Goal: Register for event/course

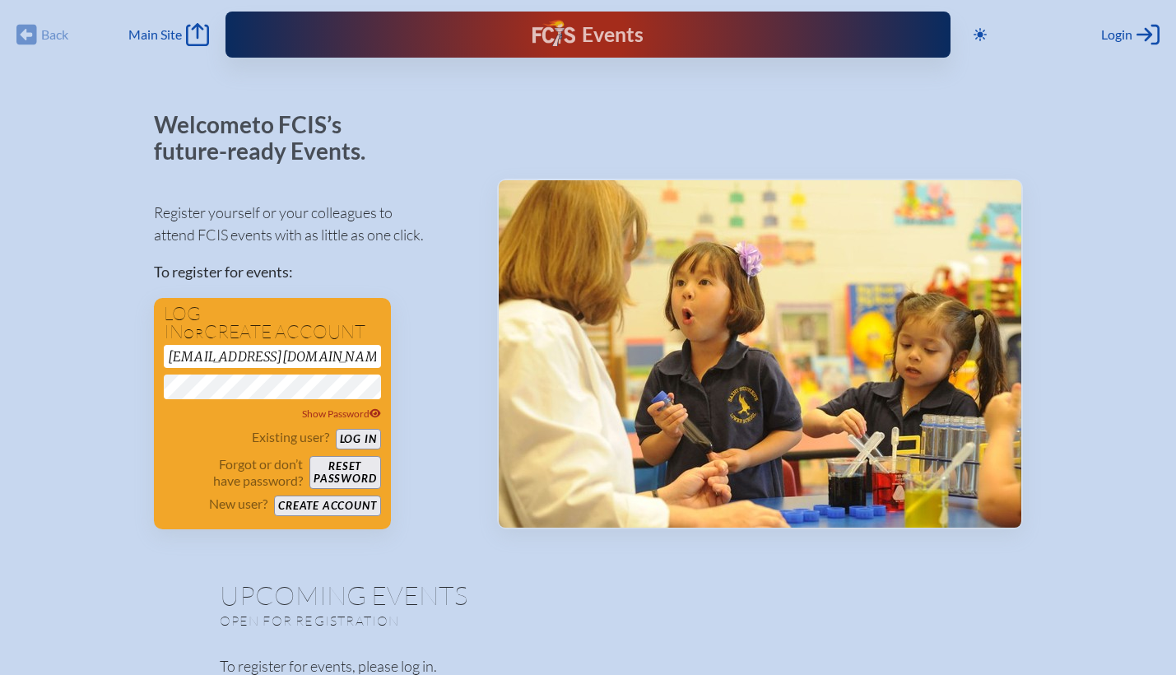
click at [336, 429] on button "Log in" at bounding box center [358, 439] width 45 height 21
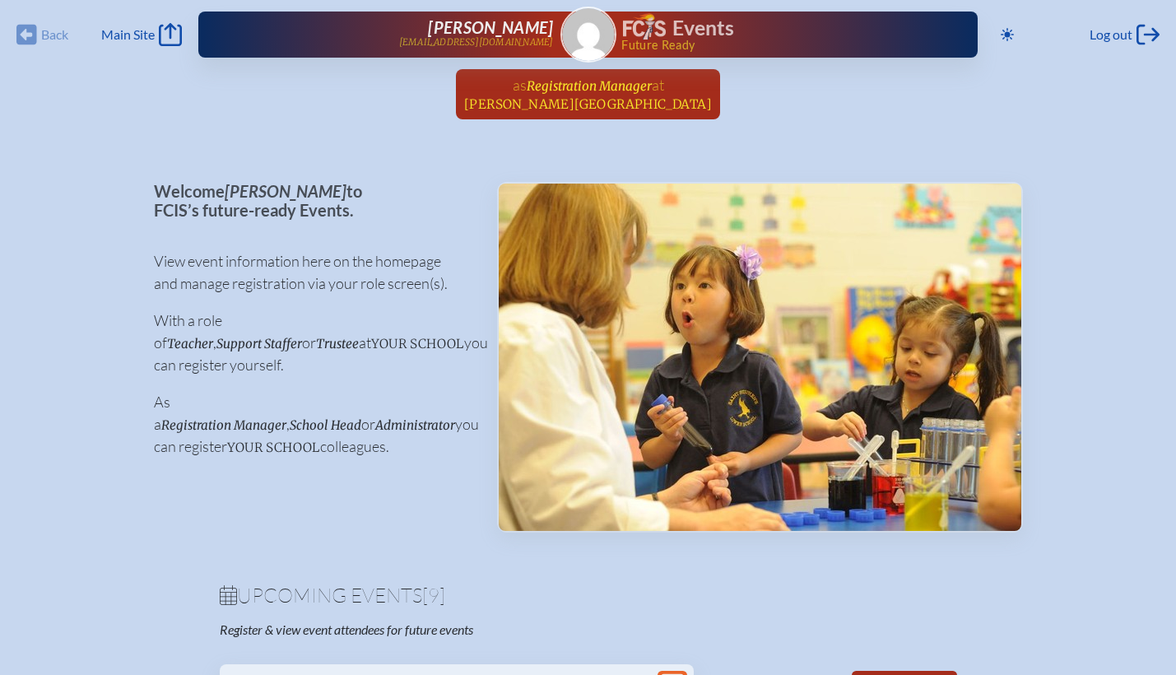
click at [595, 91] on span "Registration Manager" at bounding box center [589, 86] width 125 height 16
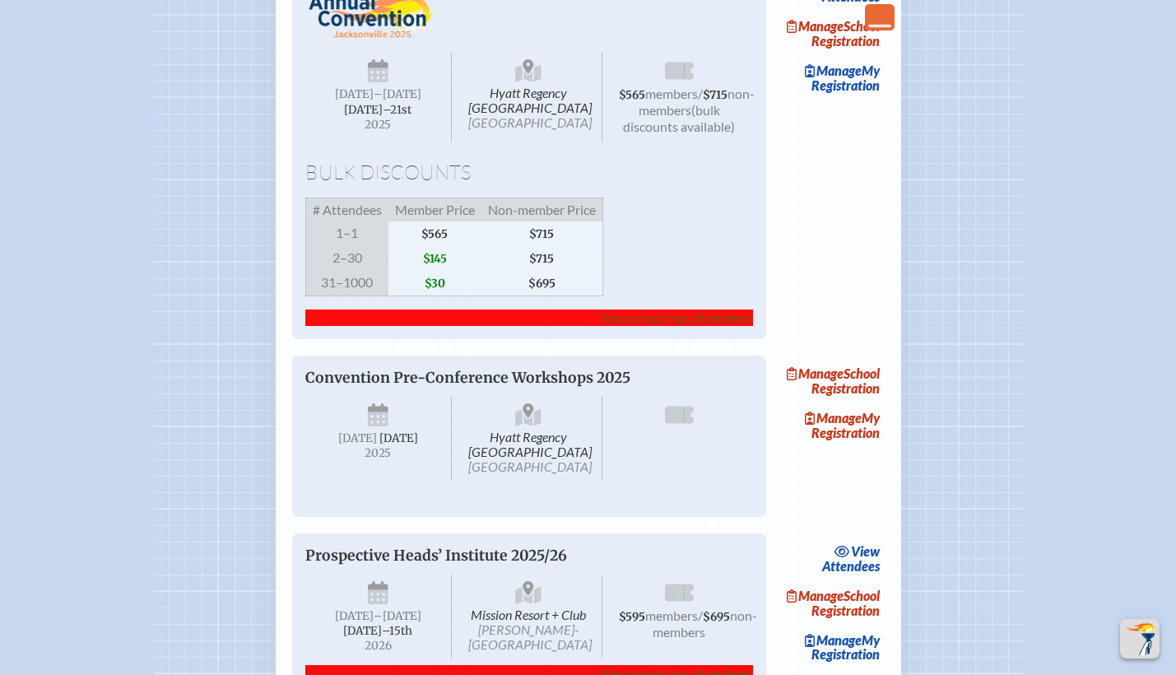
scroll to position [1370, 0]
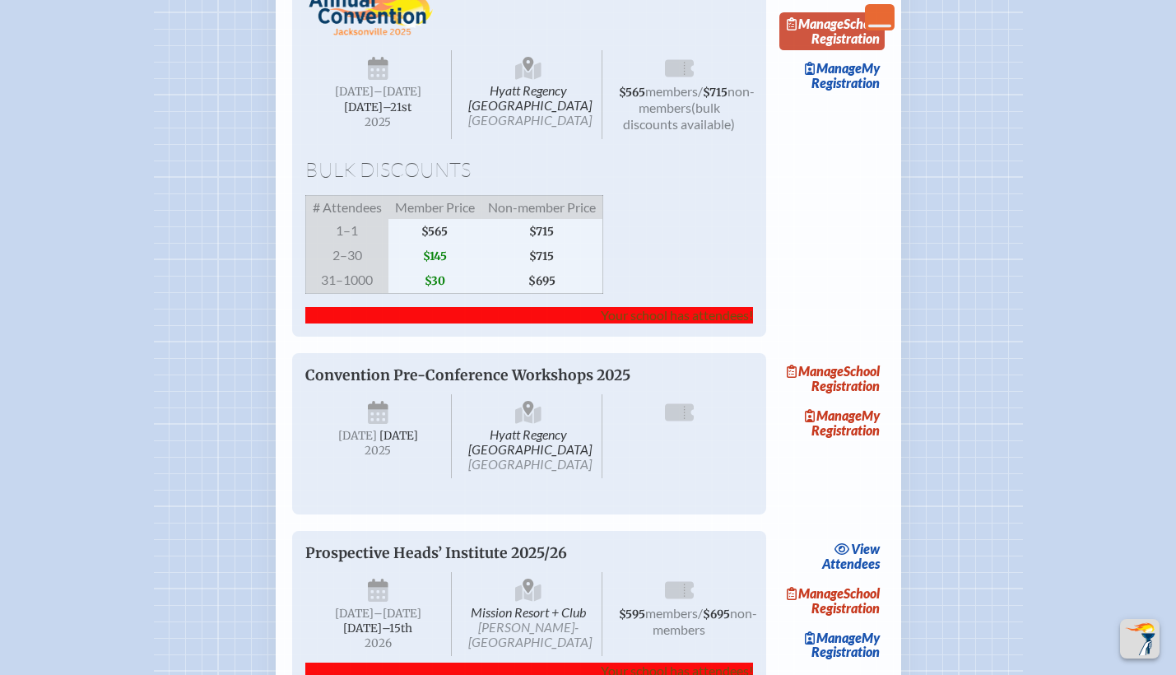
click at [871, 50] on link "Manage School Registration" at bounding box center [831, 31] width 105 height 38
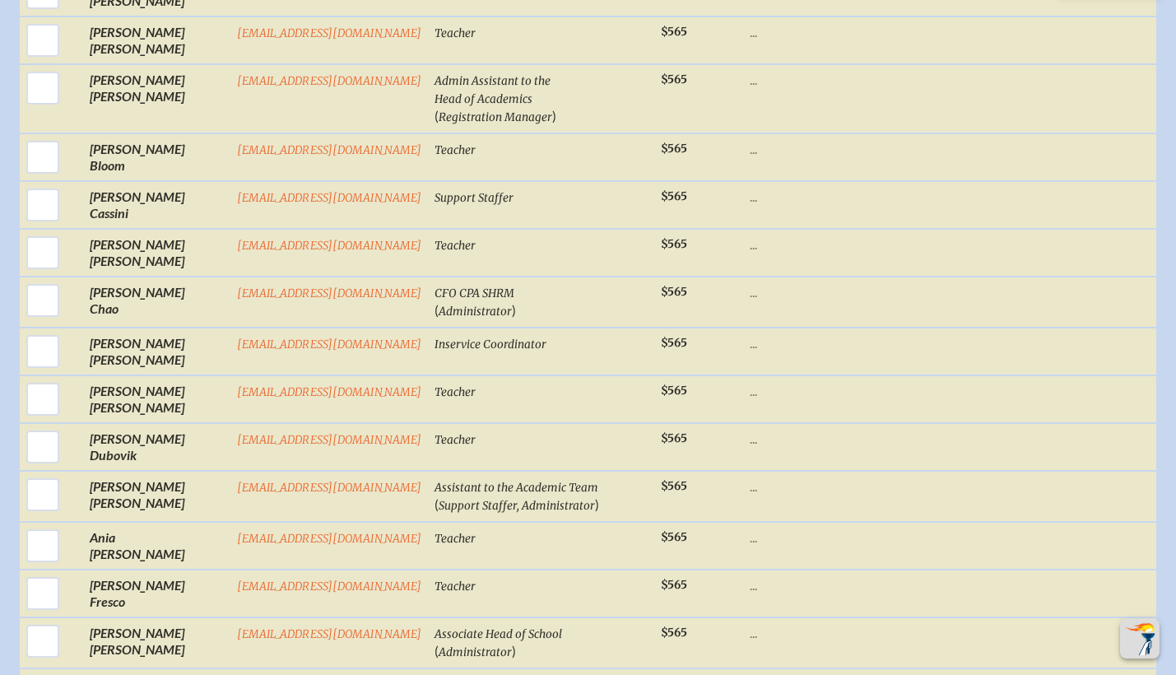
scroll to position [1097, 0]
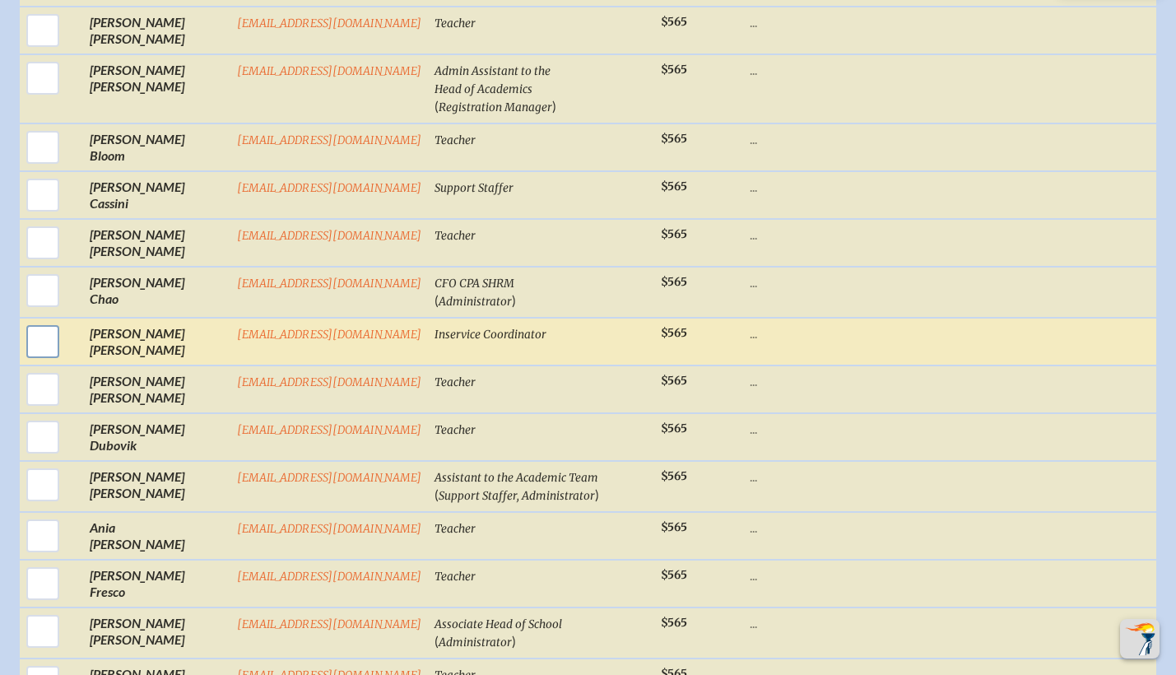
click at [34, 321] on input "checkbox" at bounding box center [42, 341] width 41 height 41
checkbox input "true"
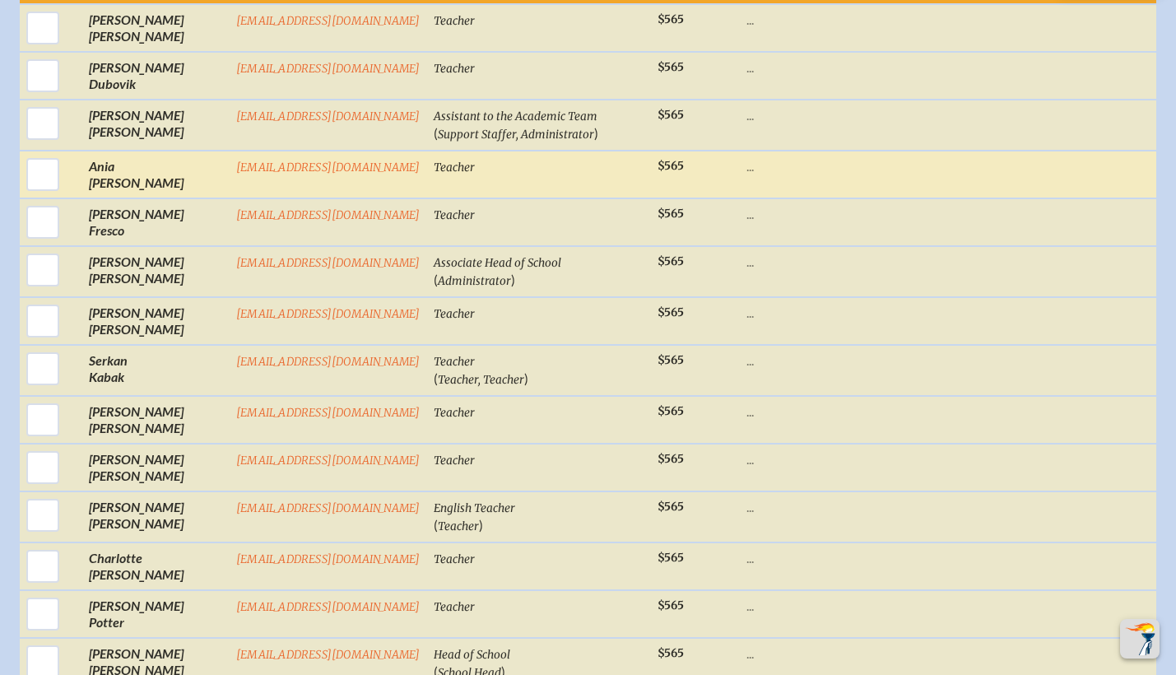
scroll to position [2476, 0]
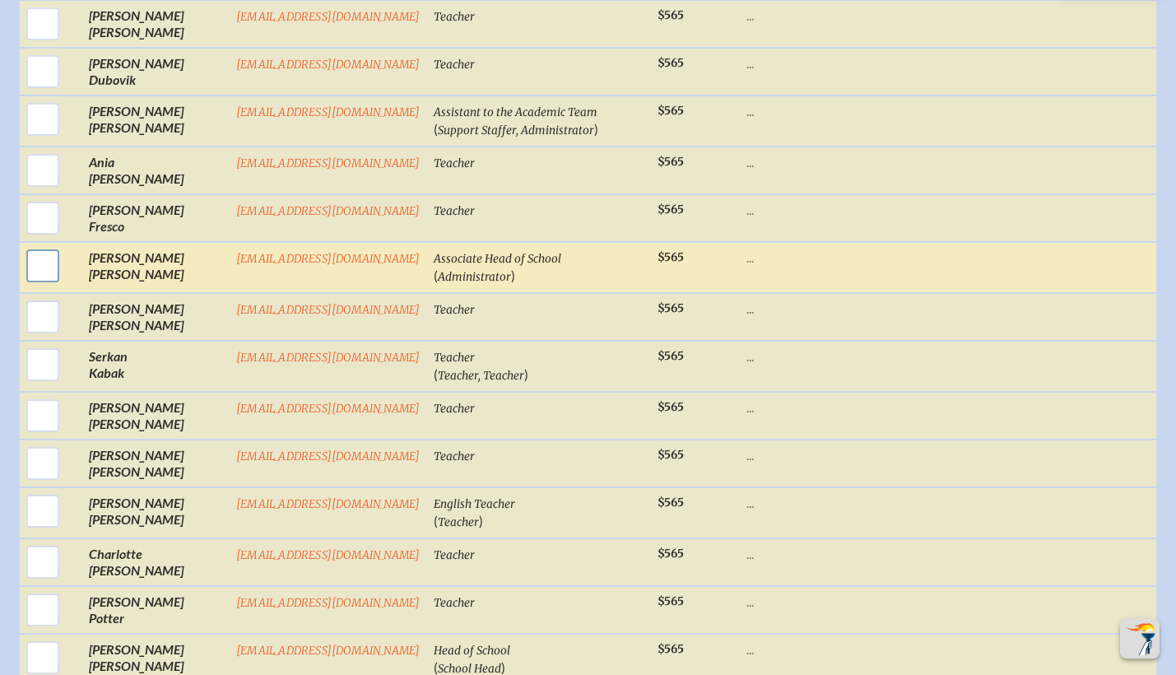
click at [34, 269] on input "checkbox" at bounding box center [42, 265] width 41 height 41
checkbox input "true"
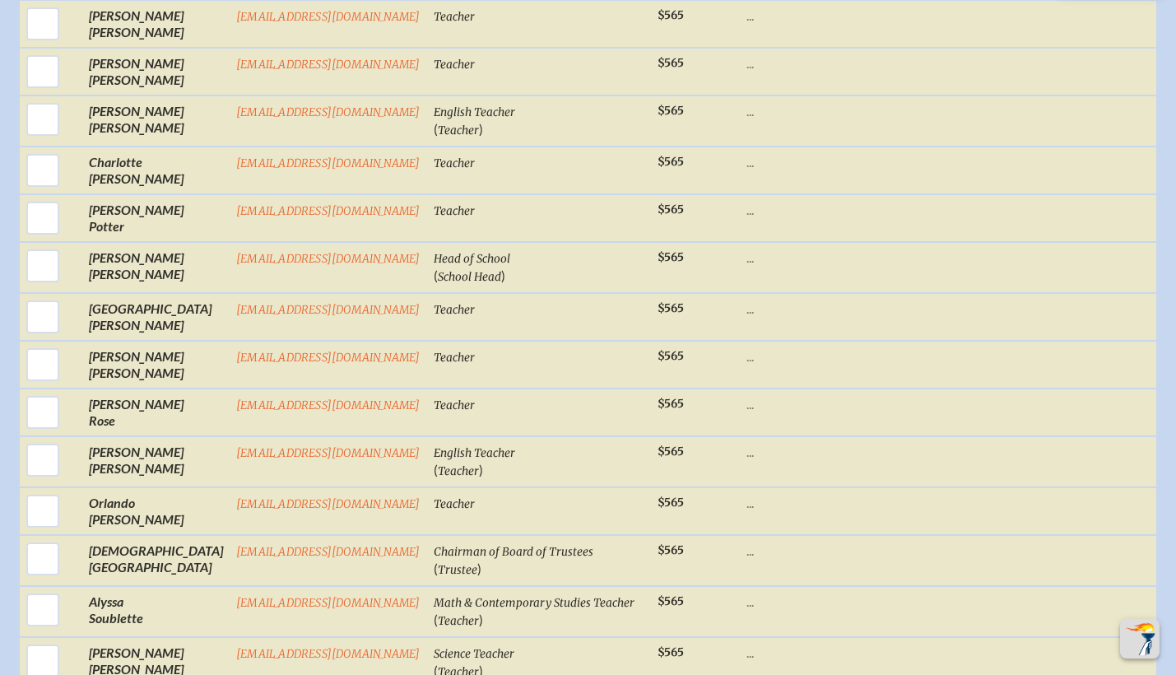
scroll to position [3879, 0]
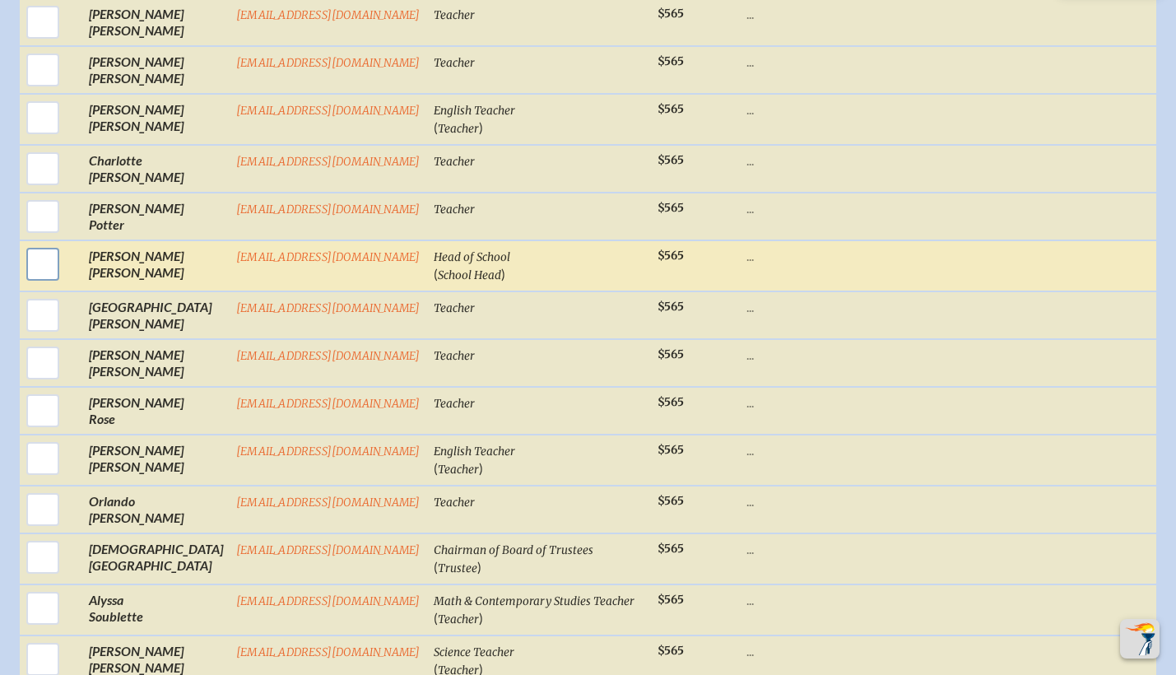
click at [38, 285] on input "checkbox" at bounding box center [42, 264] width 41 height 41
checkbox input "true"
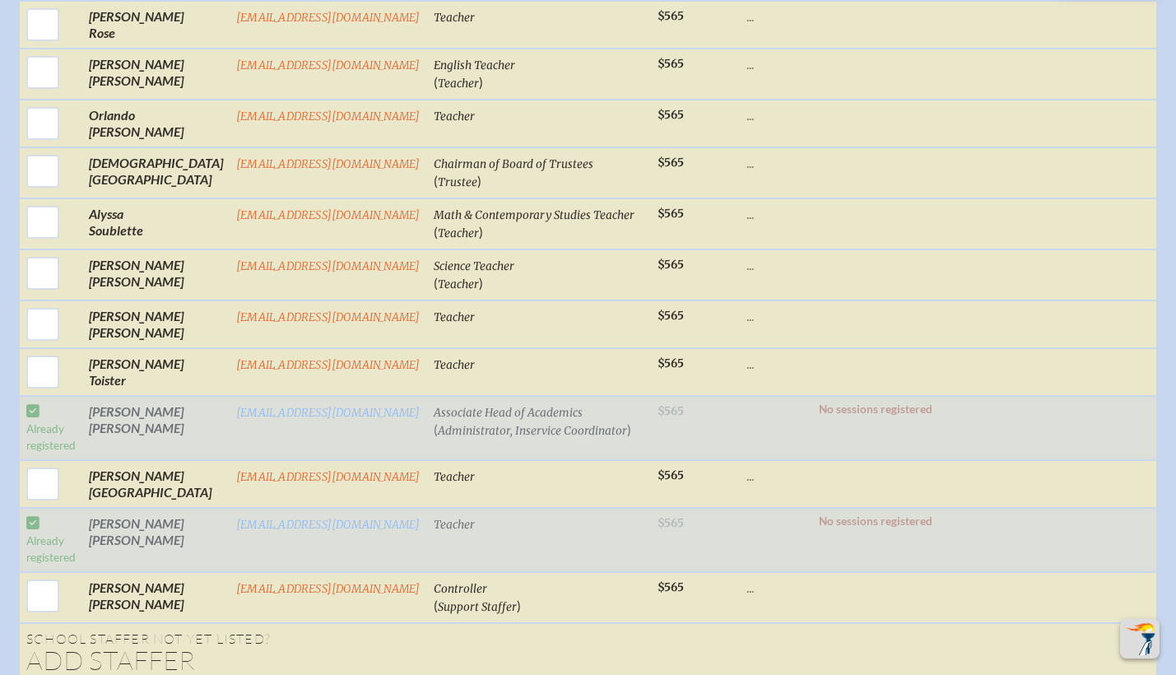
scroll to position [5283, 0]
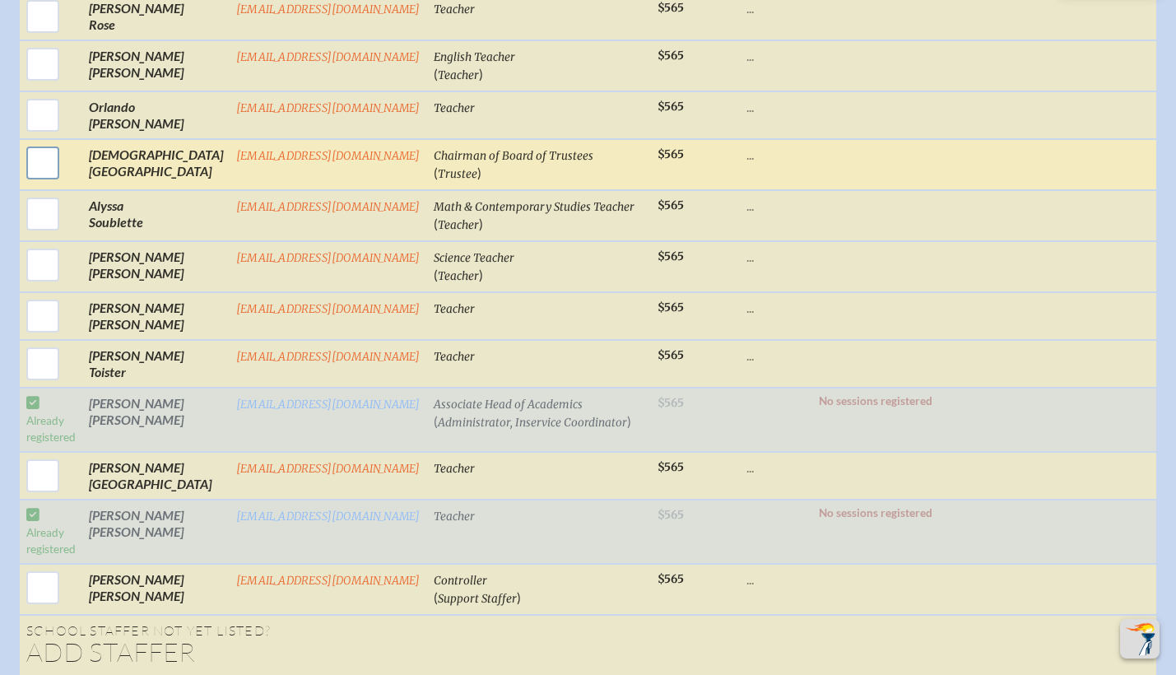
click at [33, 183] on input "checkbox" at bounding box center [42, 162] width 41 height 41
checkbox input "true"
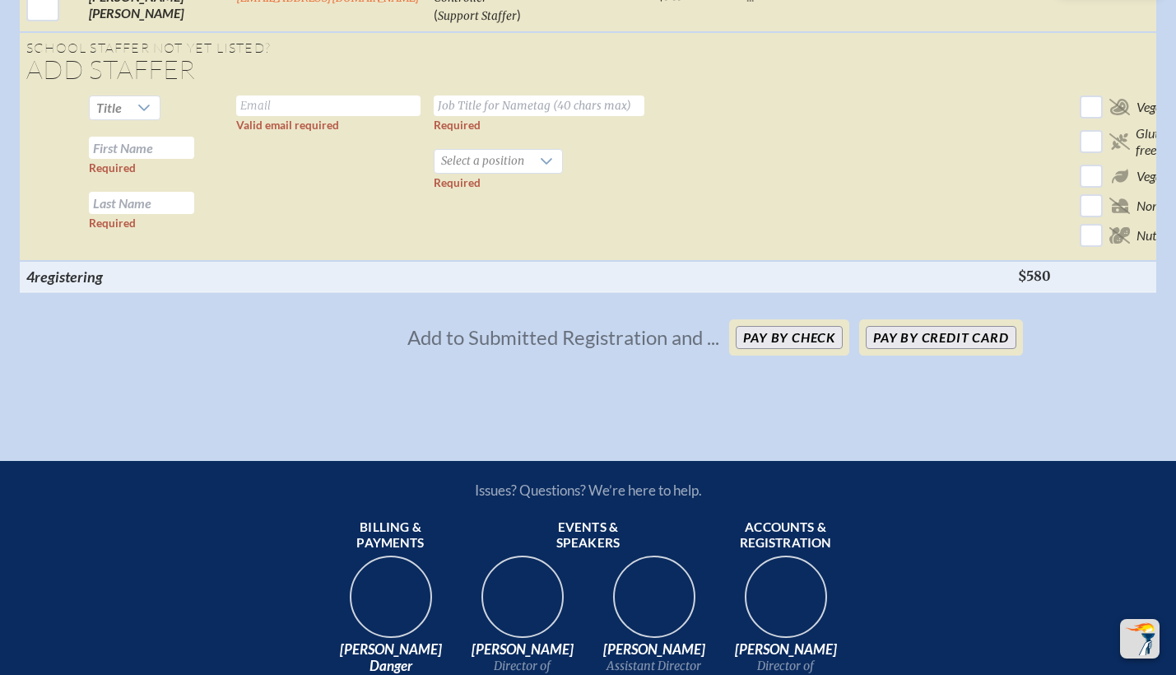
scroll to position [0, 41]
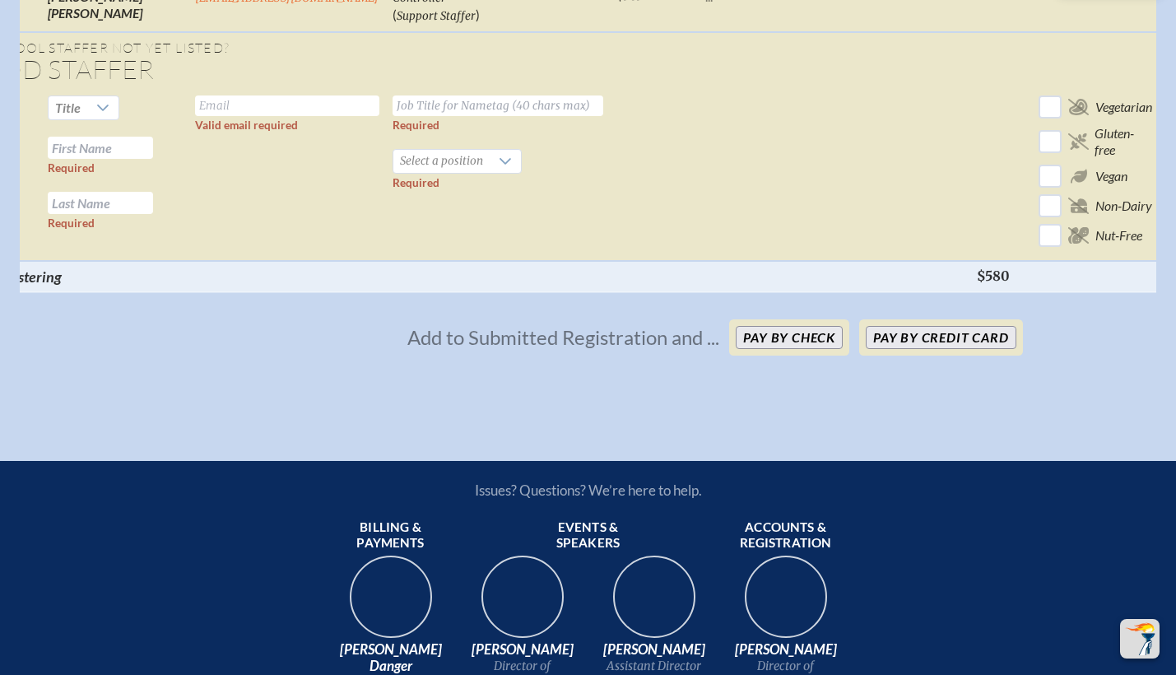
click at [114, 159] on input "text" at bounding box center [100, 148] width 105 height 22
type input "[PERSON_NAME]"
click at [104, 214] on input "text" at bounding box center [100, 203] width 105 height 22
type input "Tolmach"
click at [499, 168] on icon at bounding box center [505, 161] width 13 height 13
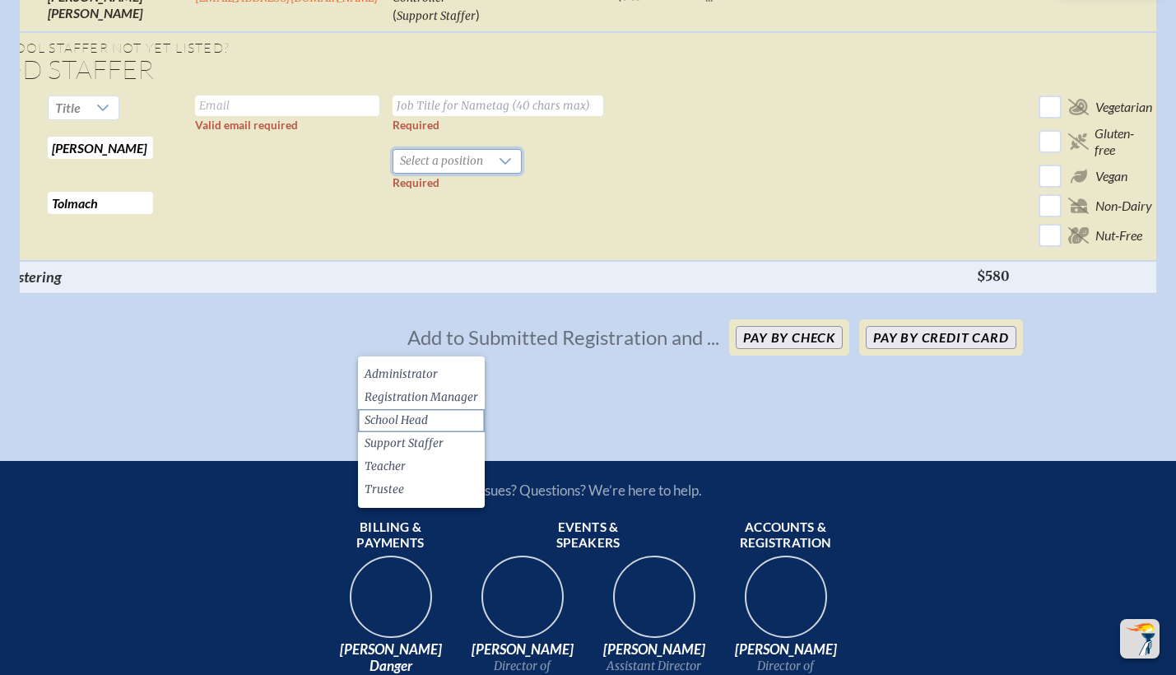
click at [449, 420] on li "School Head" at bounding box center [421, 420] width 127 height 23
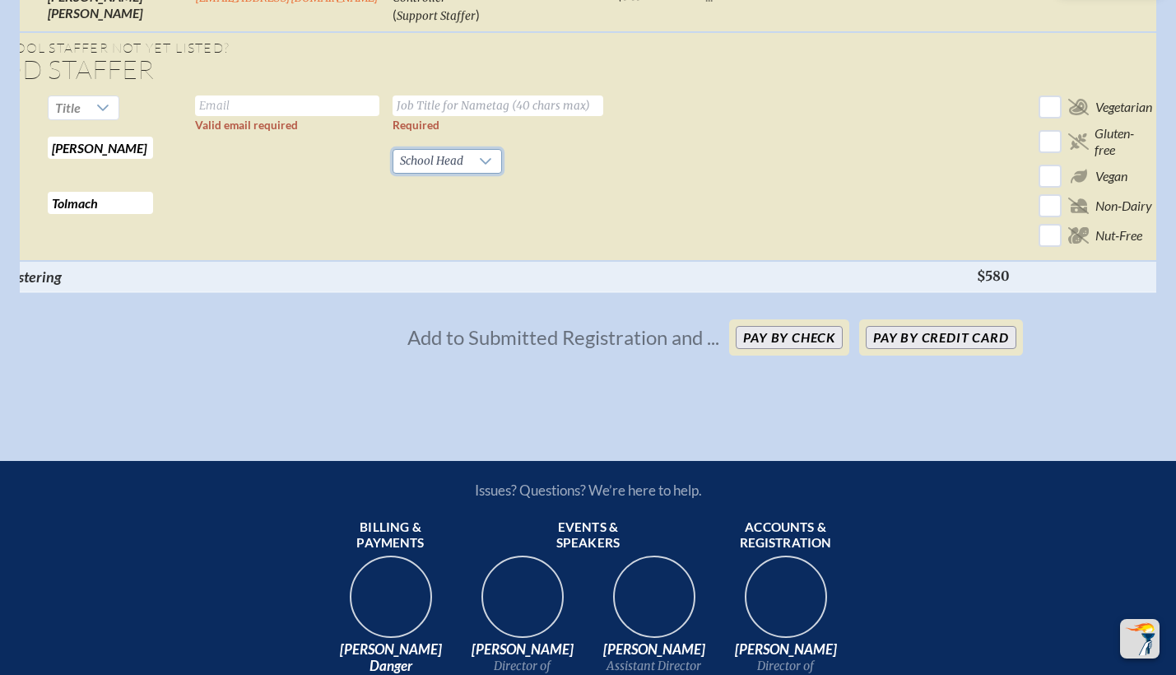
click at [411, 116] on input "text" at bounding box center [497, 105] width 211 height 21
type input "Middle School Head"
click at [242, 116] on input "text" at bounding box center [287, 105] width 184 height 21
type input "[EMAIL_ADDRESS][DOMAIN_NAME]"
click at [96, 114] on icon at bounding box center [102, 107] width 13 height 13
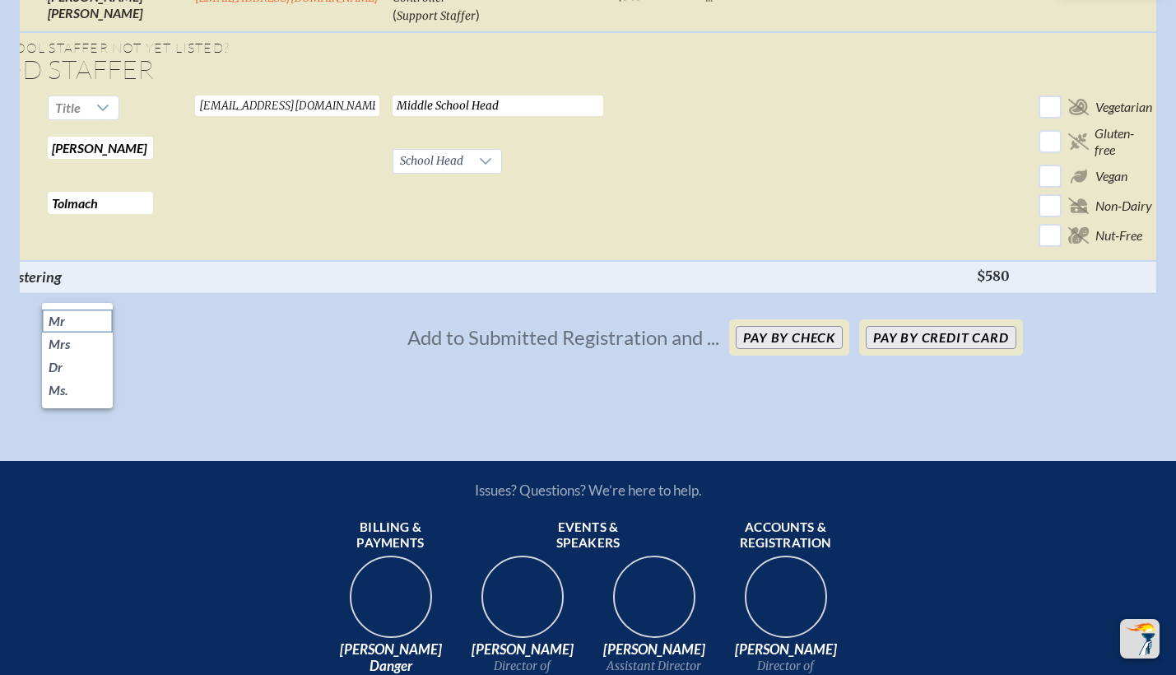
click at [78, 318] on li "Mr" at bounding box center [77, 320] width 71 height 23
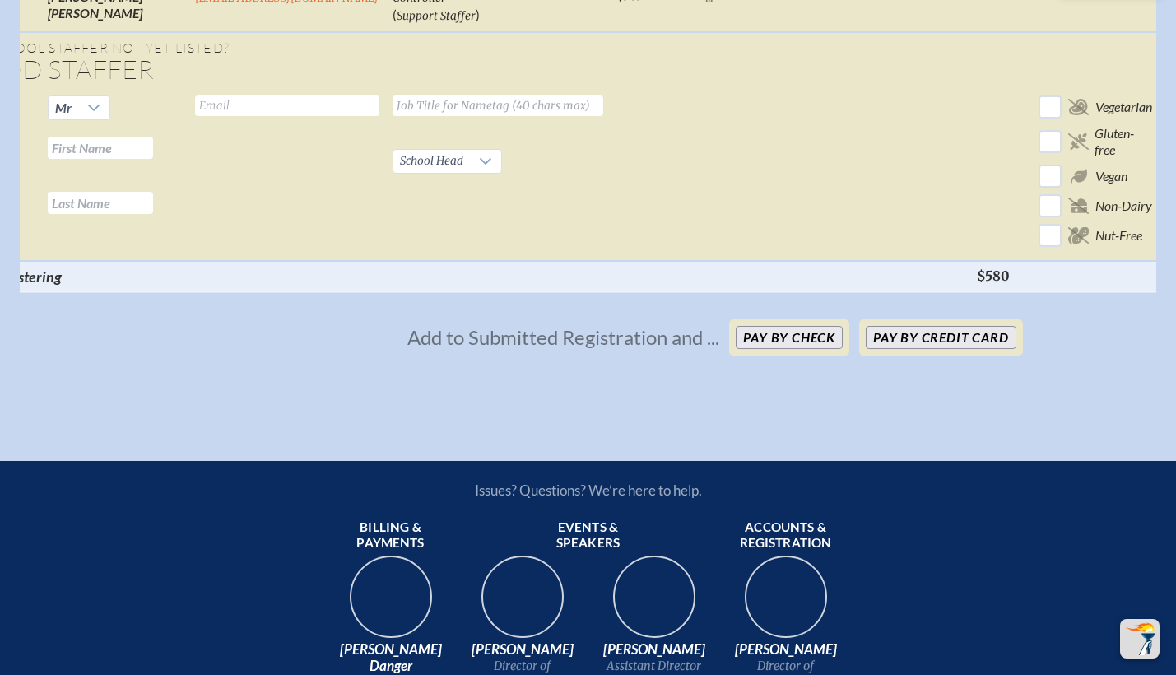
checkbox input "false"
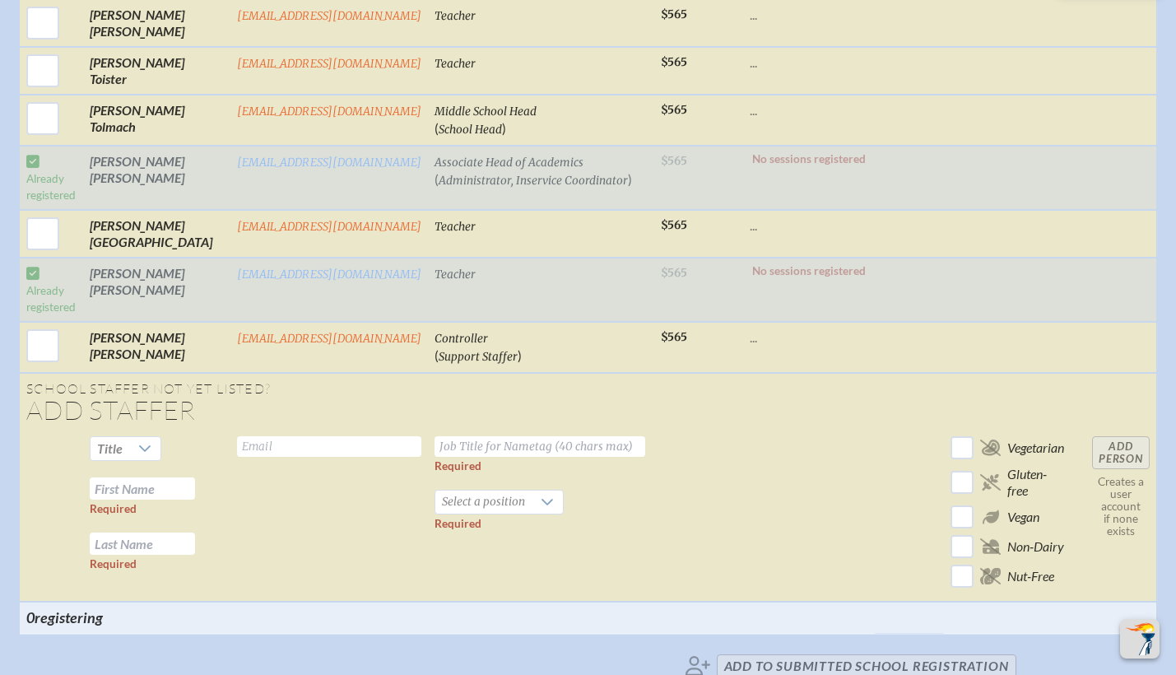
scroll to position [2593, 12]
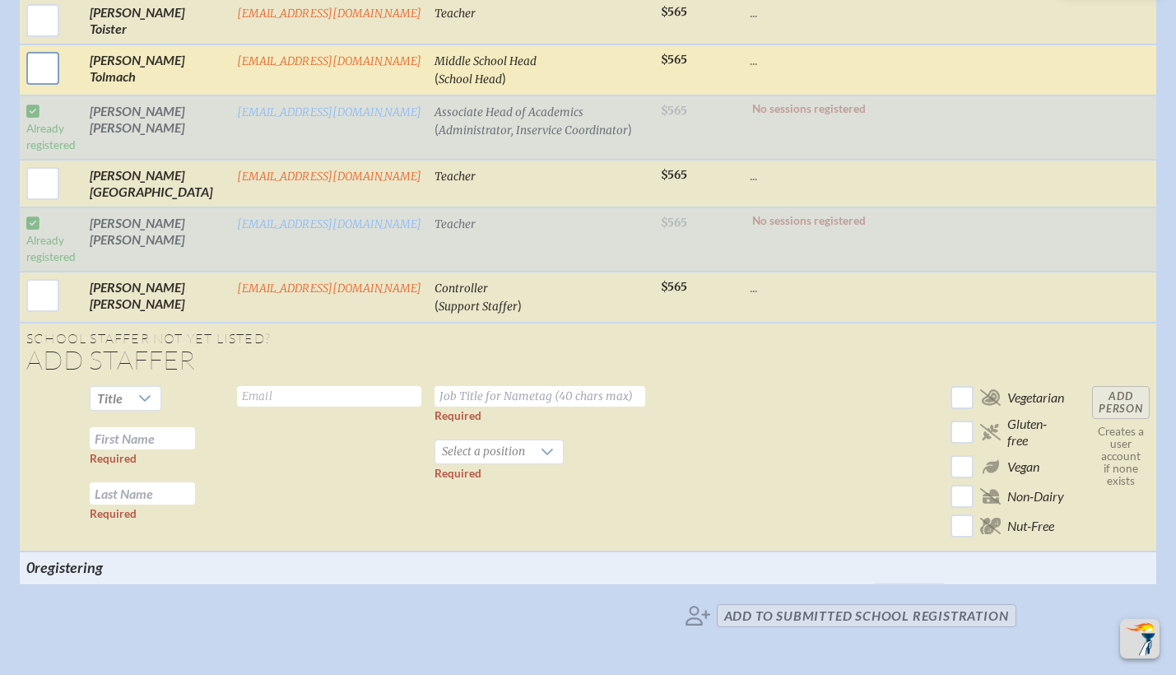
click at [22, 48] on input "checkbox" at bounding box center [42, 68] width 41 height 41
checkbox input "true"
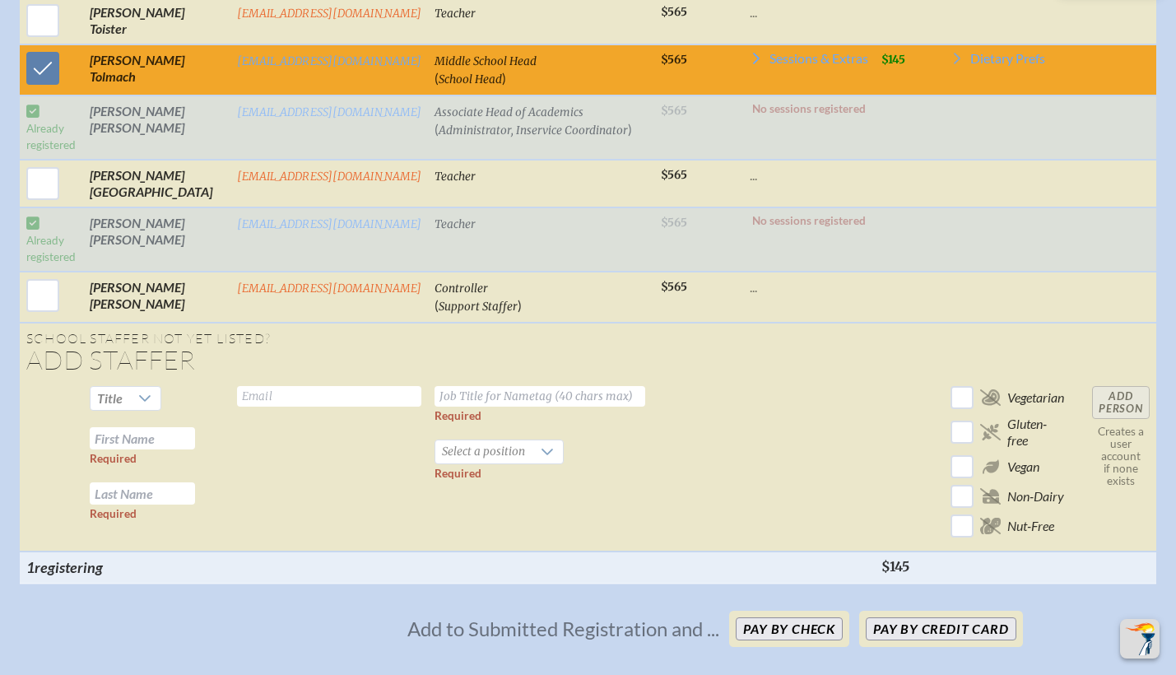
click at [140, 427] on input "text" at bounding box center [142, 438] width 105 height 22
type input "[PERSON_NAME]"
click at [118, 482] on input "text" at bounding box center [142, 493] width 105 height 22
type input "Gallardo"
click at [138, 392] on icon at bounding box center [144, 398] width 13 height 13
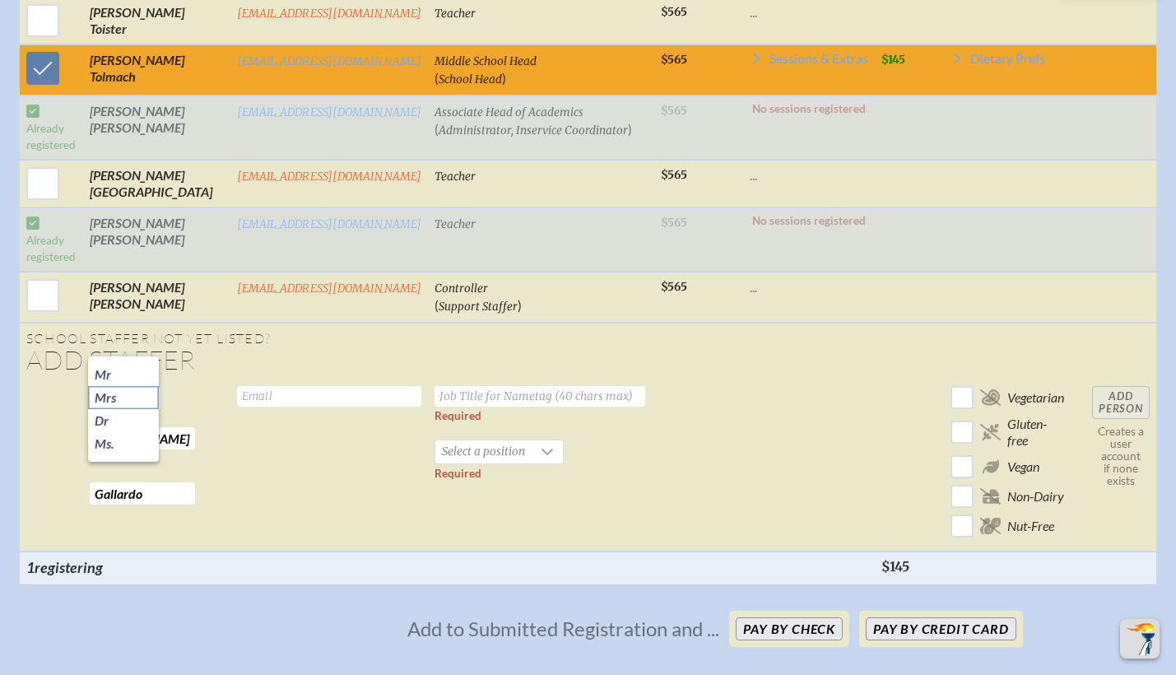
click at [109, 402] on li "Mrs" at bounding box center [123, 397] width 71 height 23
click at [278, 386] on input "text" at bounding box center [329, 396] width 184 height 21
type input "[EMAIL_ADDRESS][DOMAIN_NAME]"
click at [520, 386] on input "text" at bounding box center [539, 396] width 211 height 21
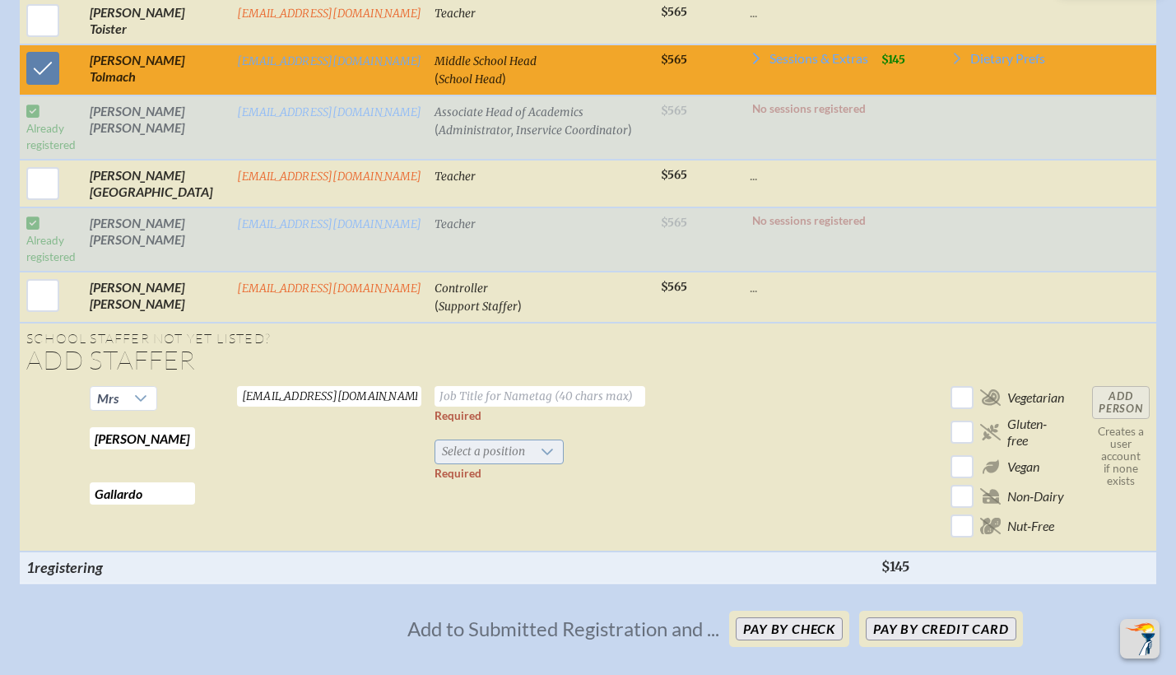
click at [541, 445] on icon at bounding box center [547, 451] width 13 height 13
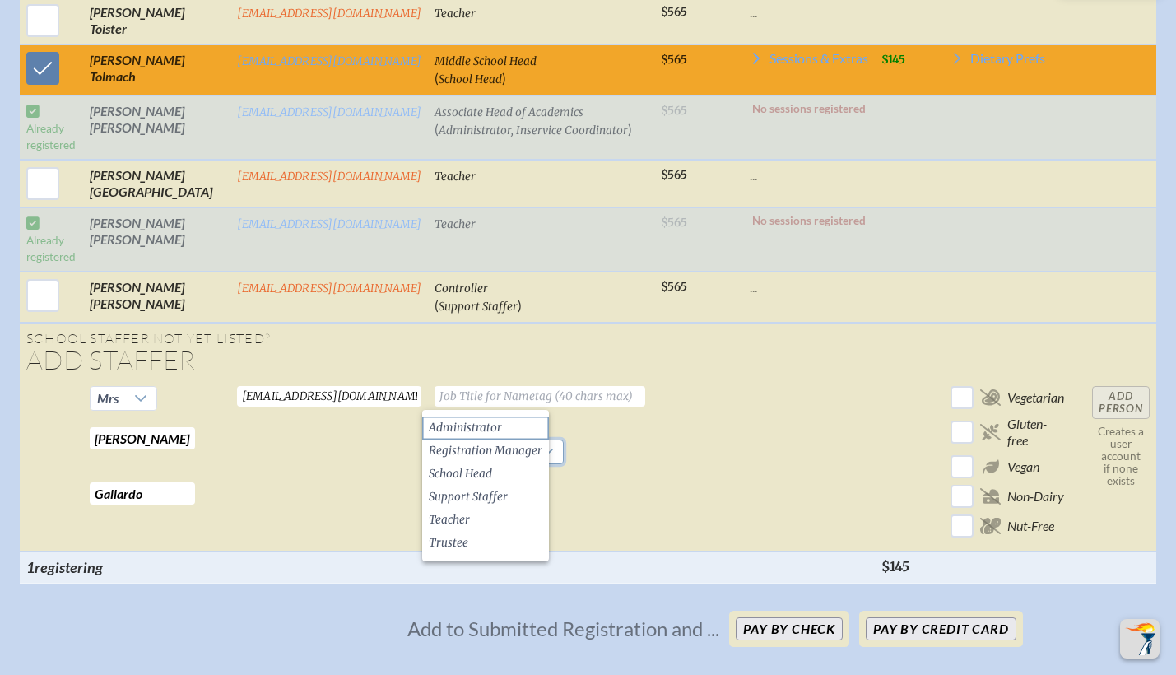
click at [496, 424] on li "Administrator" at bounding box center [485, 427] width 127 height 23
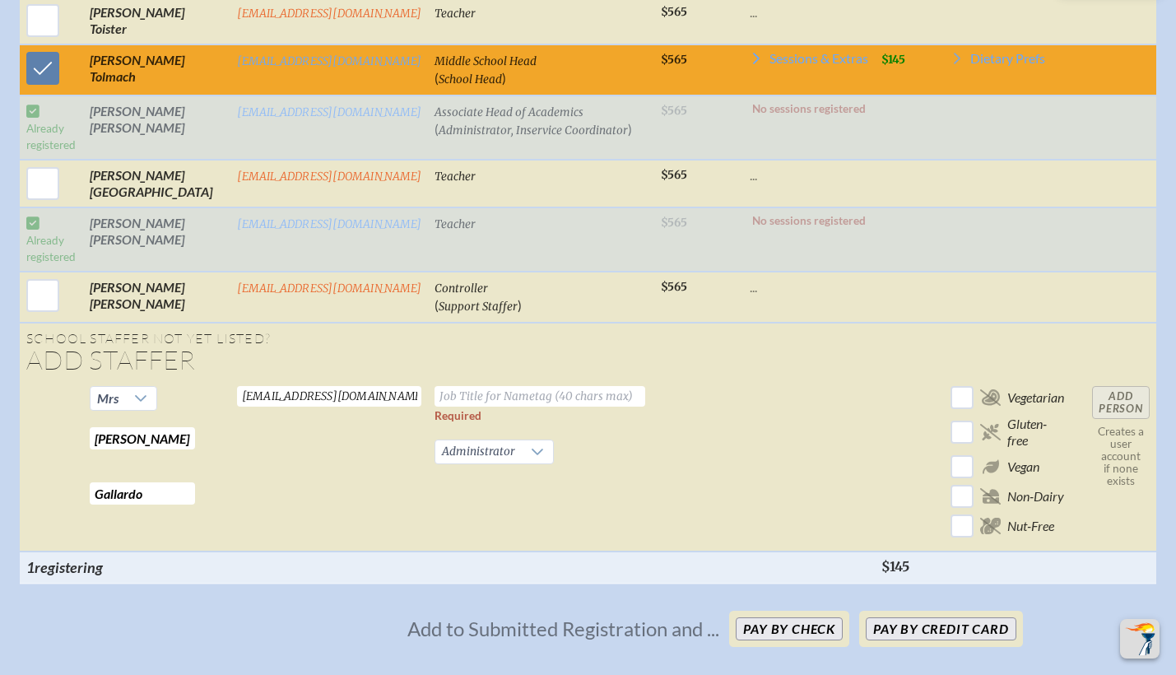
click at [482, 386] on input "text" at bounding box center [539, 396] width 211 height 21
click at [482, 386] on input "Direct" at bounding box center [539, 396] width 211 height 21
type input "Director of Admission"
click at [617, 388] on td "Director of Admission Required Administrator Required" at bounding box center [541, 465] width 226 height 172
click at [1097, 386] on input "Add Person" at bounding box center [1121, 402] width 58 height 33
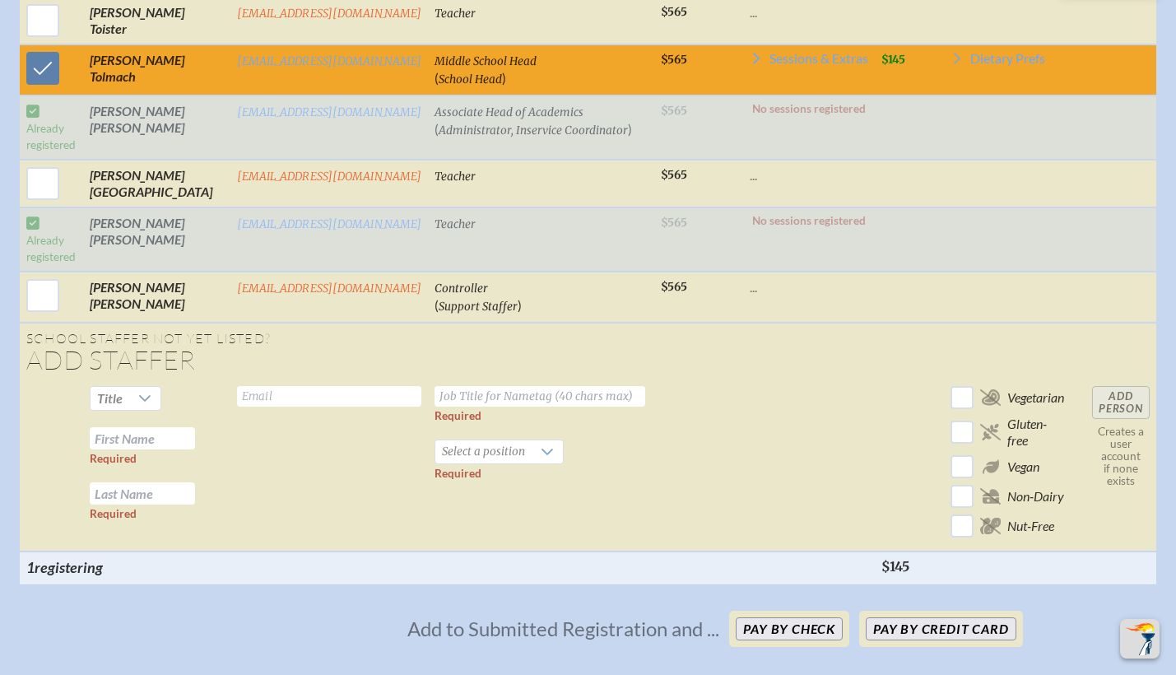
checkbox input "false"
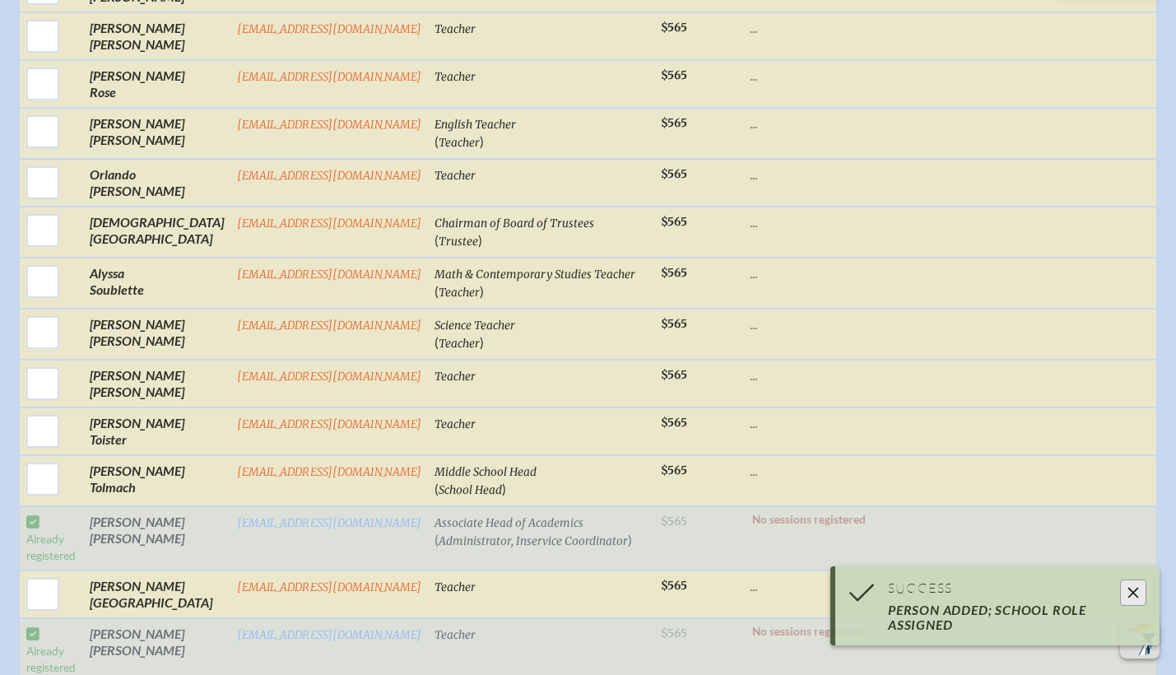
scroll to position [2230, 12]
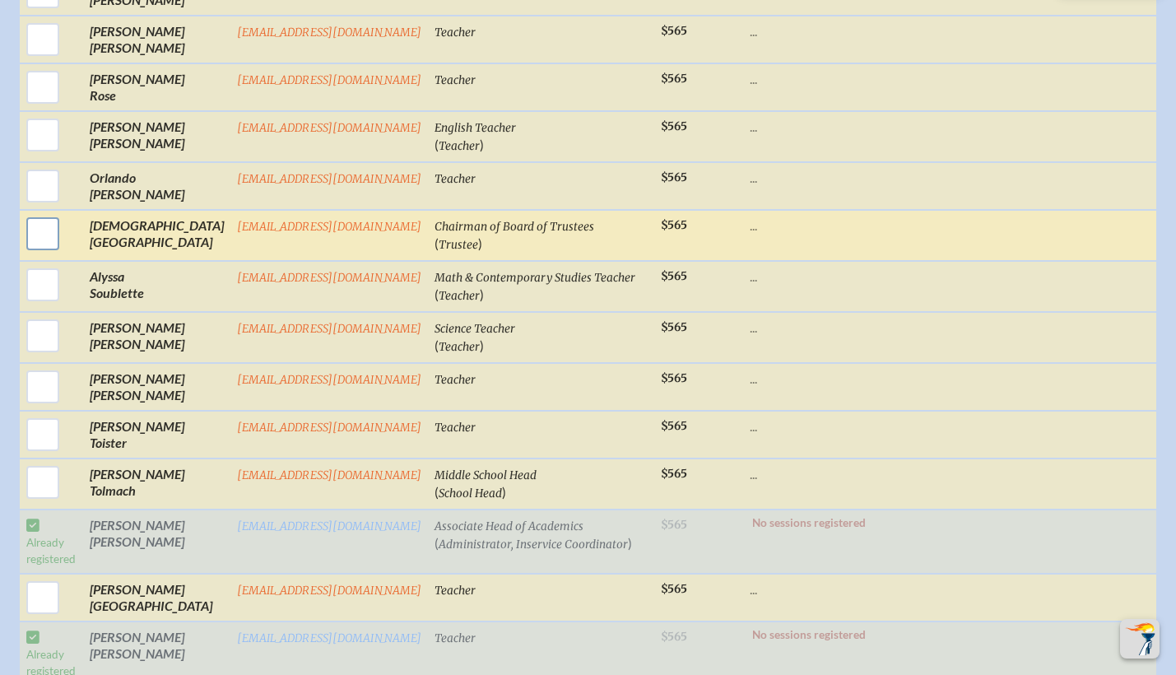
click at [31, 213] on input "checkbox" at bounding box center [42, 233] width 41 height 41
checkbox input "true"
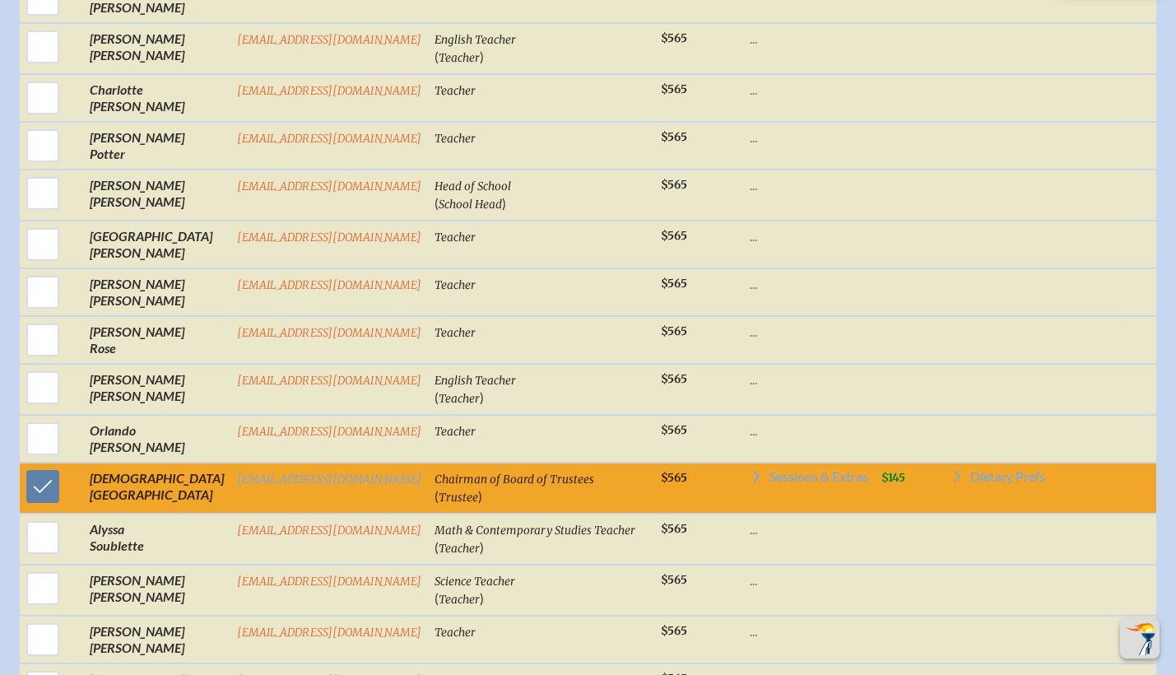
scroll to position [1968, 12]
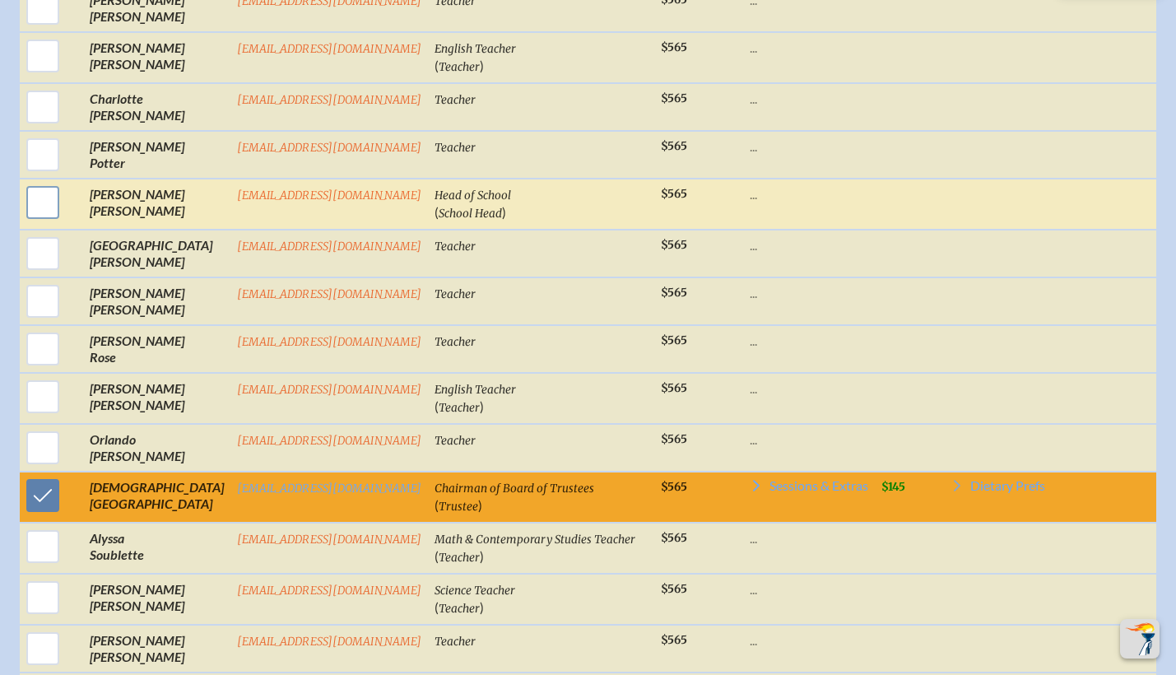
click at [22, 182] on input "checkbox" at bounding box center [42, 202] width 41 height 41
checkbox input "true"
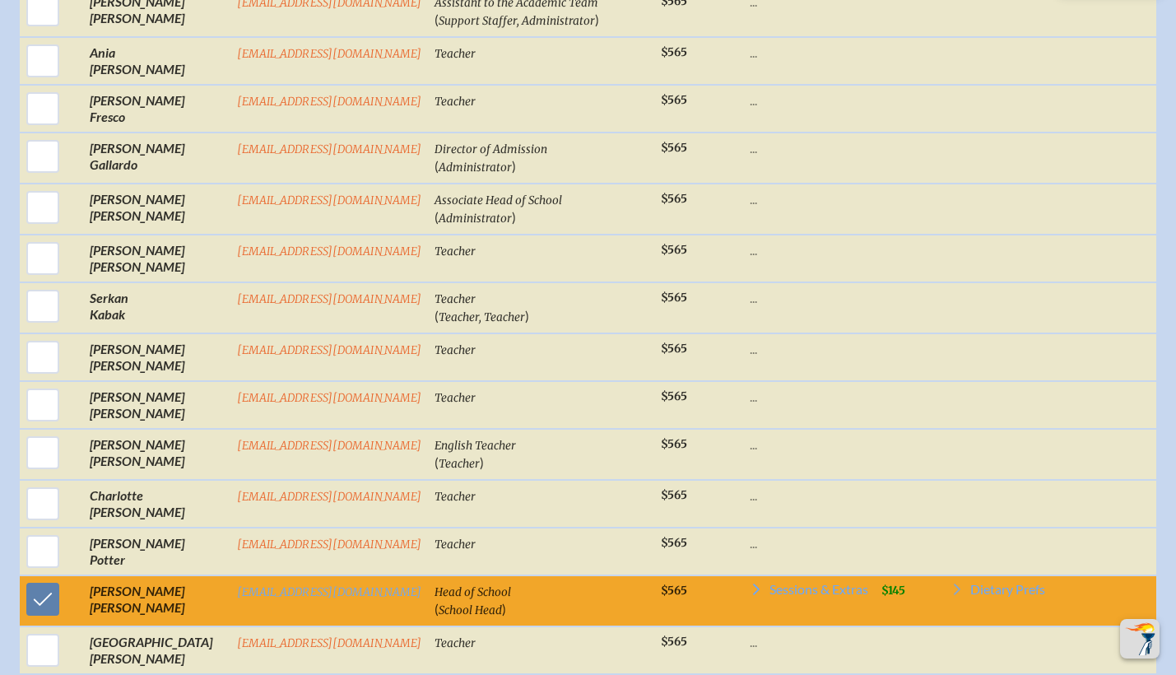
scroll to position [1569, 12]
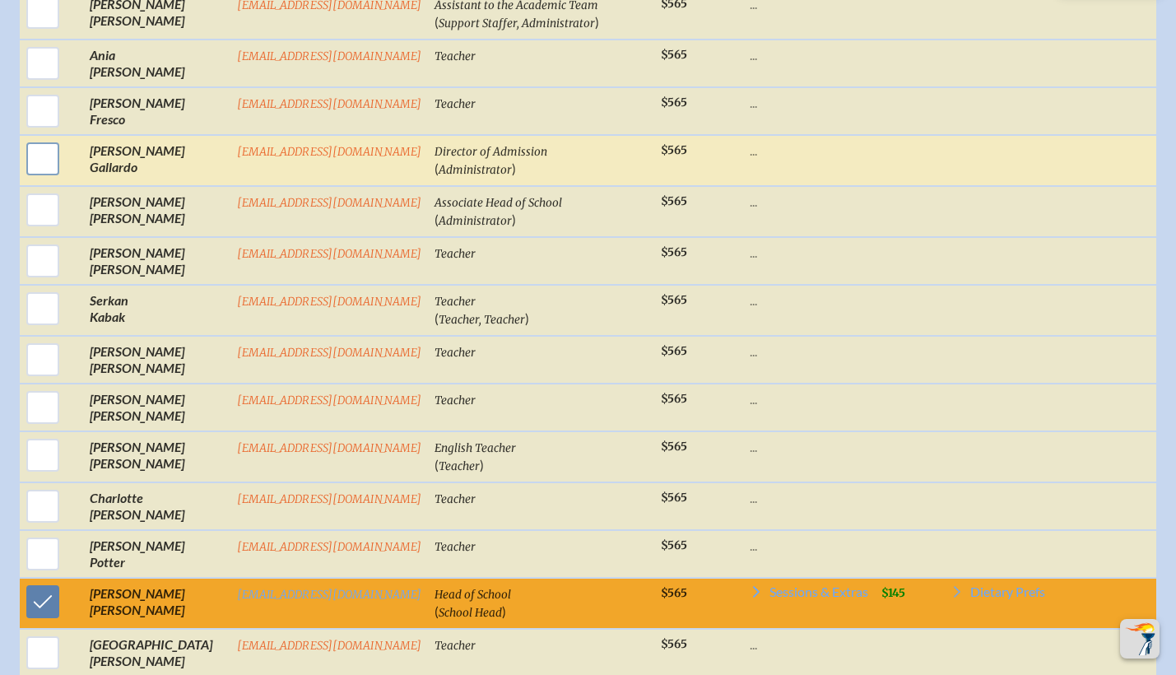
click at [23, 138] on input "checkbox" at bounding box center [42, 158] width 41 height 41
checkbox input "true"
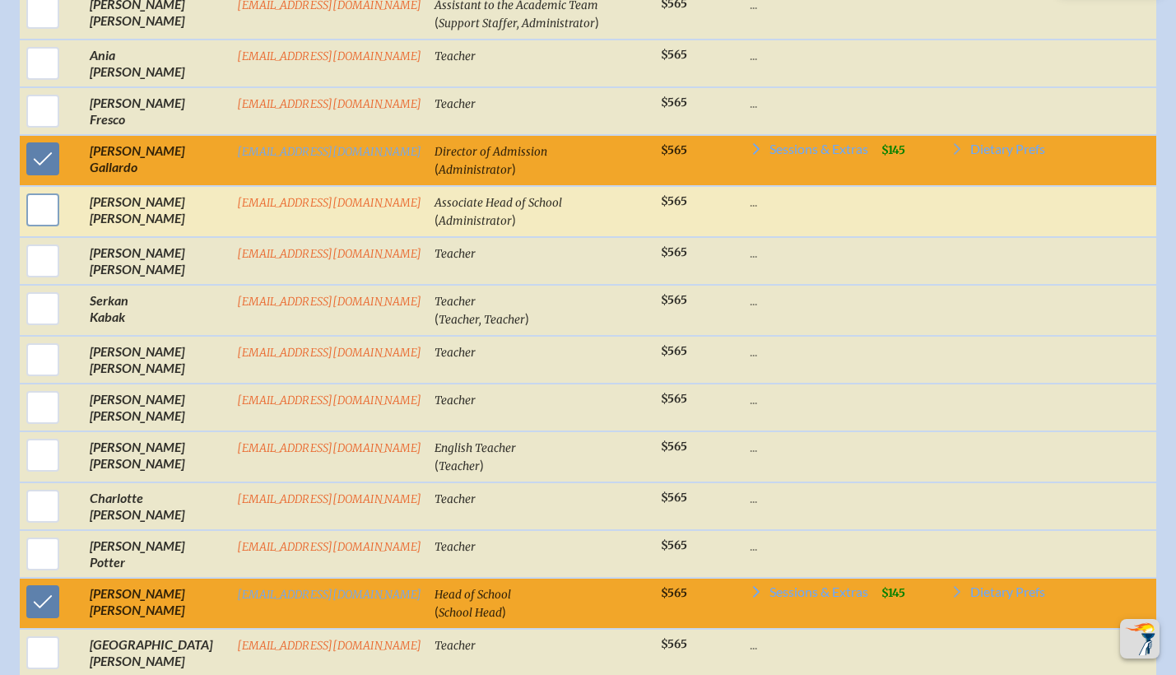
click at [27, 189] on input "checkbox" at bounding box center [42, 209] width 41 height 41
checkbox input "true"
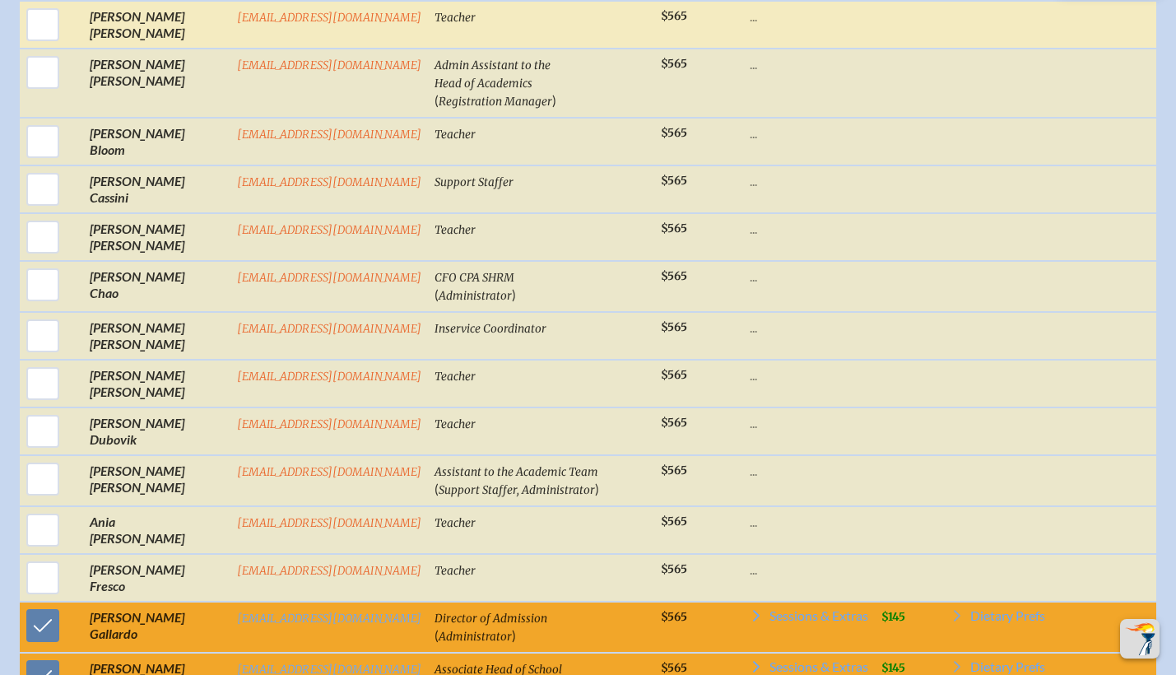
scroll to position [1125, 12]
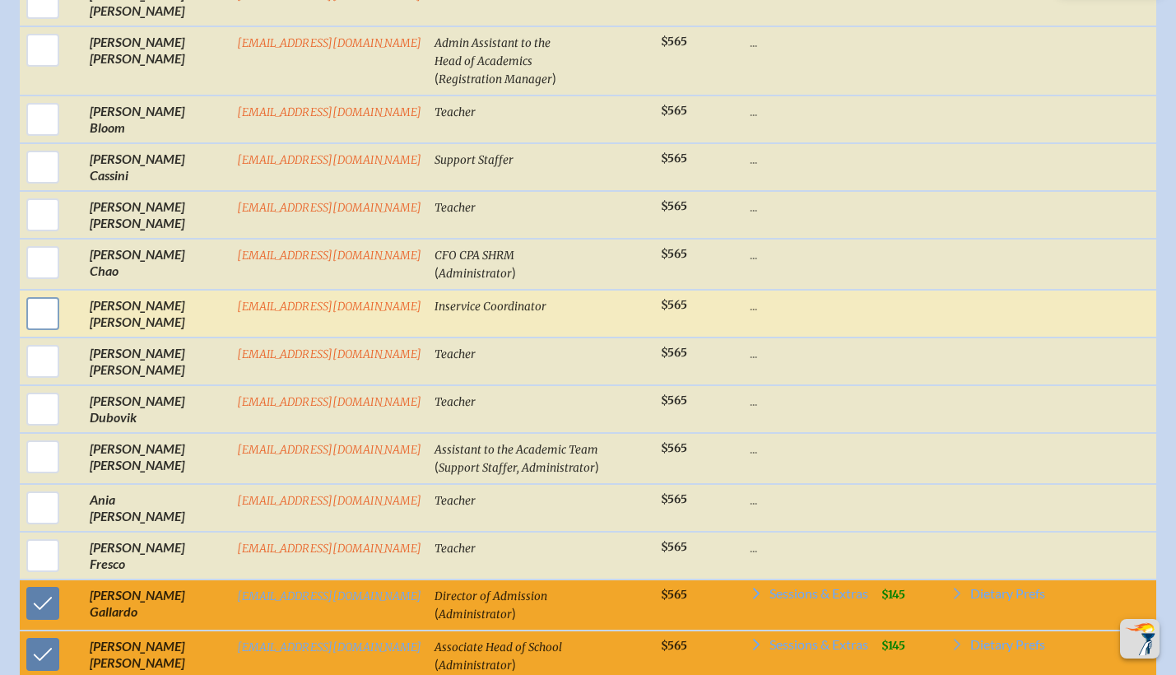
click at [25, 293] on input "checkbox" at bounding box center [42, 313] width 41 height 41
checkbox input "true"
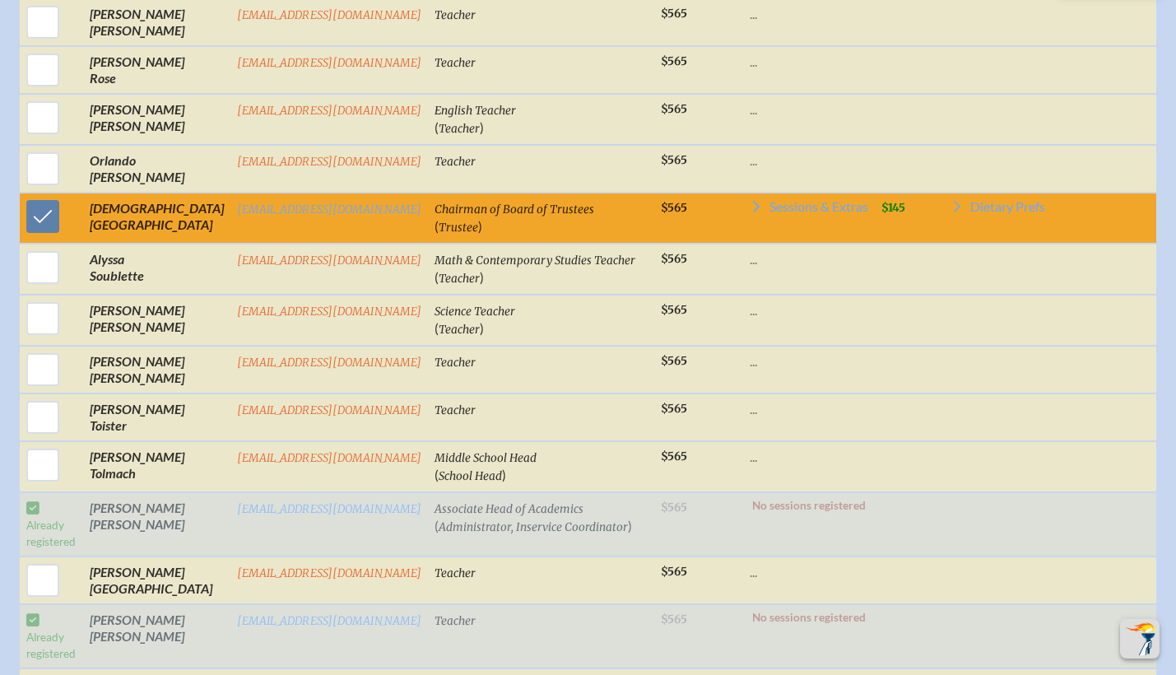
scroll to position [2253, 12]
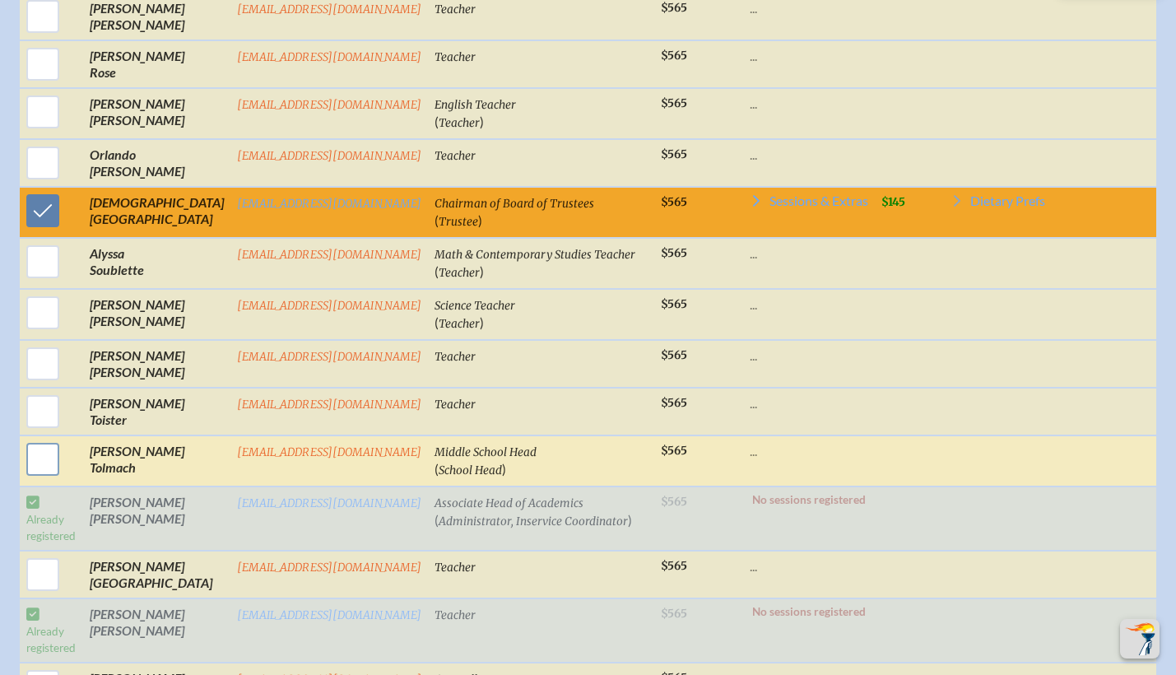
click at [22, 439] on input "checkbox" at bounding box center [42, 459] width 41 height 41
checkbox input "true"
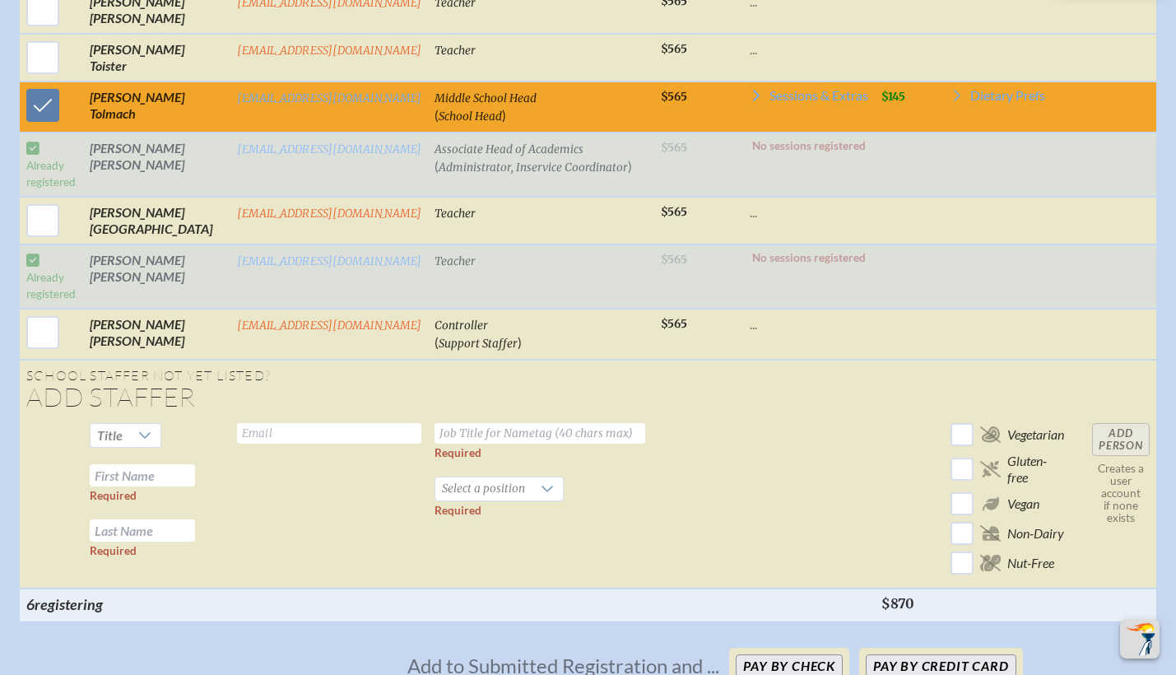
scroll to position [2614, 12]
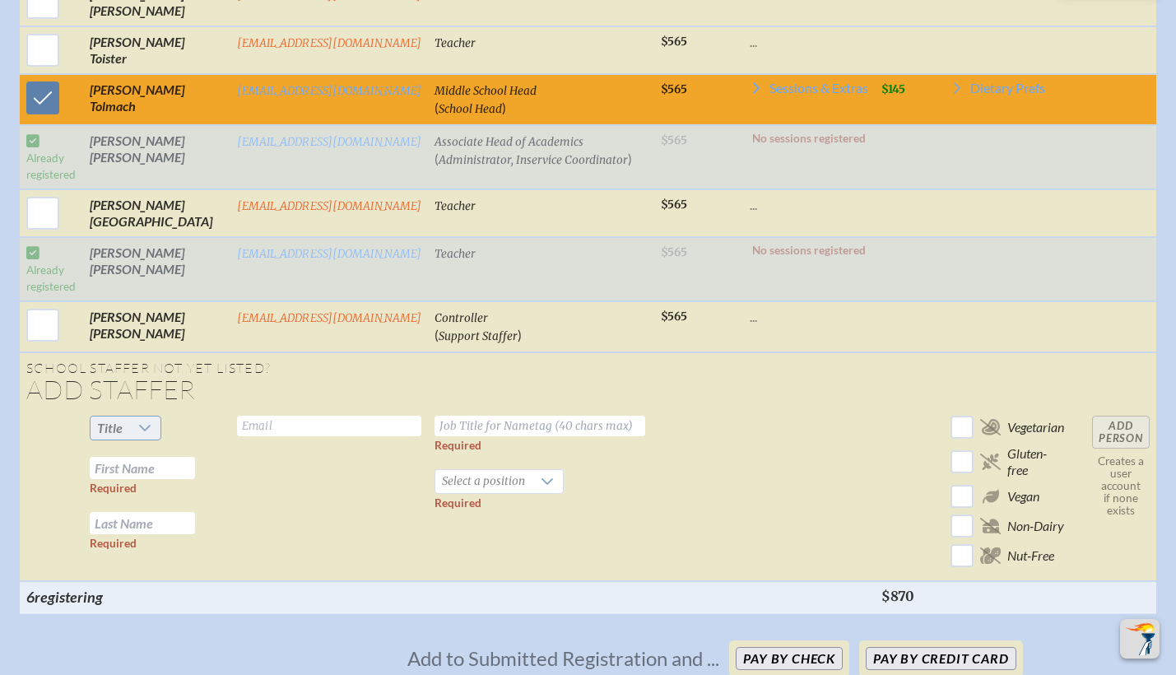
click at [138, 421] on icon at bounding box center [144, 427] width 13 height 13
click at [113, 434] on li "Mr" at bounding box center [123, 428] width 71 height 23
click at [117, 457] on input "text" at bounding box center [142, 468] width 105 height 22
type input "[PERSON_NAME]"
click at [129, 512] on input "text" at bounding box center [142, 523] width 105 height 22
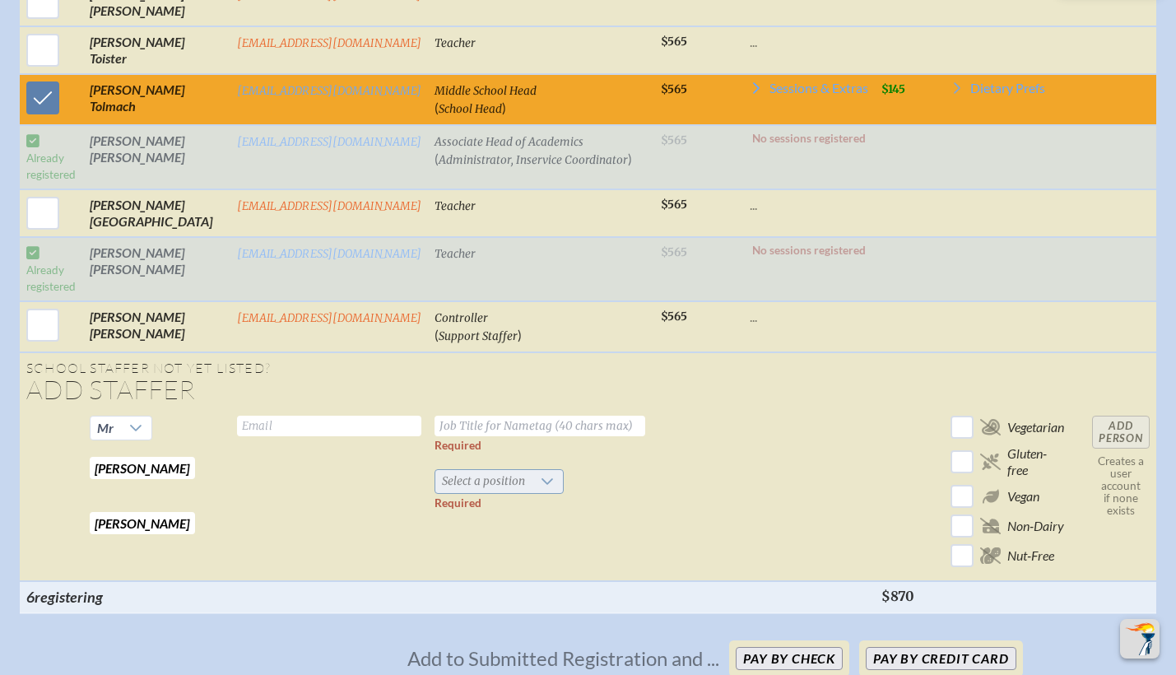
type input "[PERSON_NAME]"
click at [541, 475] on icon at bounding box center [547, 481] width 13 height 13
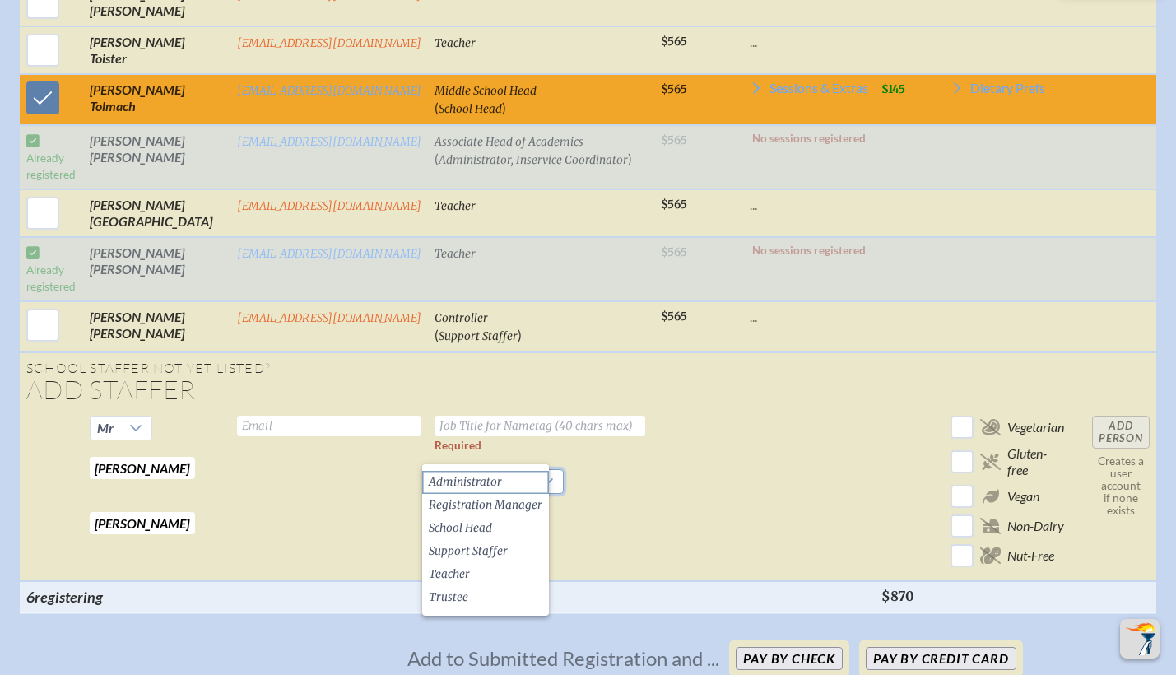
click at [477, 481] on span "Administrator" at bounding box center [465, 482] width 73 height 16
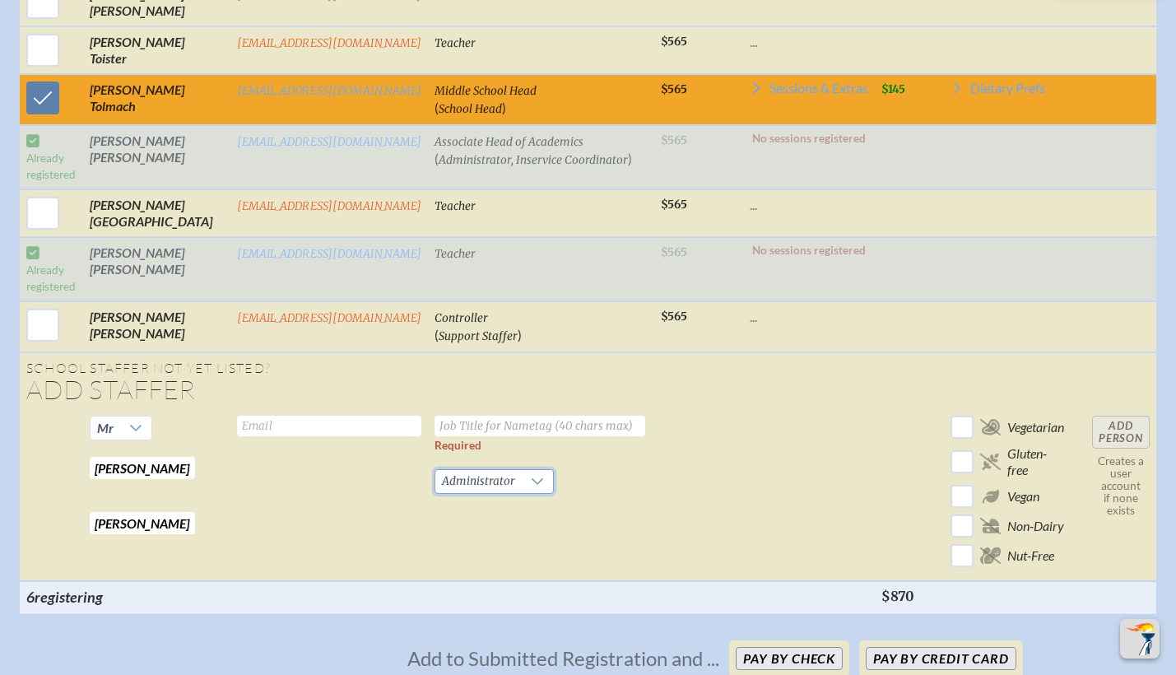
click at [315, 416] on input "text" at bounding box center [329, 426] width 184 height 21
type input "[EMAIL_ADDRESS][DOMAIN_NAME]"
click at [485, 416] on input "text" at bounding box center [539, 426] width 211 height 21
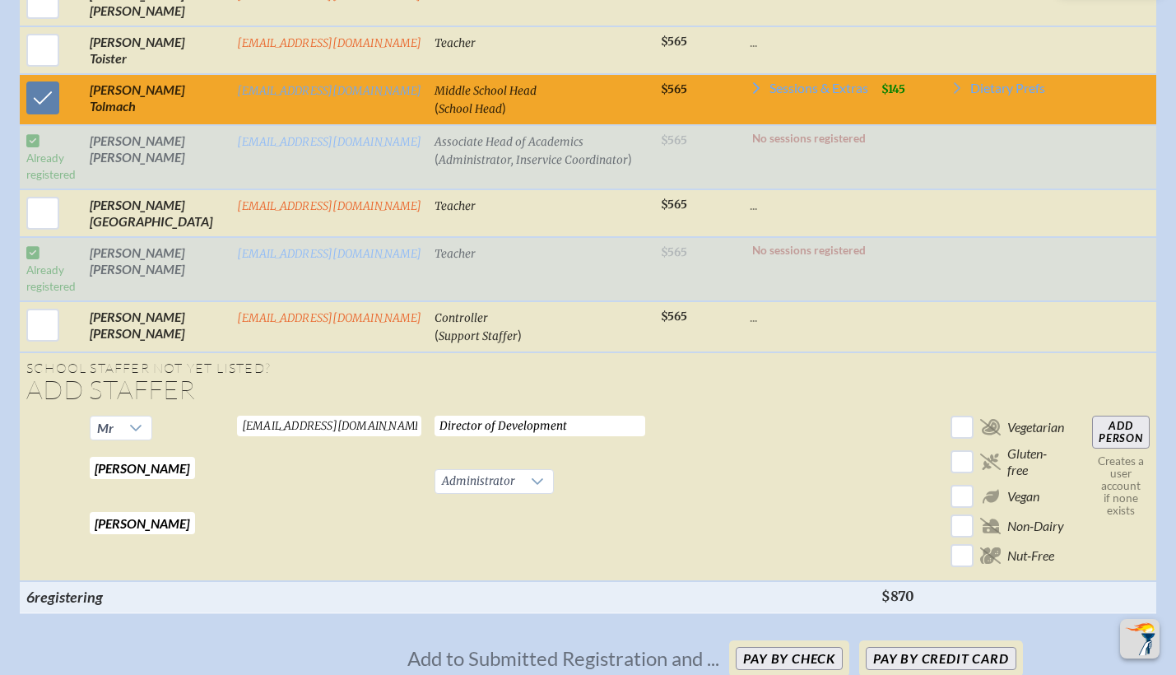
type input "Director of Development"
click at [794, 450] on td at bounding box center [809, 495] width 132 height 172
click at [1114, 416] on input "Add Person" at bounding box center [1121, 432] width 58 height 33
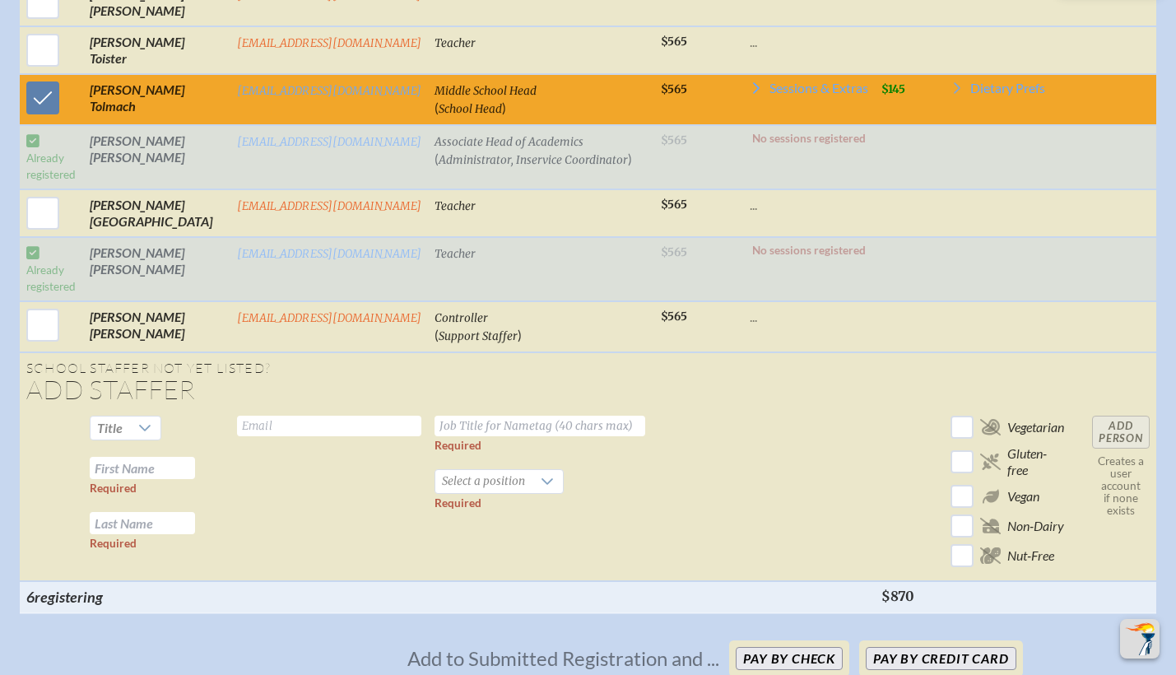
checkbox input "false"
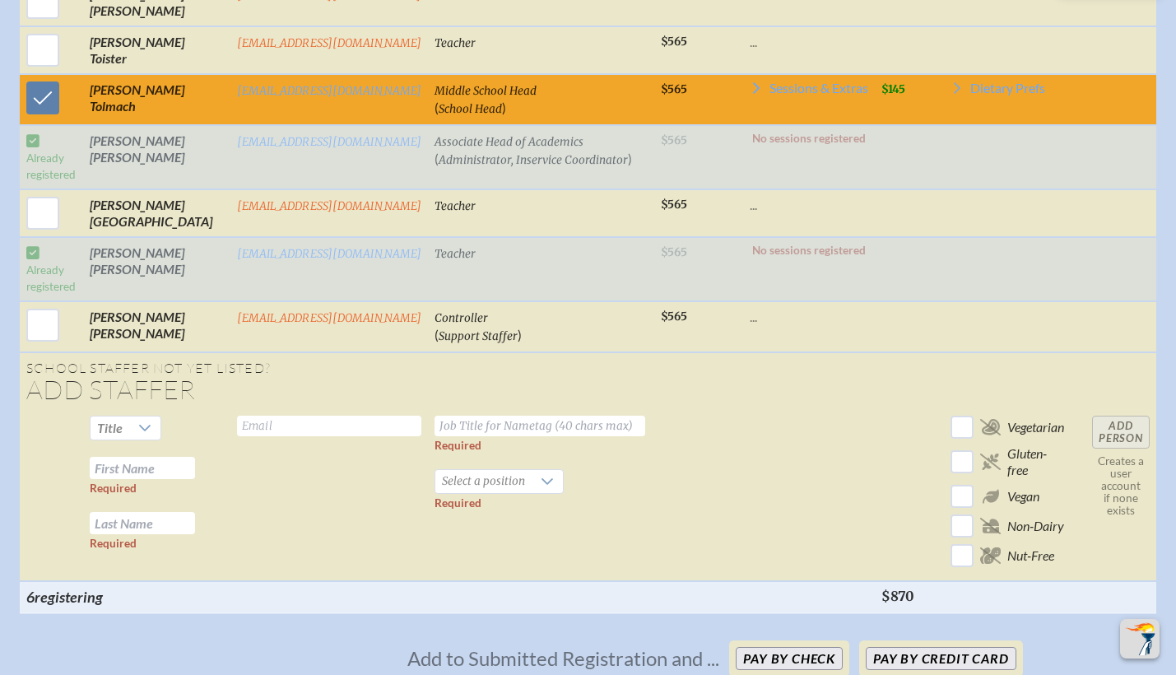
checkbox input "false"
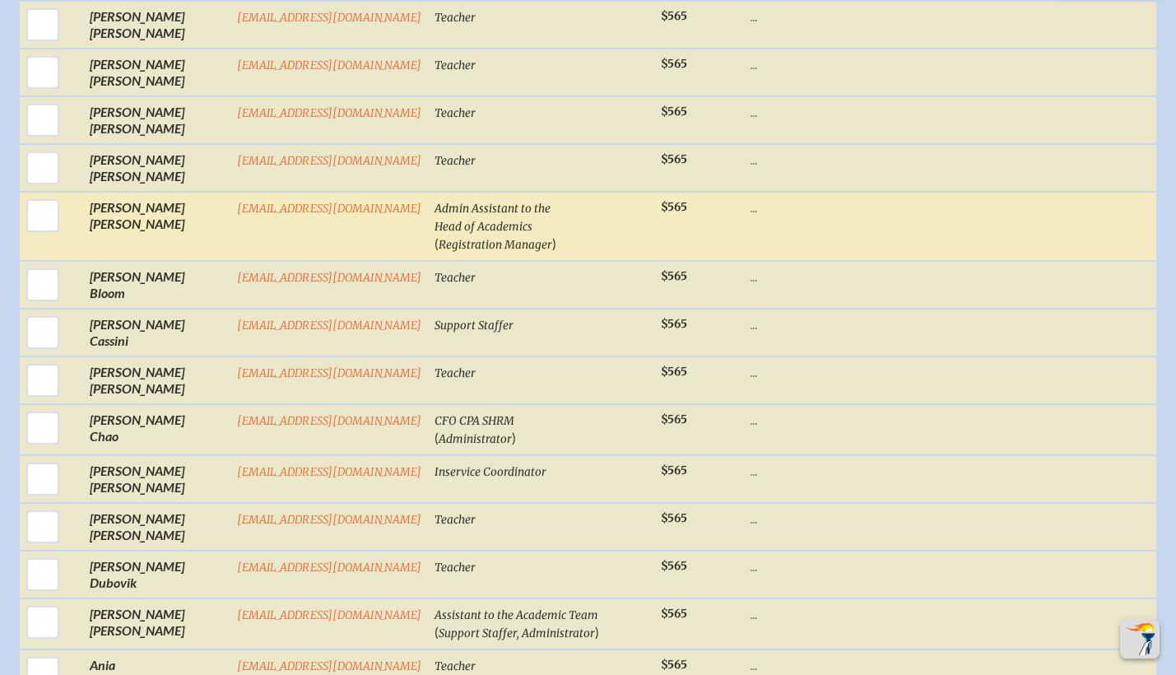
scroll to position [977, 12]
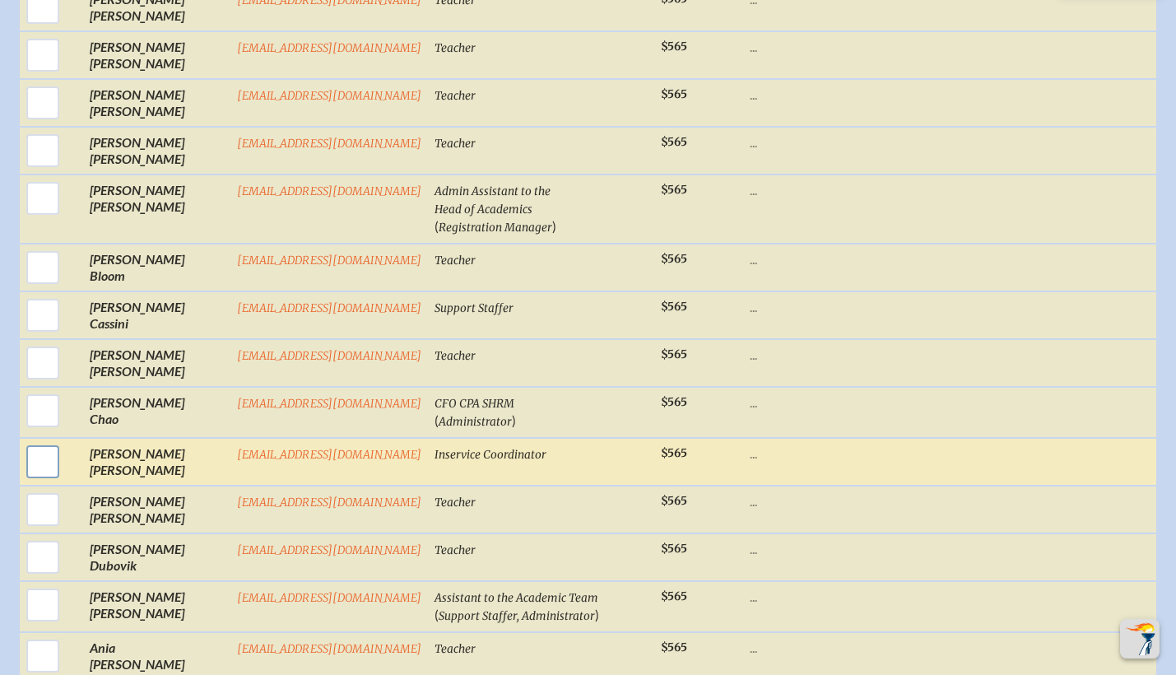
click at [25, 441] on input "checkbox" at bounding box center [42, 461] width 41 height 41
checkbox input "true"
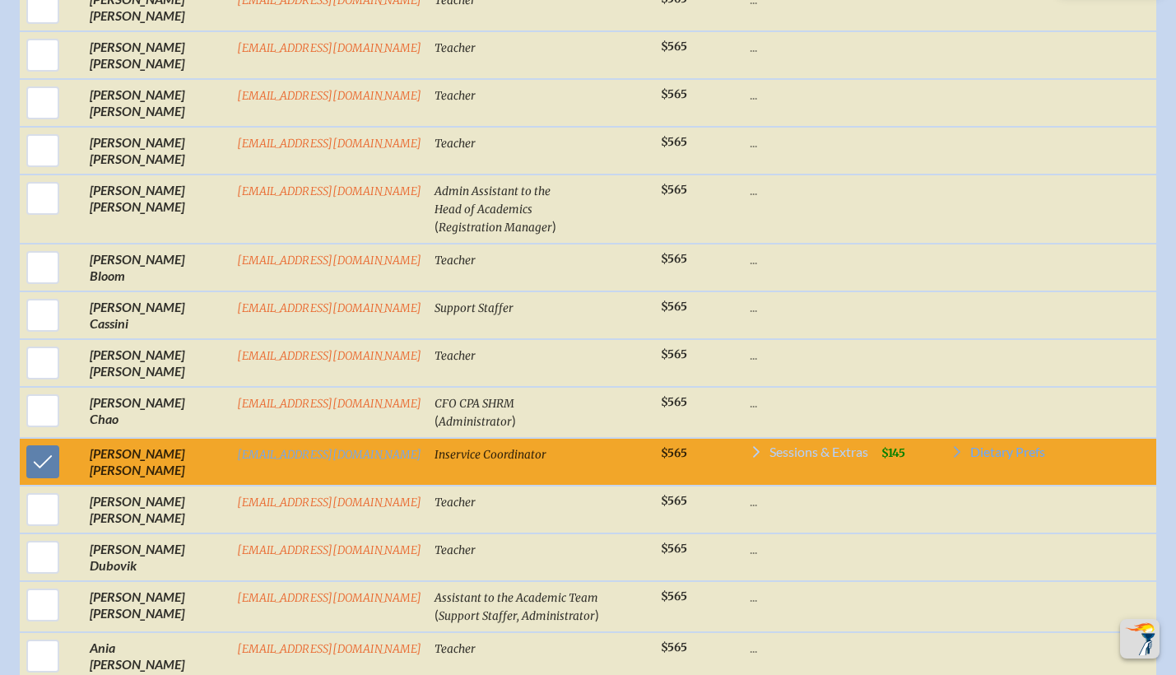
click at [773, 445] on span "Sessions & Extras" at bounding box center [818, 451] width 99 height 13
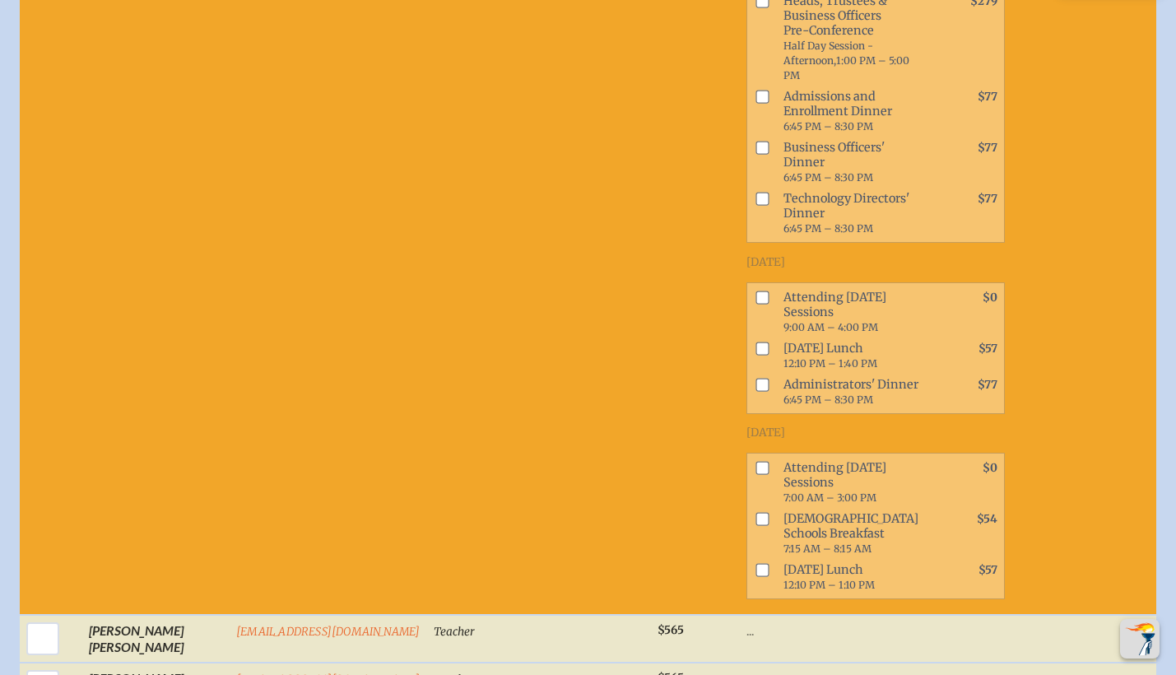
scroll to position [1862, 12]
click at [755, 290] on input "checkbox" at bounding box center [761, 296] width 13 height 13
checkbox input "true"
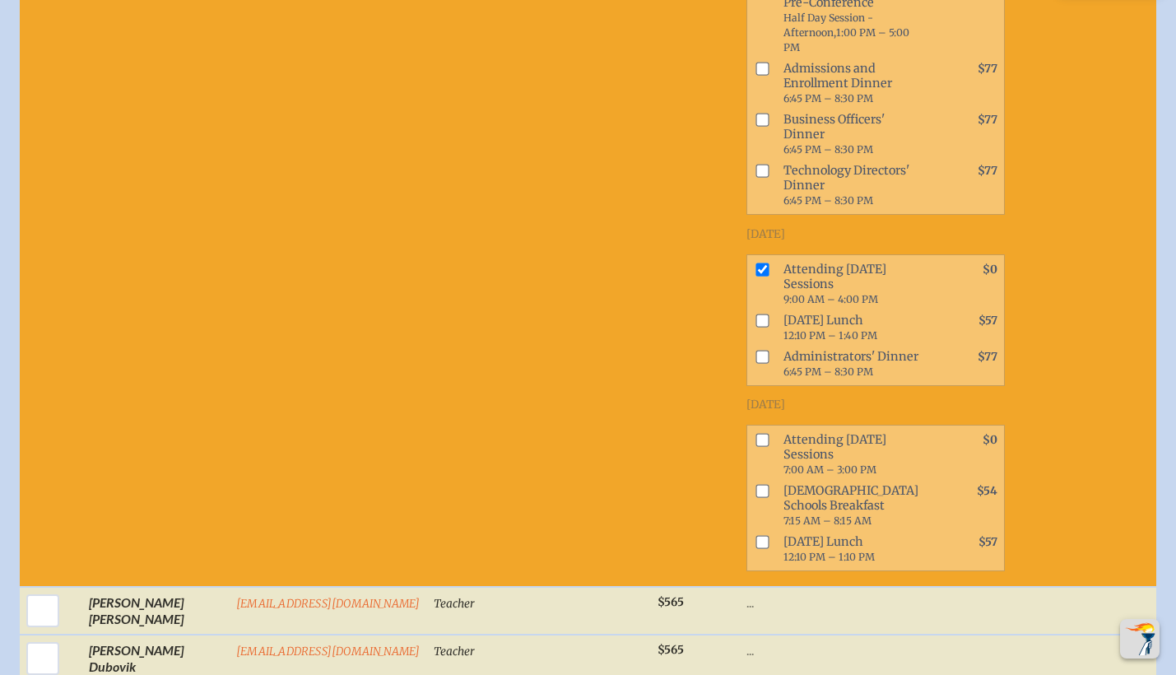
scroll to position [1904, 12]
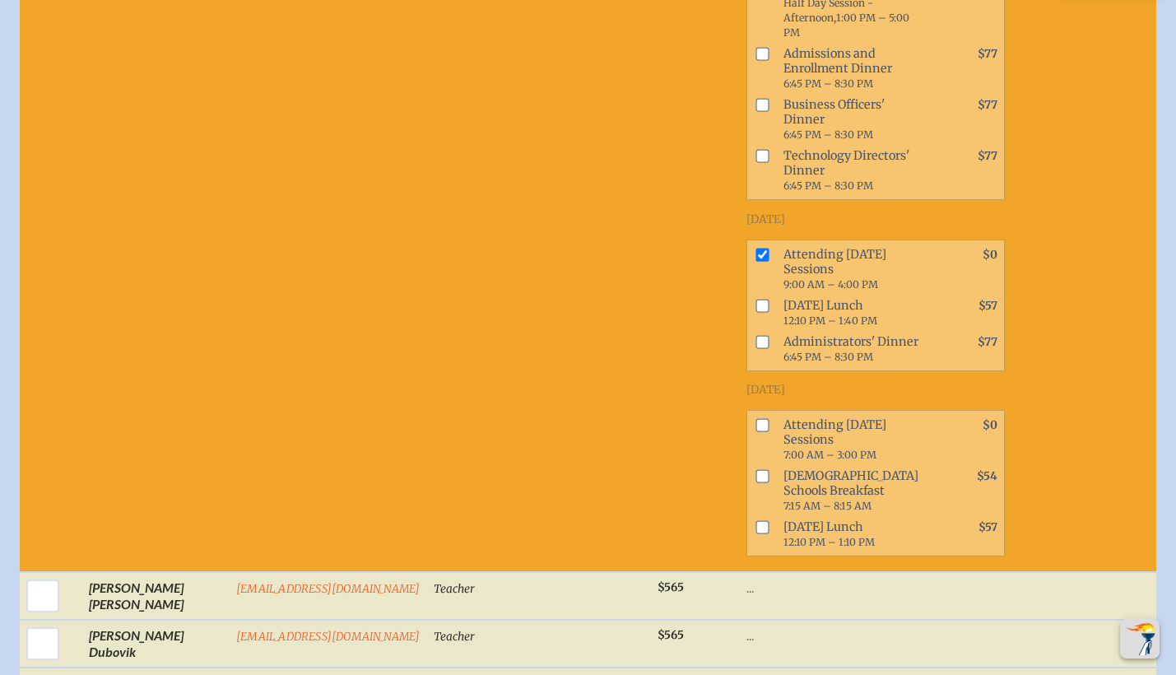
click at [755, 429] on input "checkbox" at bounding box center [761, 424] width 13 height 13
checkbox input "true"
click at [755, 474] on input "checkbox" at bounding box center [761, 475] width 13 height 13
checkbox input "true"
click at [755, 531] on input "checkbox" at bounding box center [761, 526] width 13 height 13
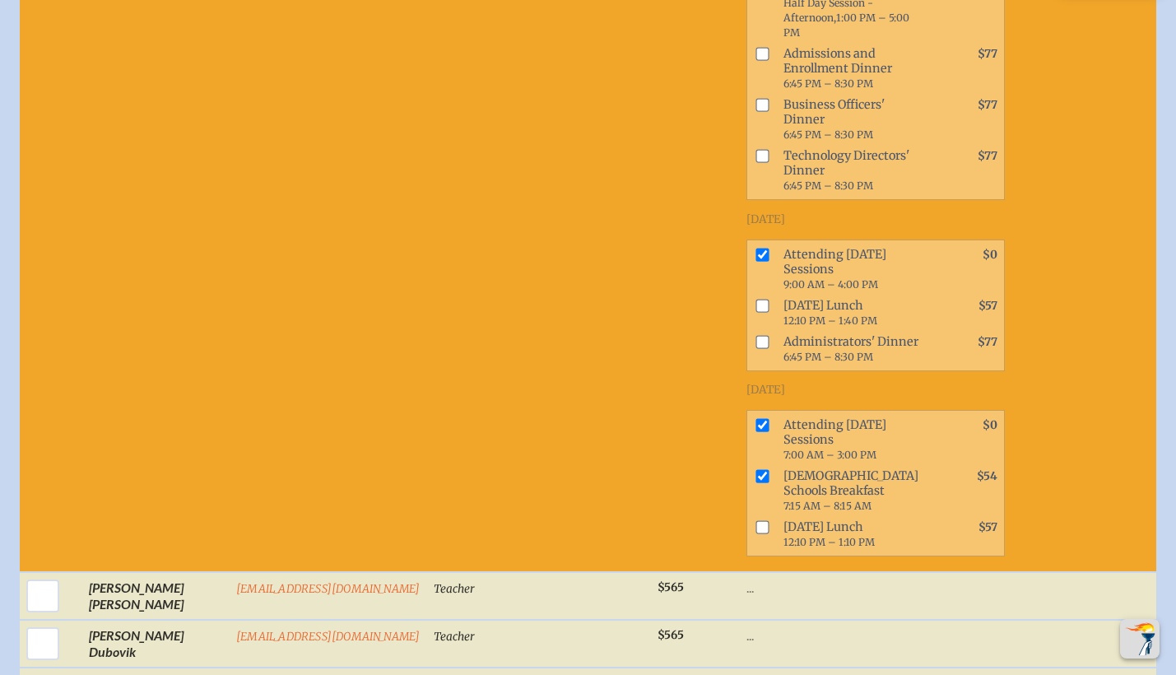
checkbox input "true"
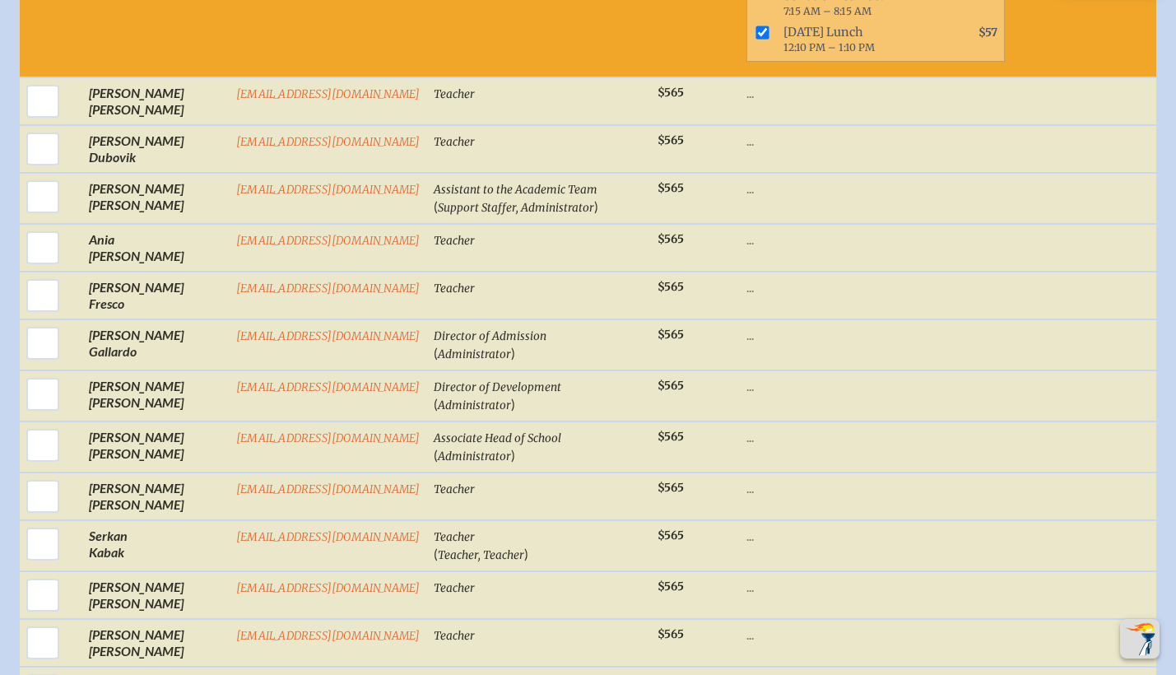
scroll to position [2399, 12]
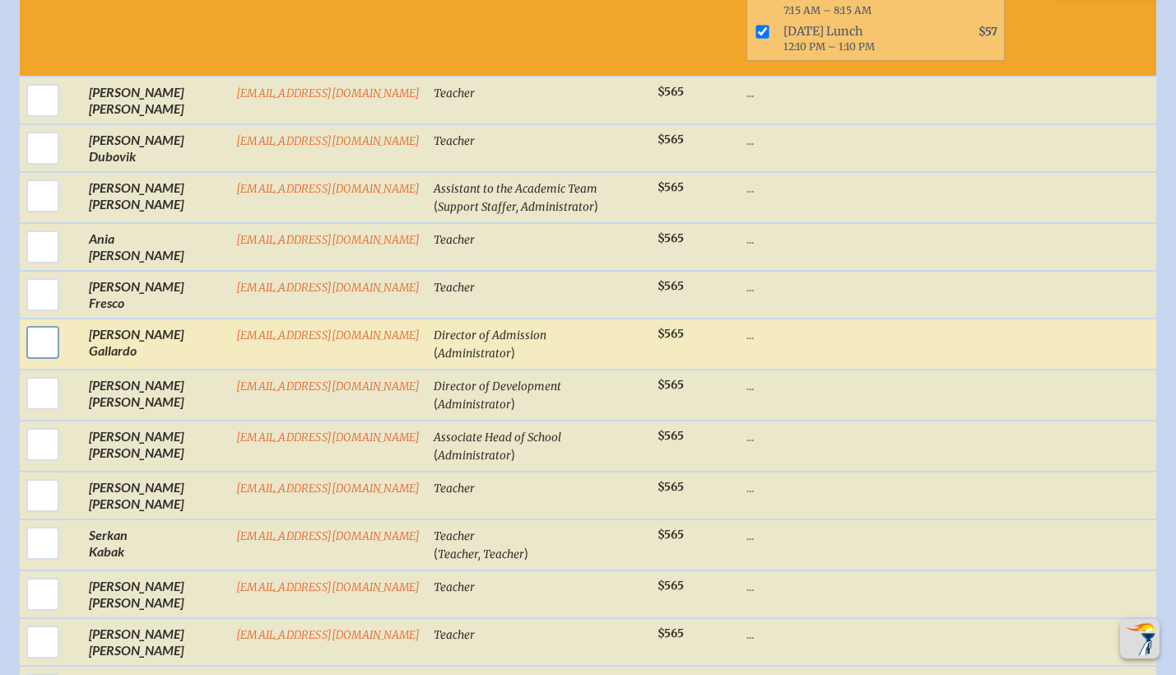
click at [22, 340] on input "checkbox" at bounding box center [42, 342] width 41 height 41
checkbox input "true"
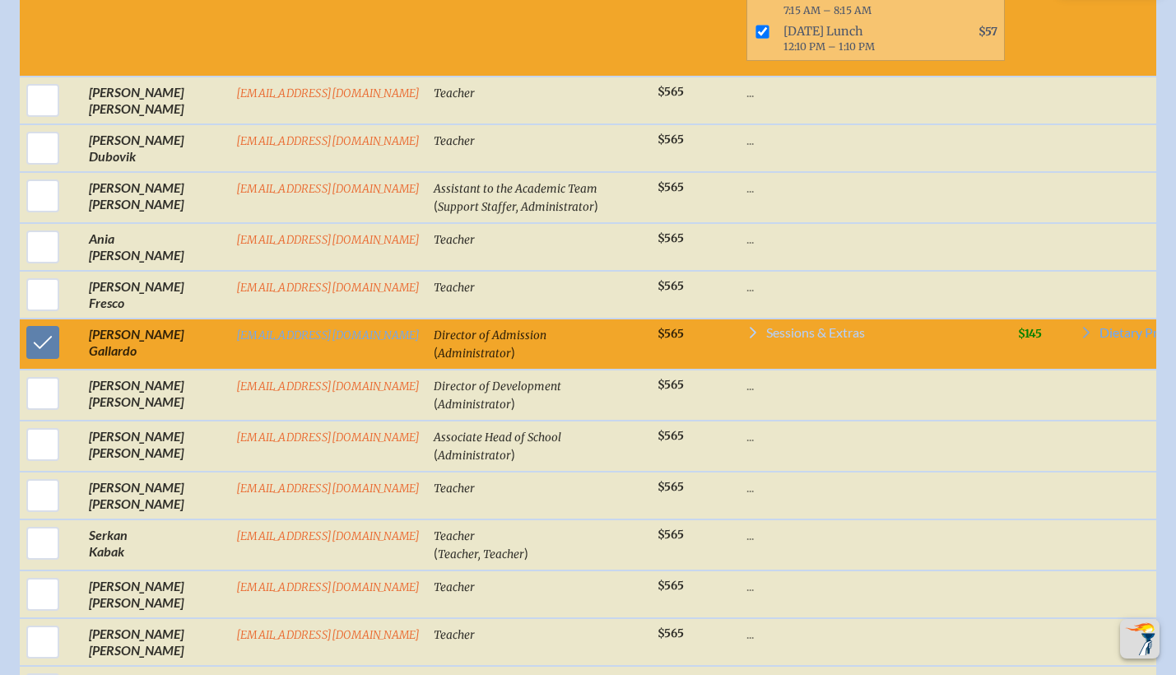
click at [766, 336] on span "Sessions & Extras" at bounding box center [815, 332] width 99 height 13
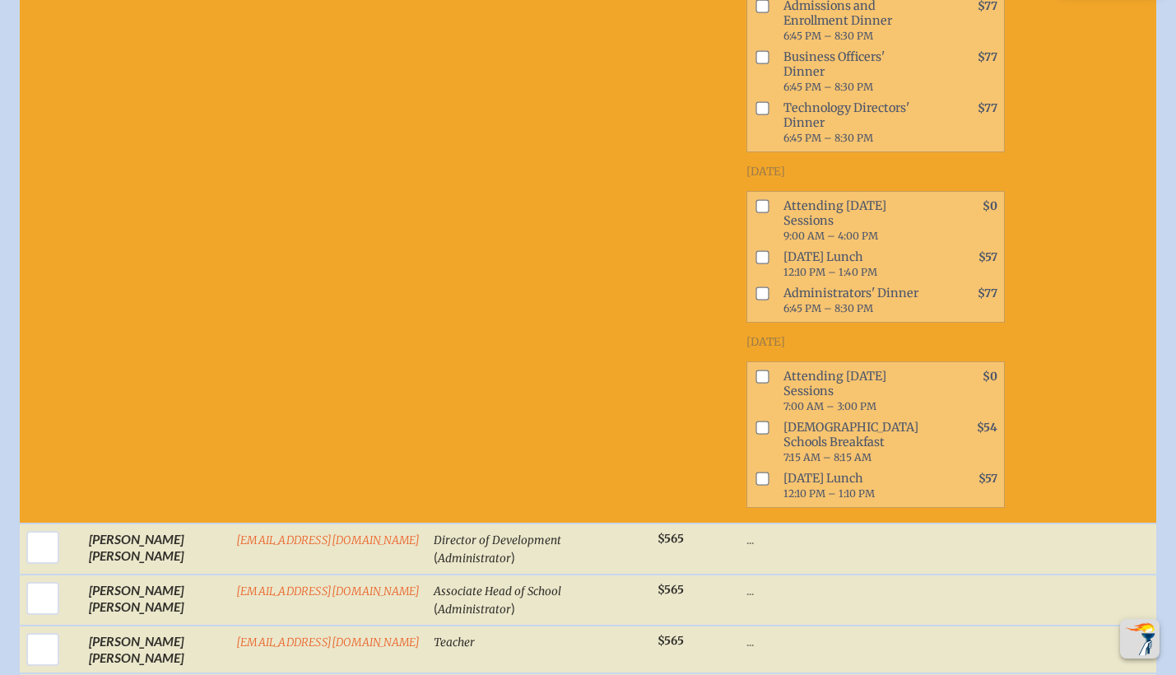
scroll to position [3300, 12]
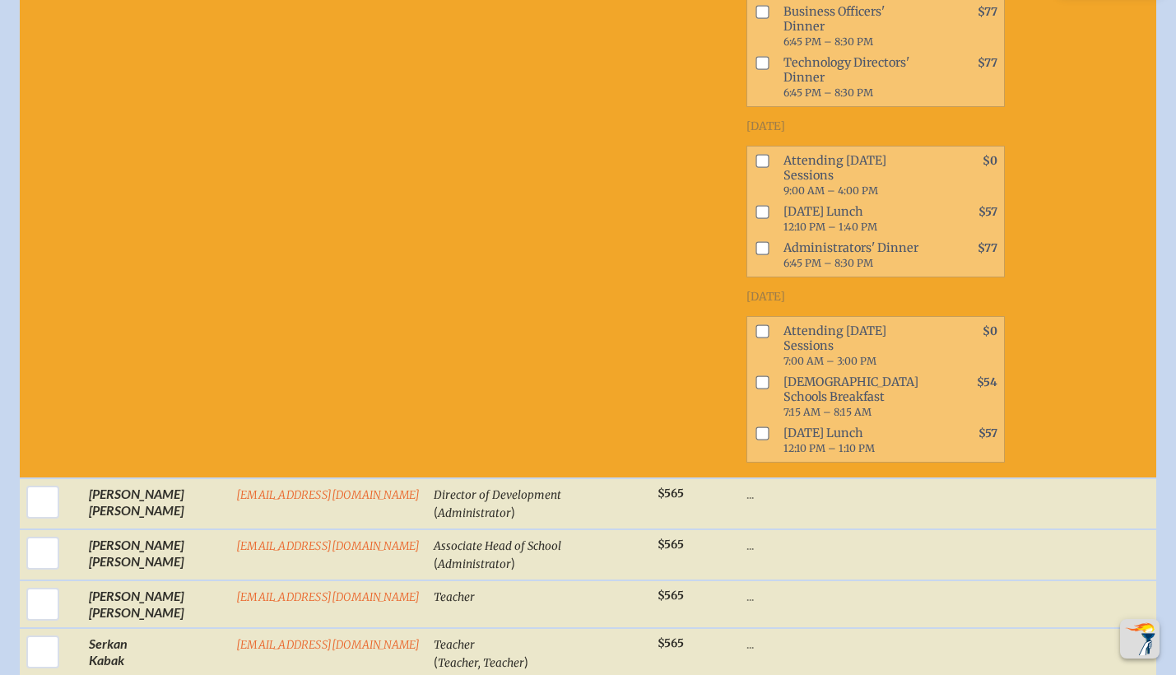
click at [755, 168] on input "checkbox" at bounding box center [761, 161] width 13 height 13
checkbox input "true"
click at [755, 338] on input "checkbox" at bounding box center [761, 331] width 13 height 13
checkbox input "true"
click at [755, 389] on input "checkbox" at bounding box center [761, 382] width 13 height 13
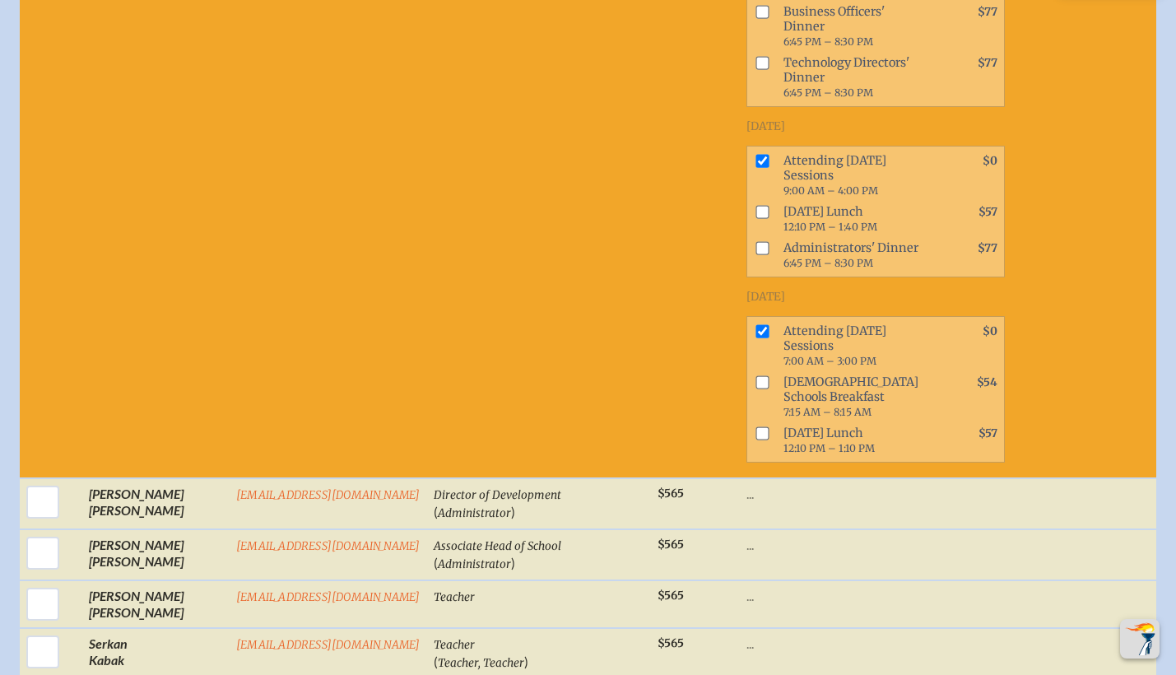
checkbox input "true"
click at [755, 440] on input "checkbox" at bounding box center [761, 433] width 13 height 13
checkbox input "true"
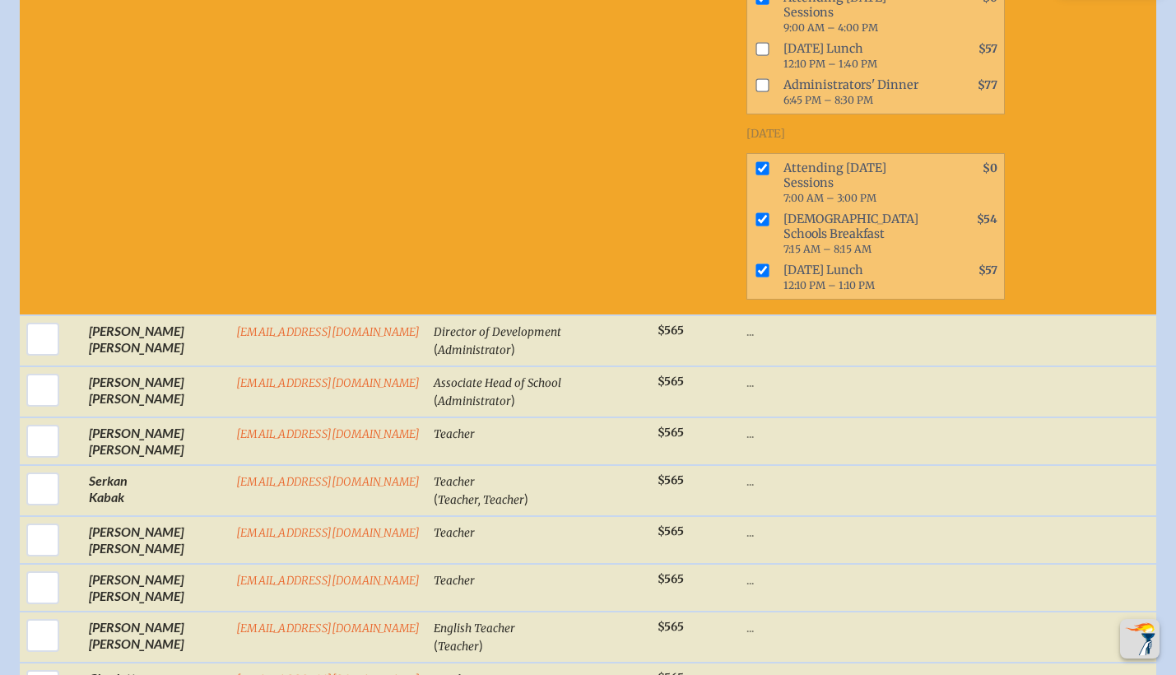
scroll to position [3475, 12]
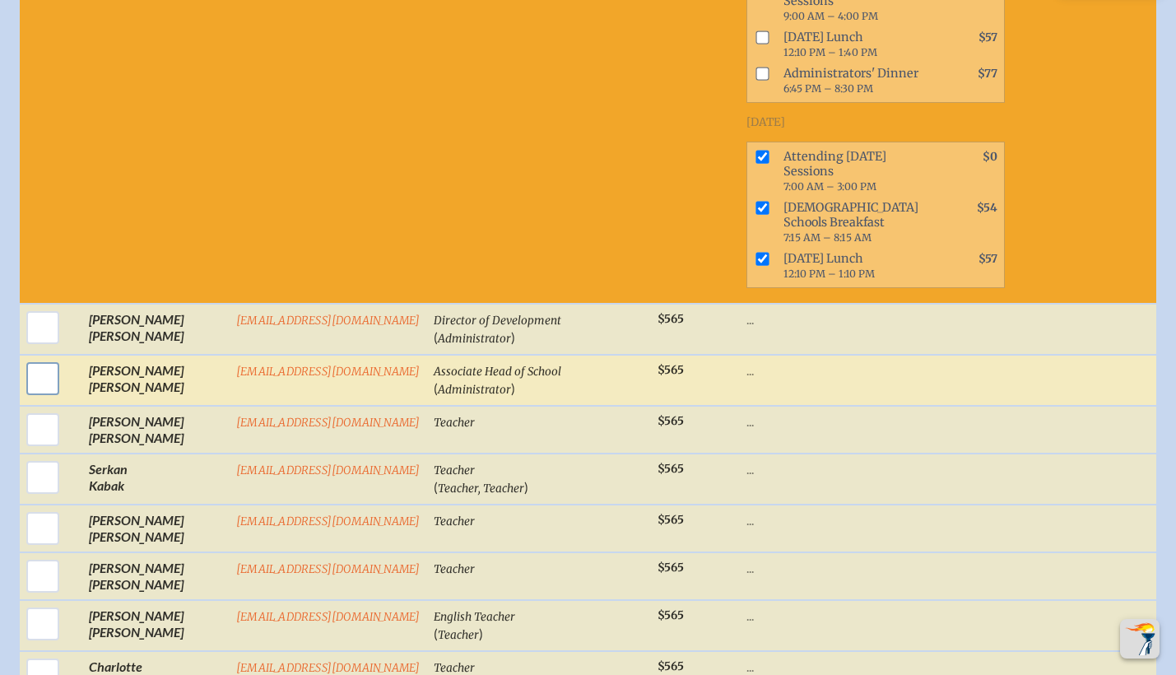
click at [22, 399] on input "checkbox" at bounding box center [42, 378] width 41 height 41
checkbox input "true"
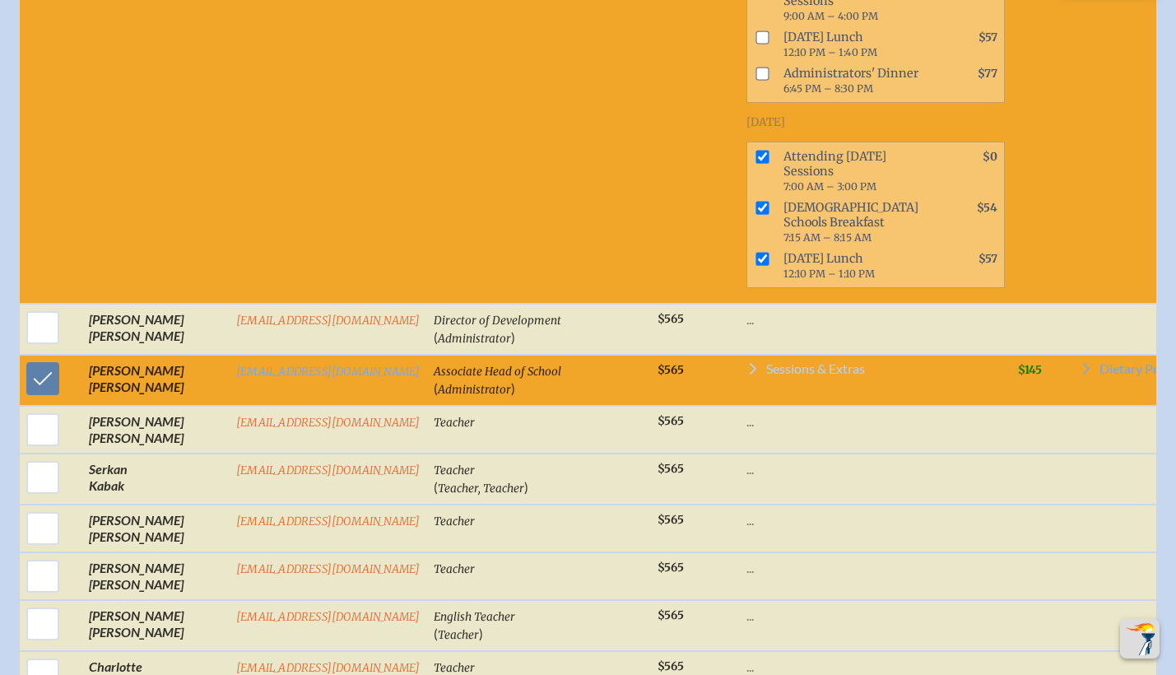
click at [766, 375] on span "Sessions & Extras" at bounding box center [815, 368] width 99 height 13
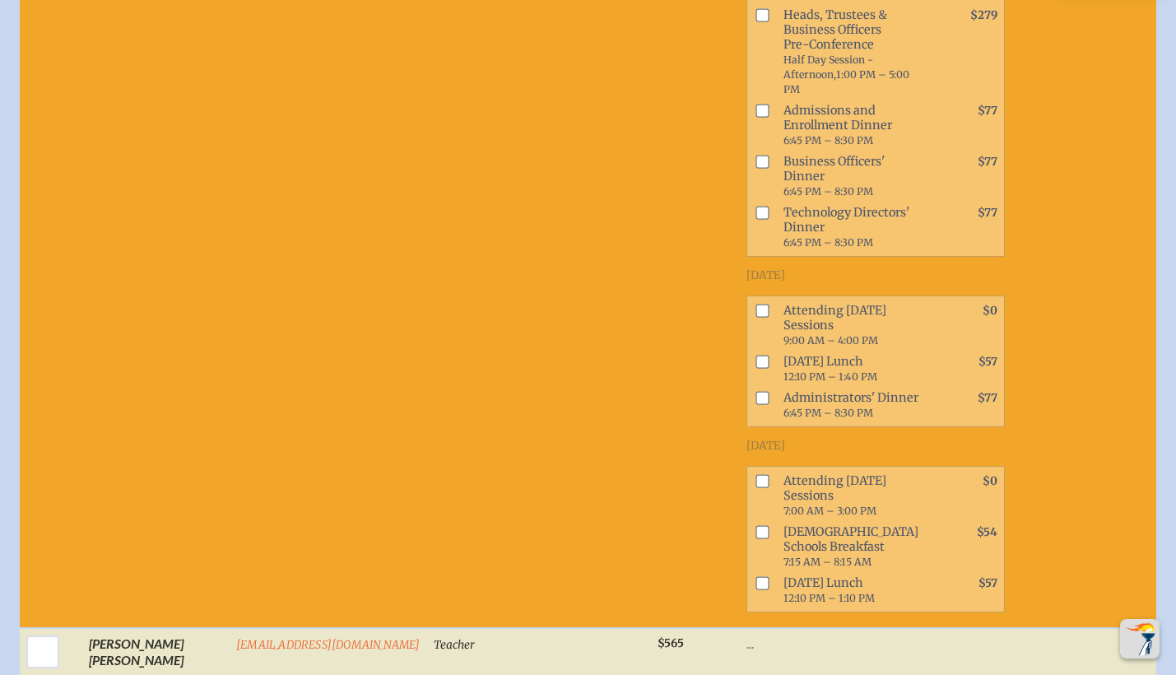
scroll to position [4264, 12]
click at [755, 316] on input "checkbox" at bounding box center [761, 309] width 13 height 13
checkbox input "true"
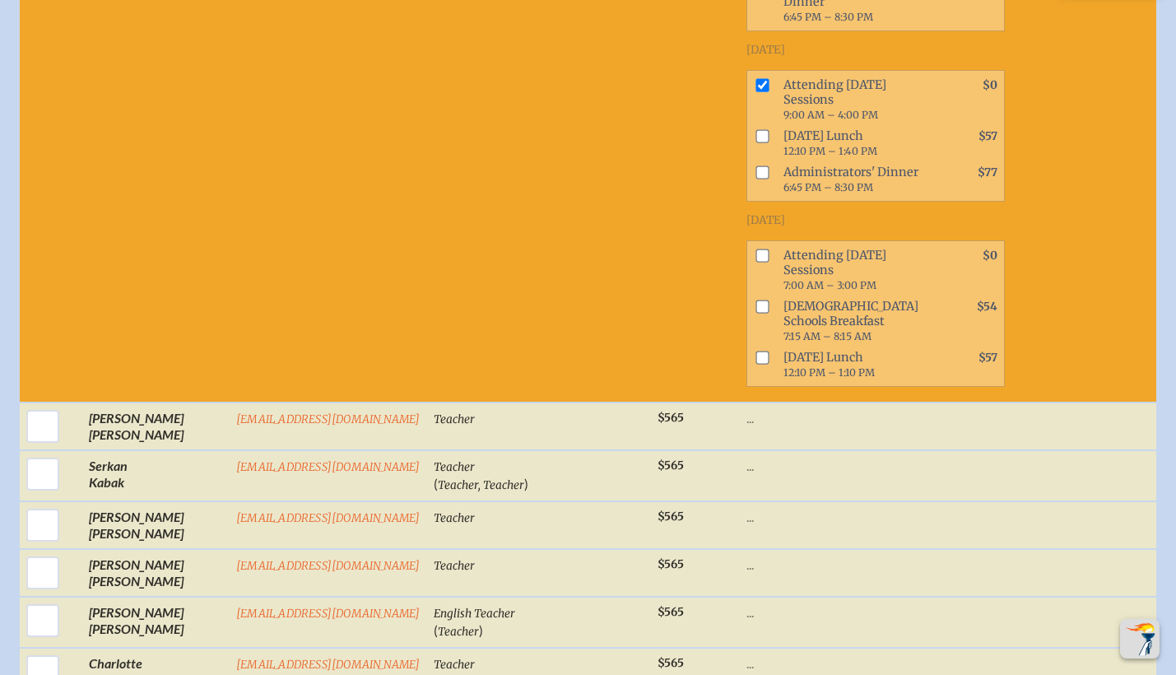
click at [755, 262] on input "checkbox" at bounding box center [761, 254] width 13 height 13
checkbox input "true"
click at [755, 313] on input "checkbox" at bounding box center [761, 306] width 13 height 13
checkbox input "true"
click at [755, 364] on input "checkbox" at bounding box center [761, 357] width 13 height 13
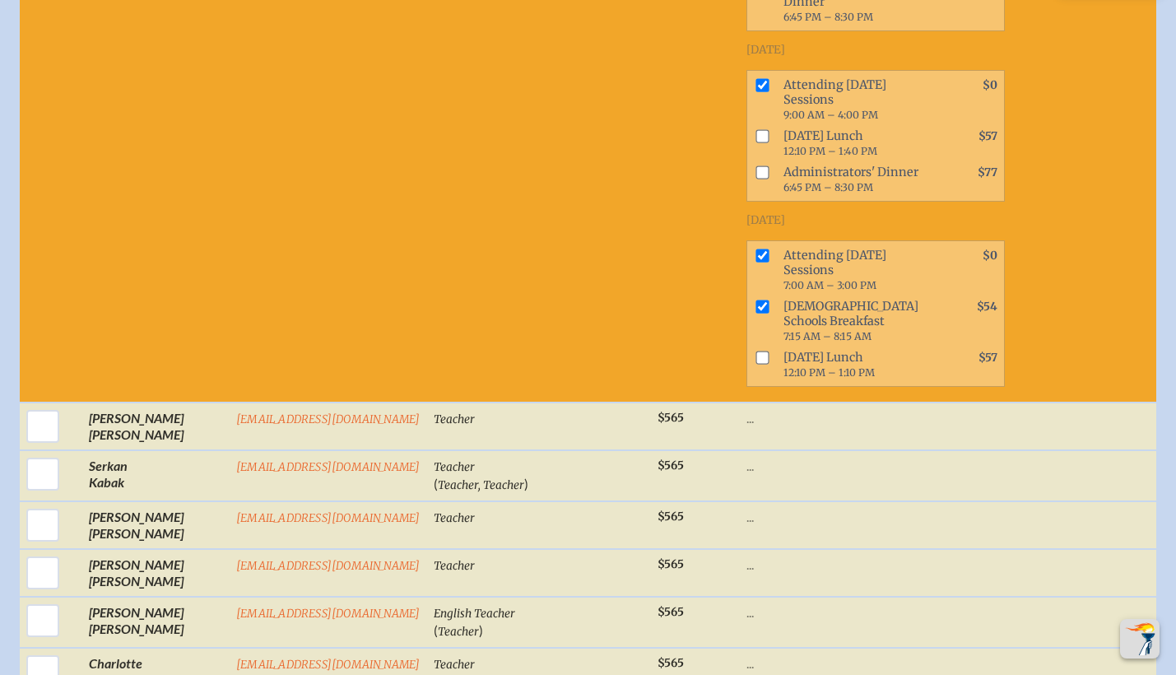
checkbox input "true"
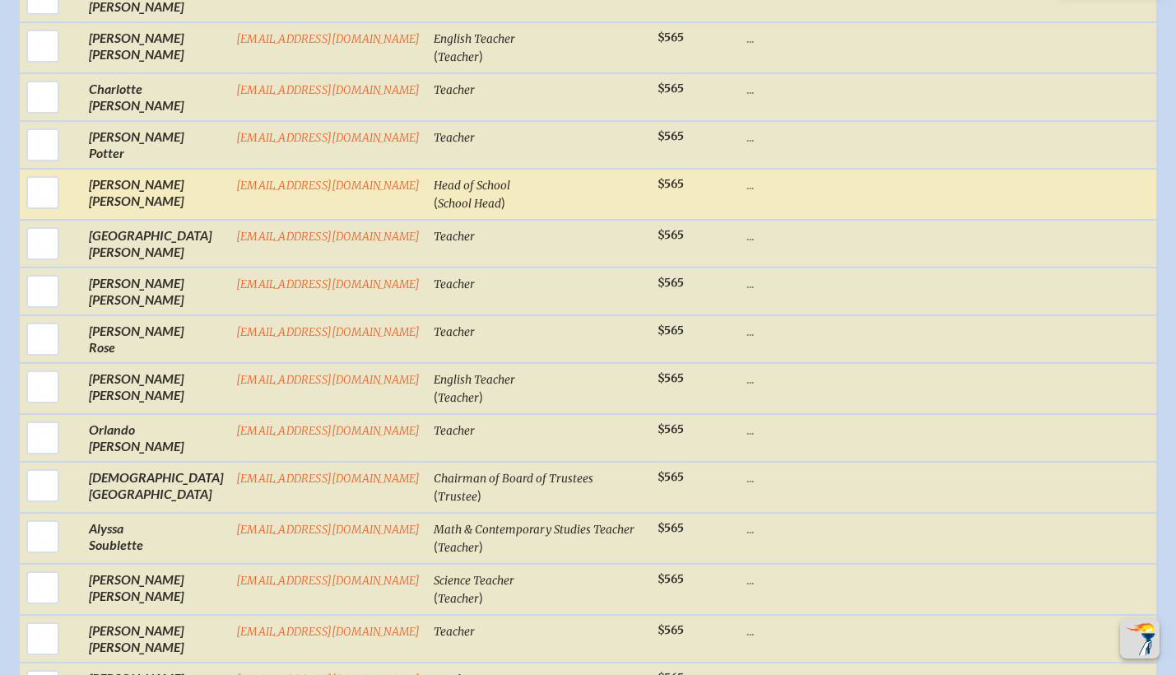
scroll to position [5064, 12]
click at [22, 212] on input "checkbox" at bounding box center [42, 191] width 41 height 41
checkbox input "true"
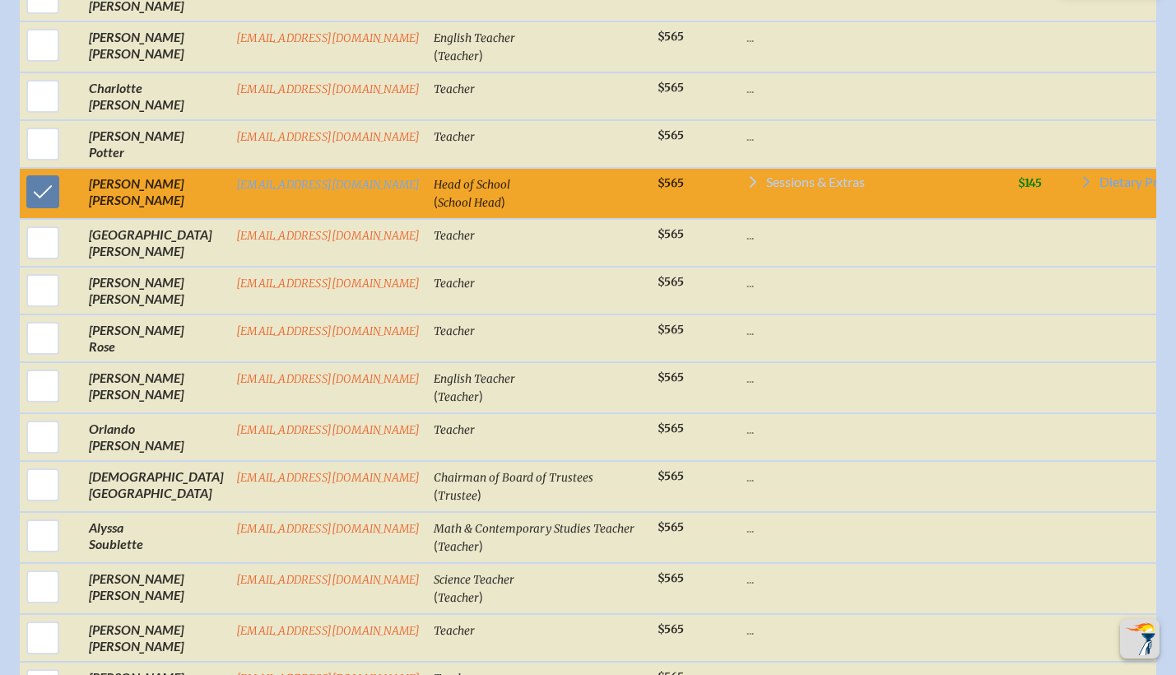
click at [766, 188] on span "Sessions & Extras" at bounding box center [815, 181] width 99 height 13
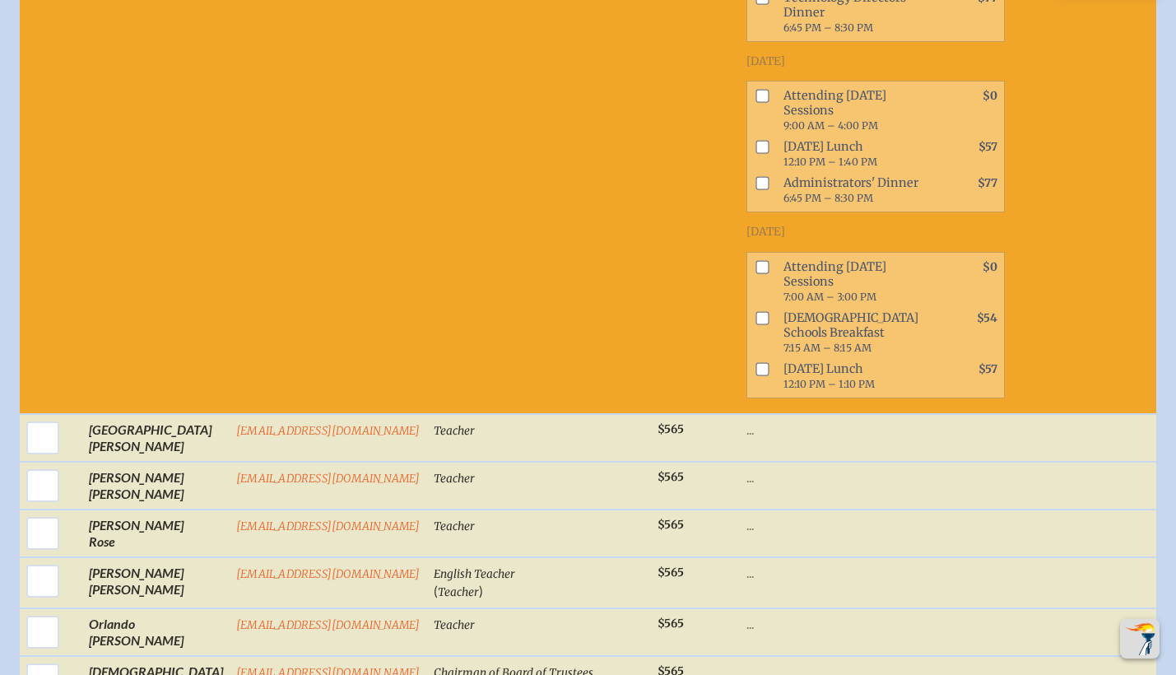
scroll to position [5925, 12]
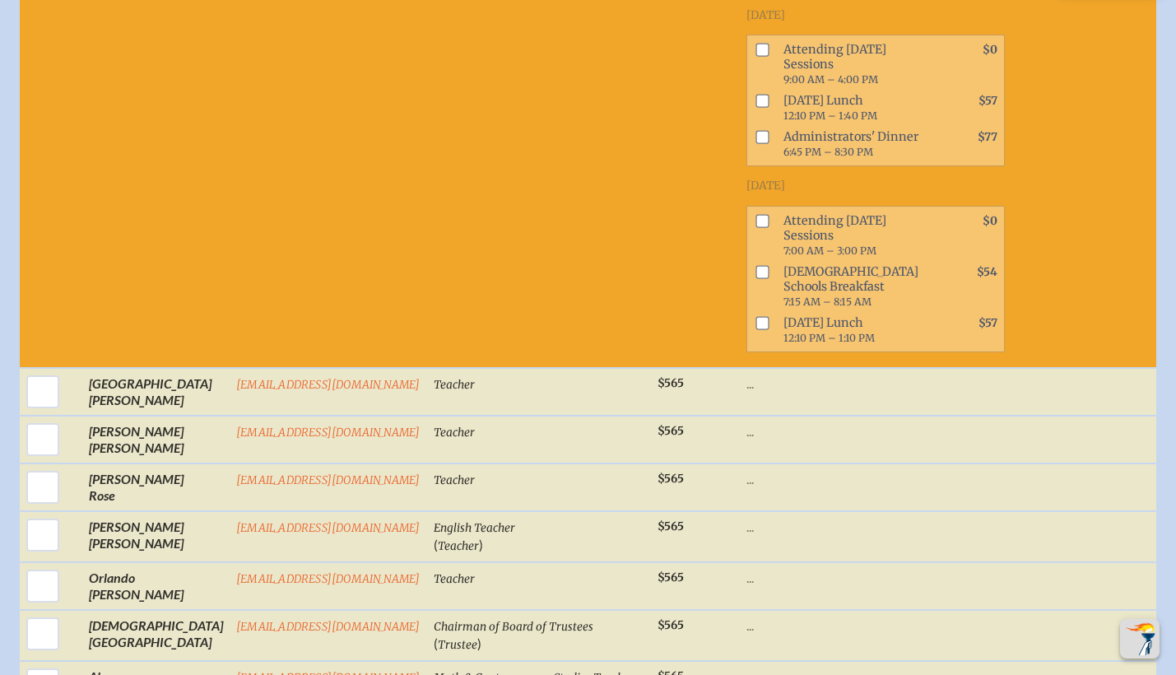
click at [755, 57] on input "checkbox" at bounding box center [761, 50] width 13 height 13
checkbox input "true"
click at [755, 227] on input "checkbox" at bounding box center [761, 220] width 13 height 13
checkbox input "true"
click at [755, 278] on input "checkbox" at bounding box center [761, 271] width 13 height 13
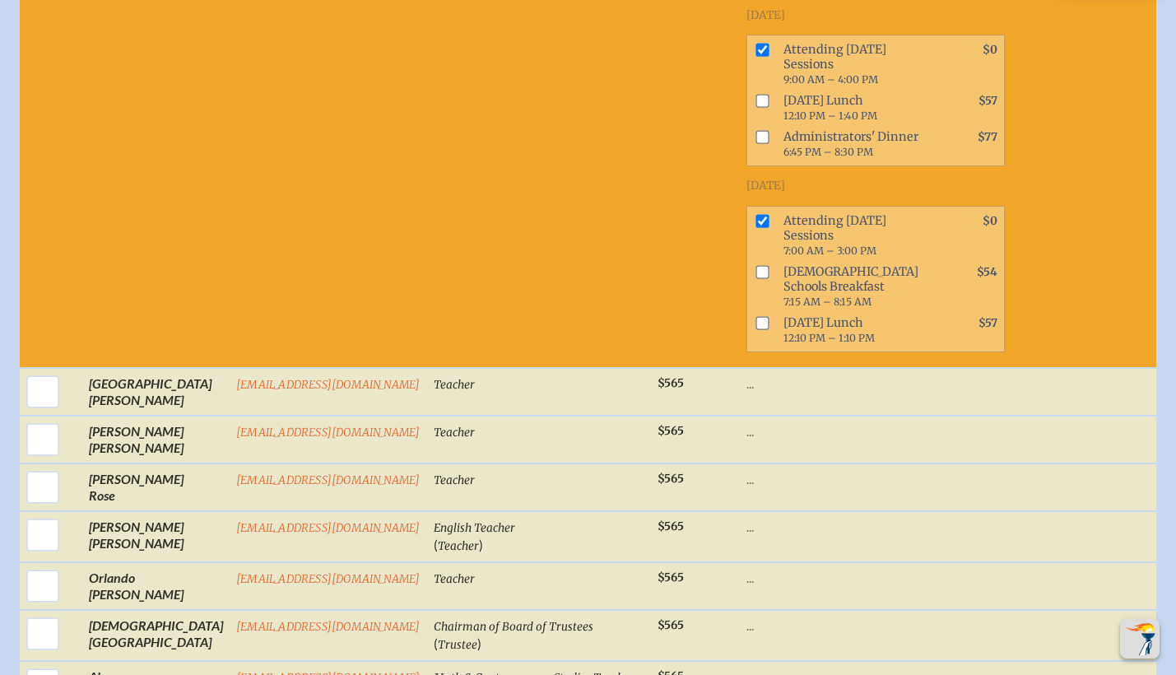
checkbox input "true"
click at [755, 329] on input "checkbox" at bounding box center [761, 322] width 13 height 13
checkbox input "true"
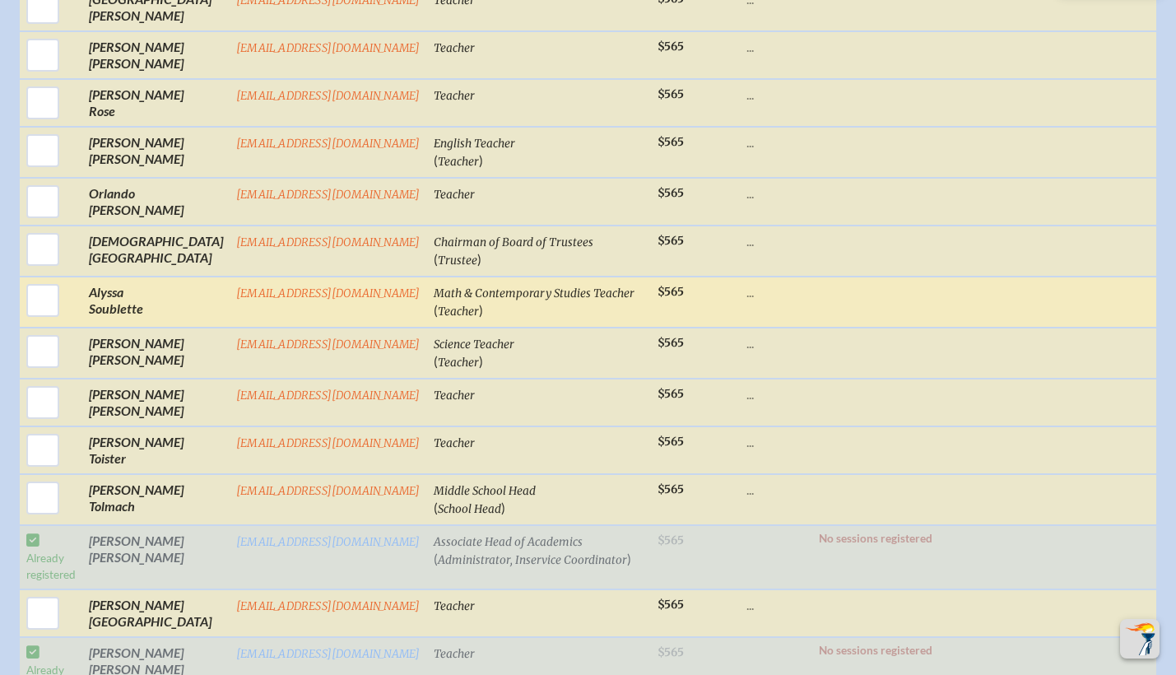
scroll to position [6351, 12]
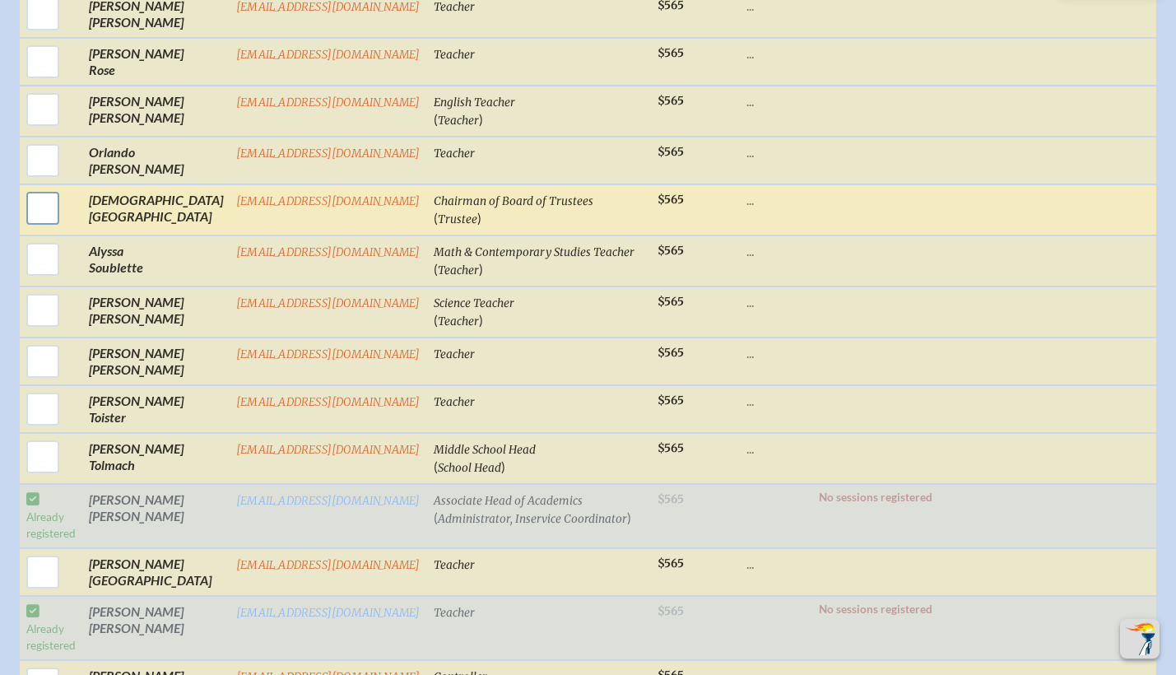
click at [26, 229] on input "checkbox" at bounding box center [42, 208] width 41 height 41
checkbox input "true"
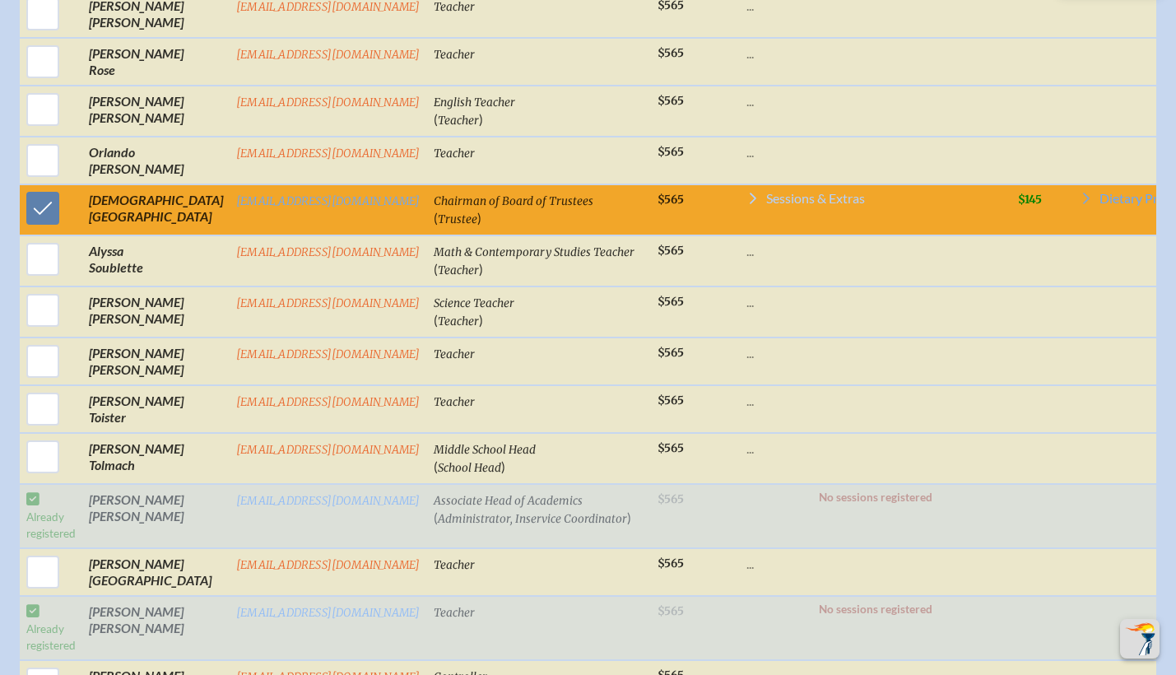
click at [766, 205] on span "Sessions & Extras" at bounding box center [815, 198] width 99 height 13
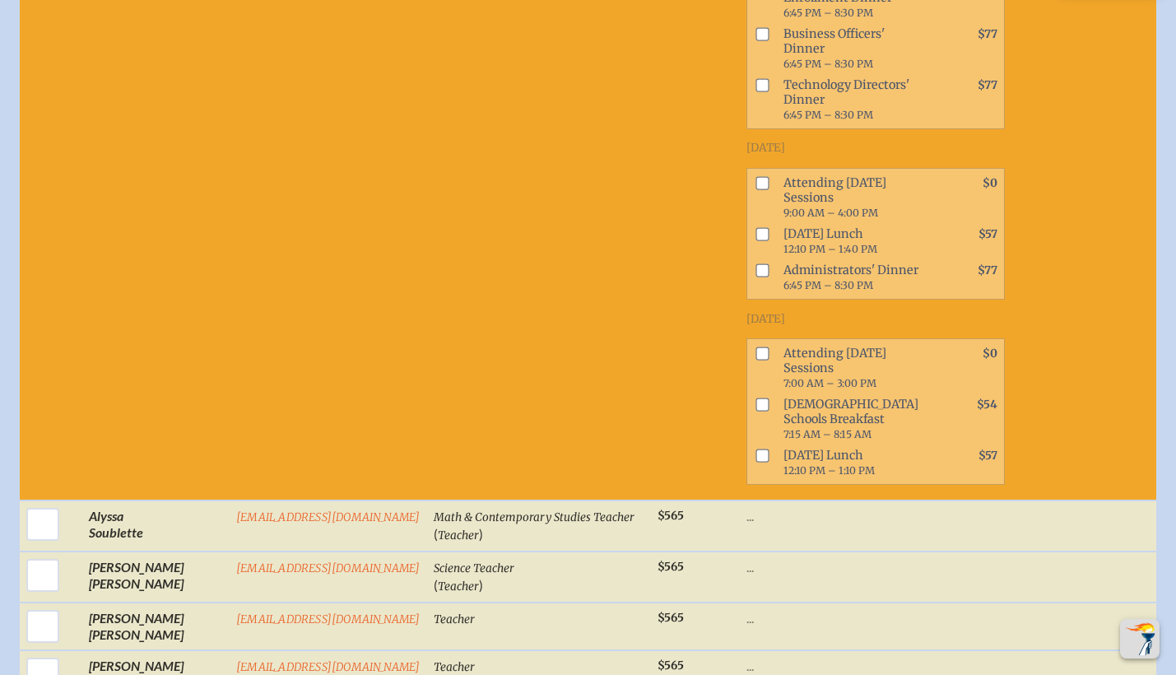
scroll to position [7110, 12]
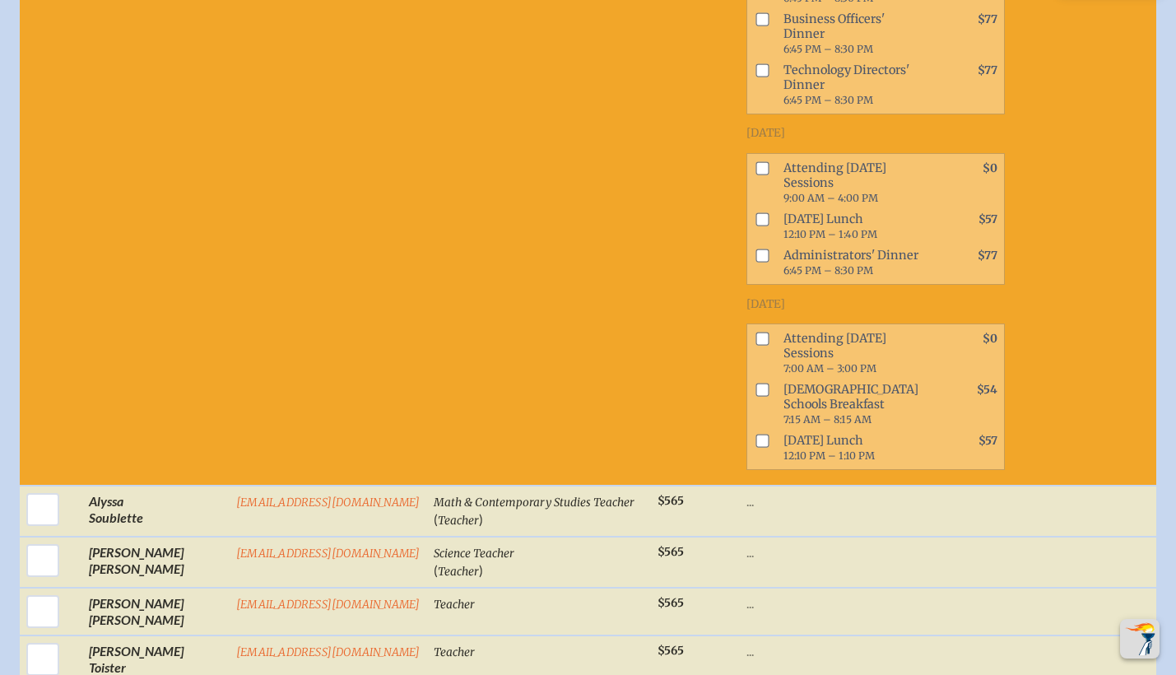
click at [755, 174] on input "checkbox" at bounding box center [761, 167] width 13 height 13
checkbox input "true"
click at [755, 345] on input "checkbox" at bounding box center [761, 338] width 13 height 13
checkbox input "true"
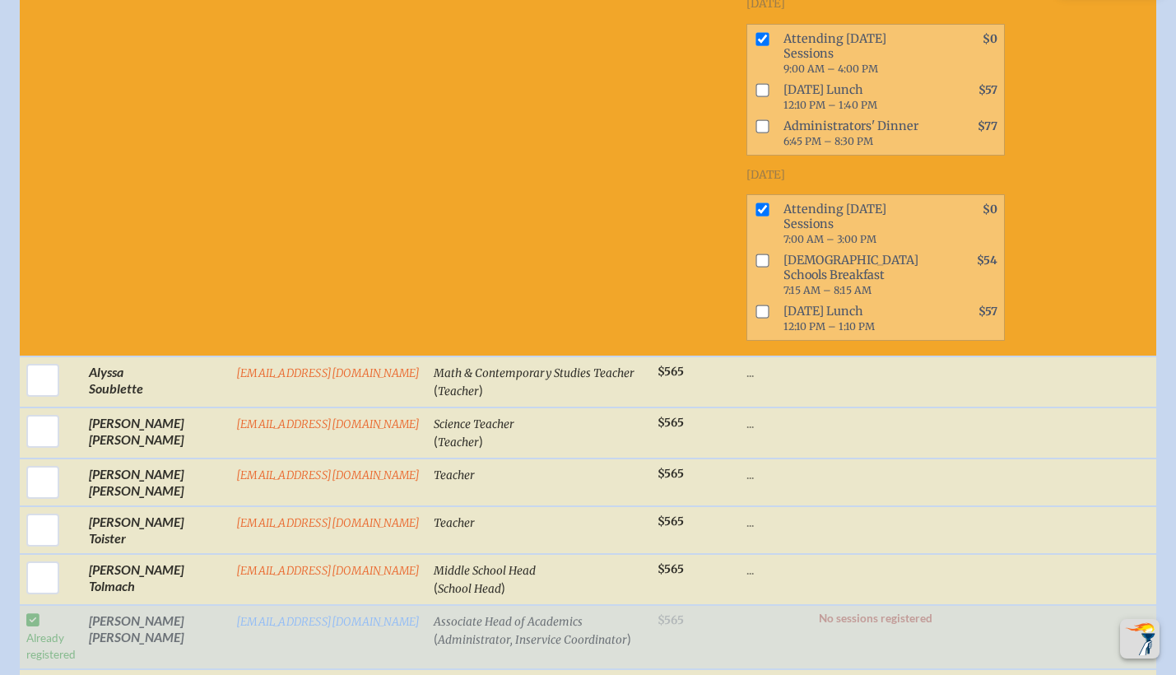
scroll to position [7240, 12]
click at [755, 95] on input "checkbox" at bounding box center [761, 88] width 13 height 13
checkbox input "true"
click at [755, 132] on input "checkbox" at bounding box center [761, 124] width 13 height 13
checkbox input "true"
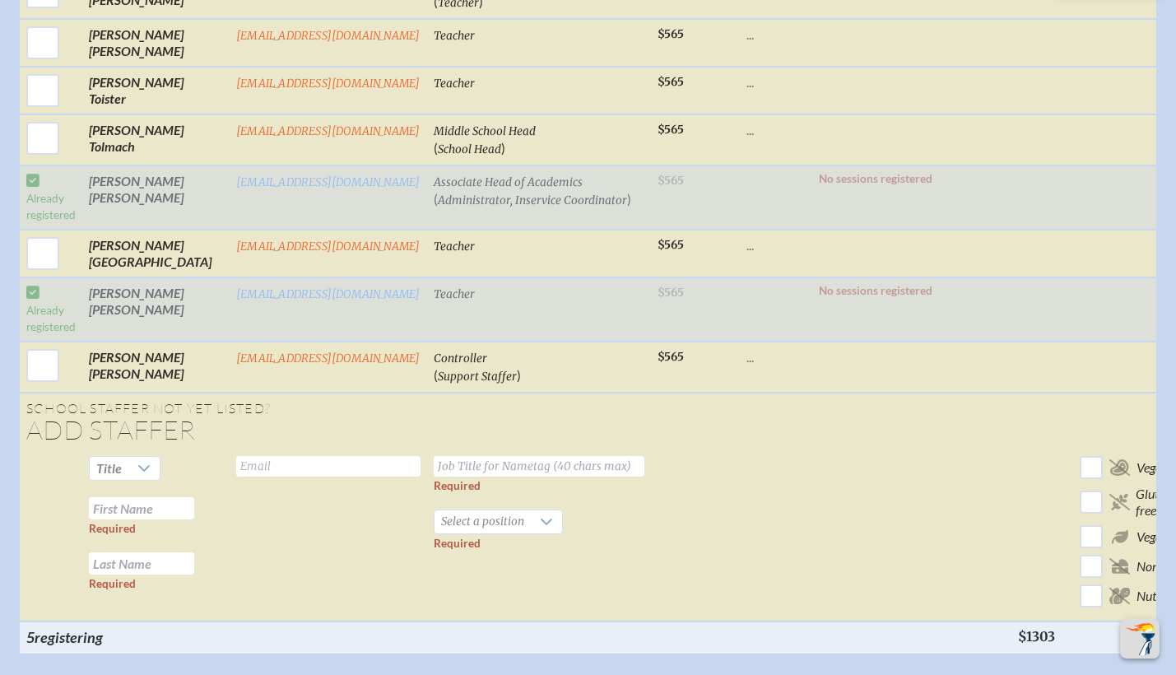
scroll to position [7684, 12]
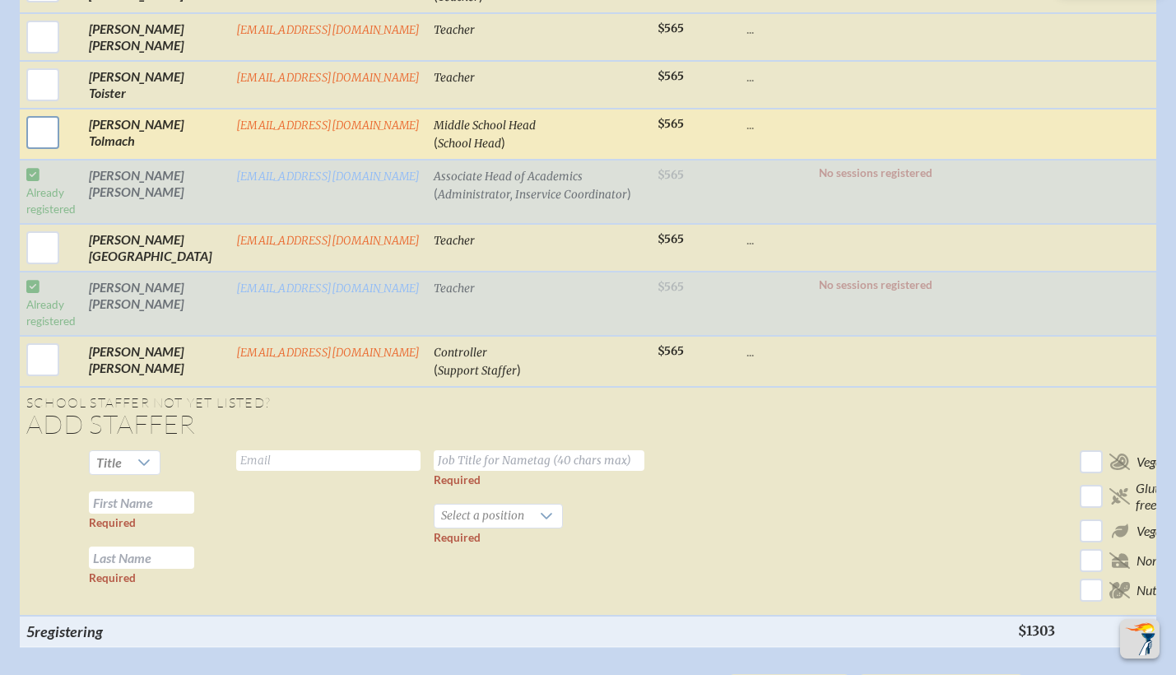
click at [27, 153] on input "checkbox" at bounding box center [42, 132] width 41 height 41
checkbox input "true"
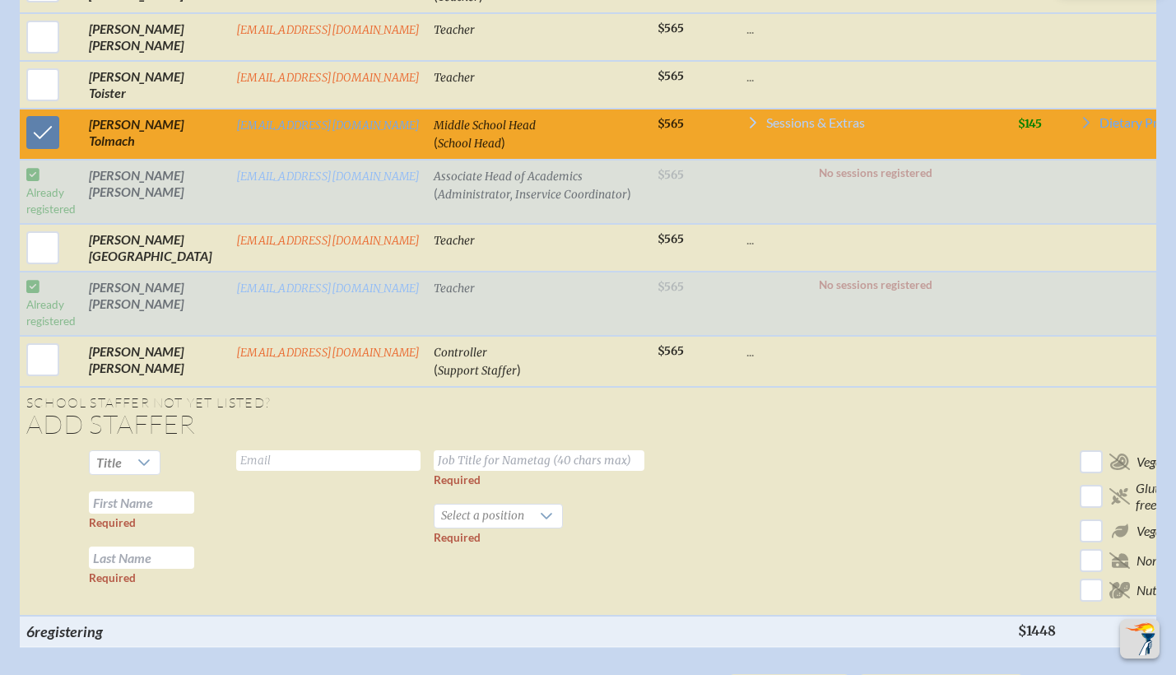
click at [766, 129] on span "Sessions & Extras" at bounding box center [815, 122] width 99 height 13
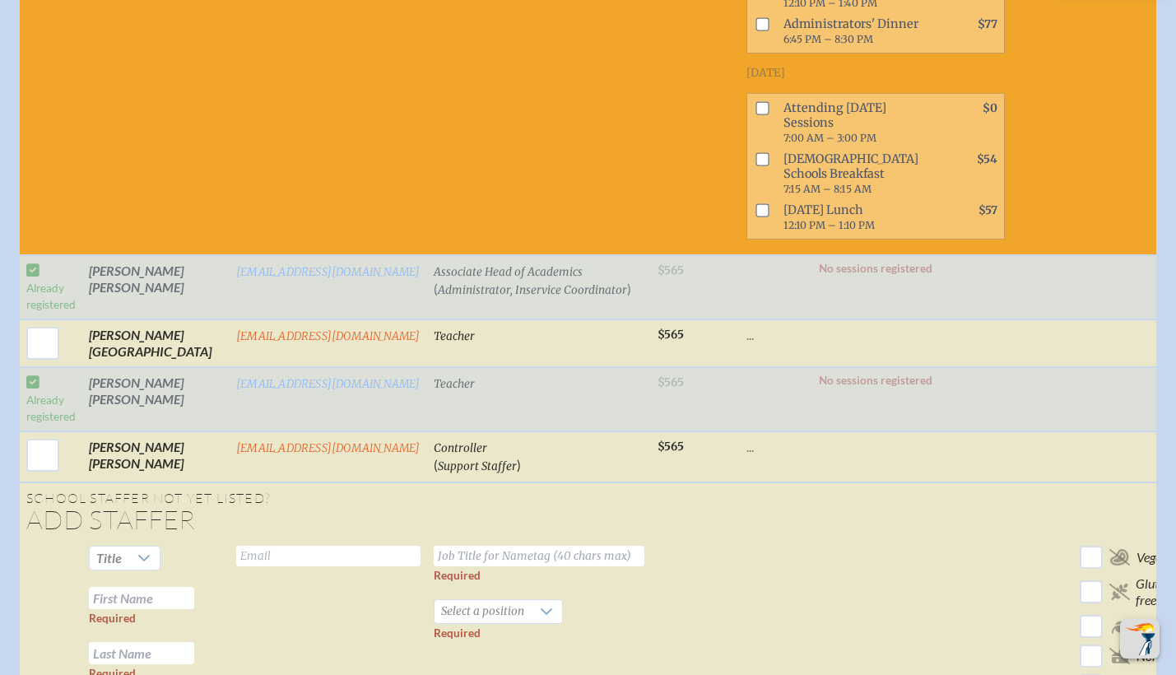
scroll to position [8620, 12]
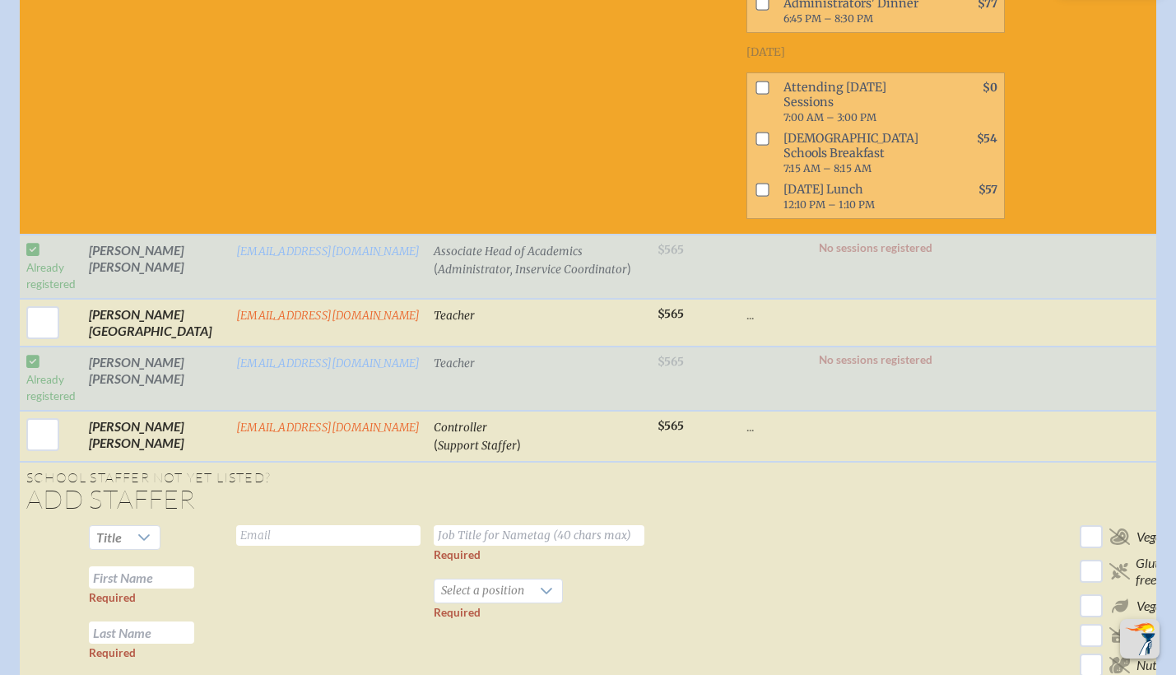
checkbox input "true"
click at [755, 11] on input "checkbox" at bounding box center [761, 4] width 13 height 13
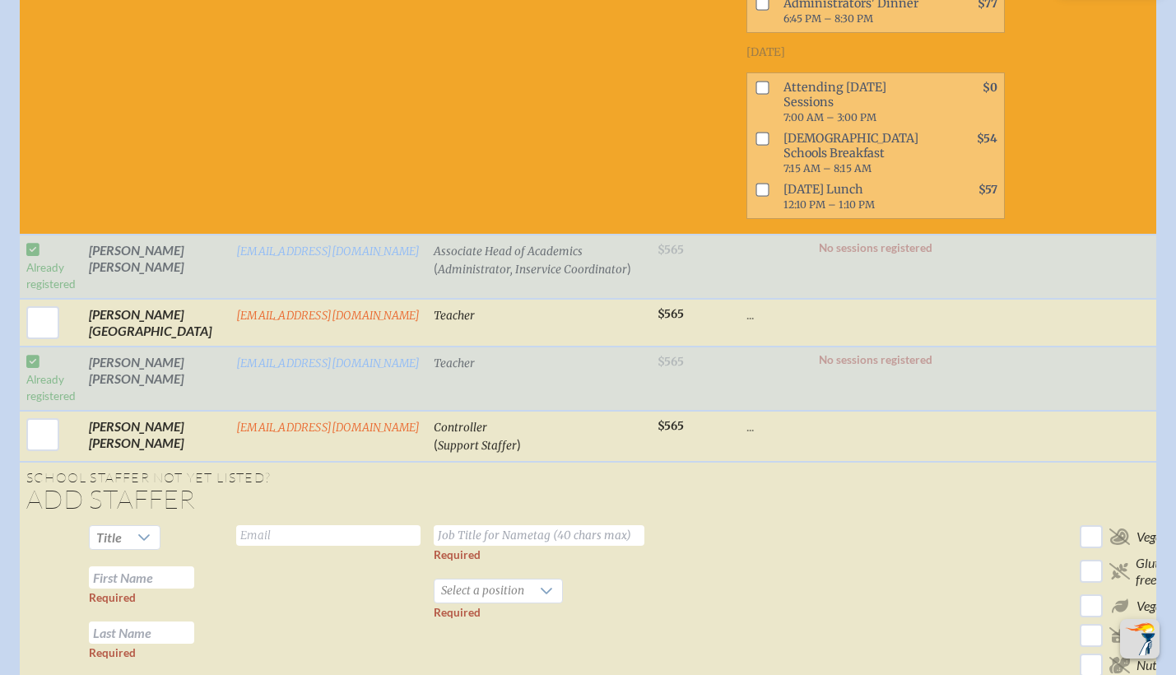
checkbox input "true"
click at [755, 94] on input "checkbox" at bounding box center [761, 87] width 13 height 13
checkbox input "true"
click at [755, 145] on input "checkbox" at bounding box center [761, 138] width 13 height 13
checkbox input "true"
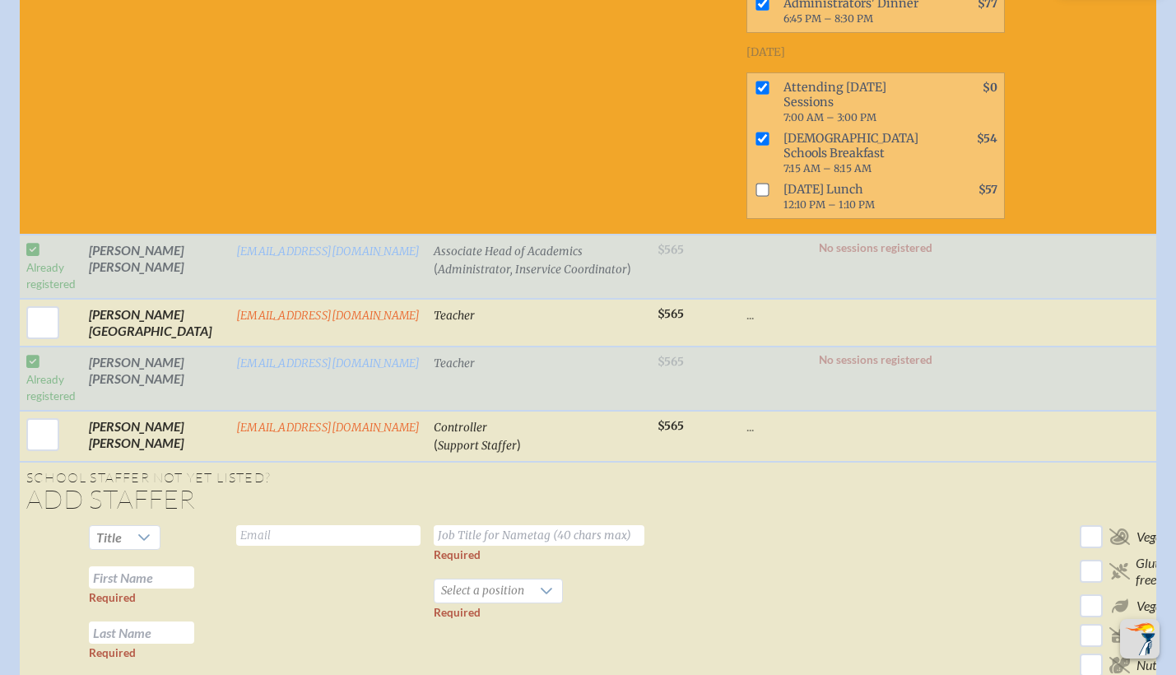
click at [755, 196] on input "checkbox" at bounding box center [761, 189] width 13 height 13
checkbox input "true"
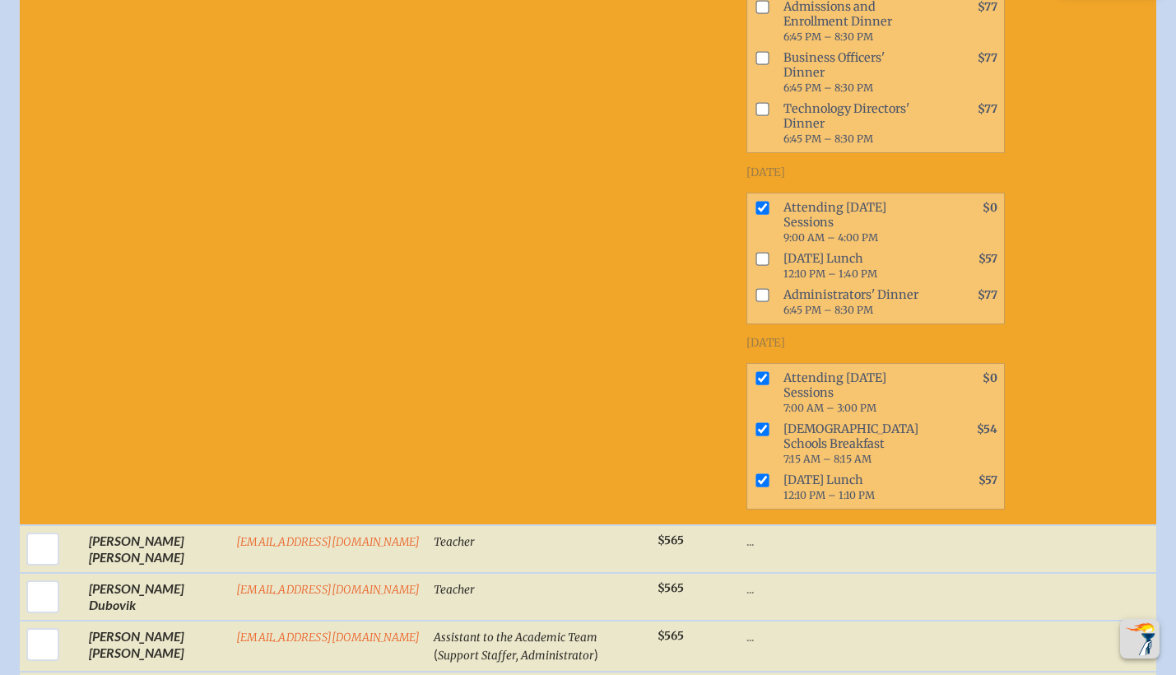
scroll to position [1973, 12]
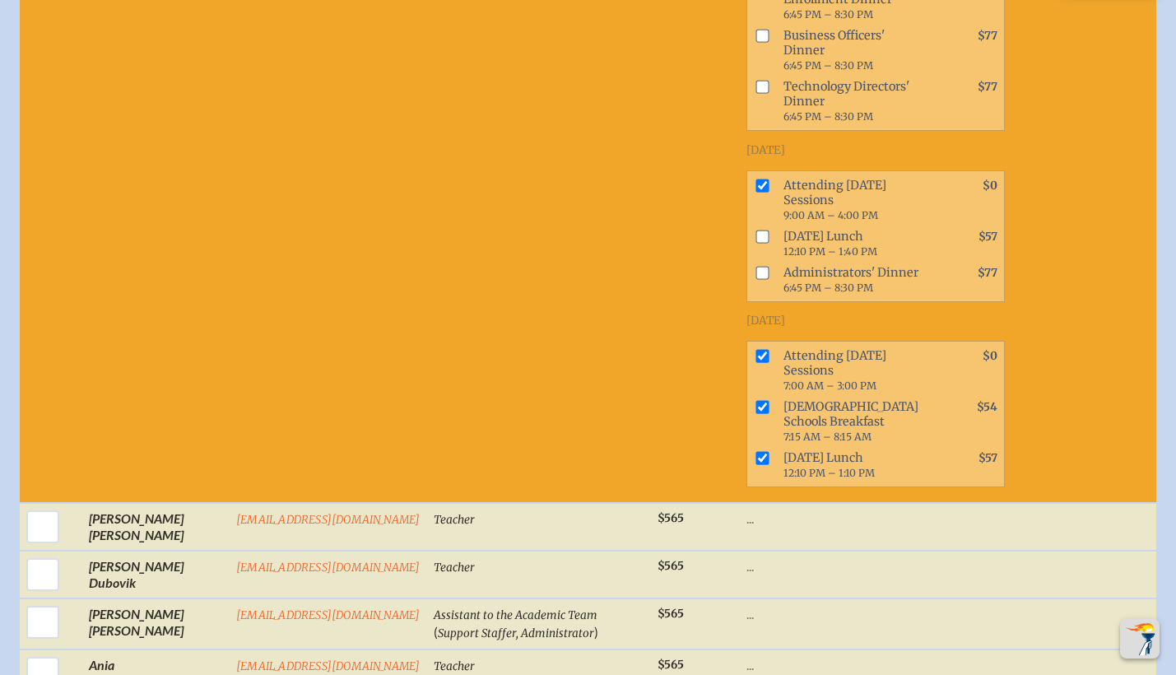
click at [755, 230] on input "checkbox" at bounding box center [761, 236] width 13 height 13
checkbox input "true"
click at [755, 266] on input "checkbox" at bounding box center [761, 272] width 13 height 13
checkbox input "true"
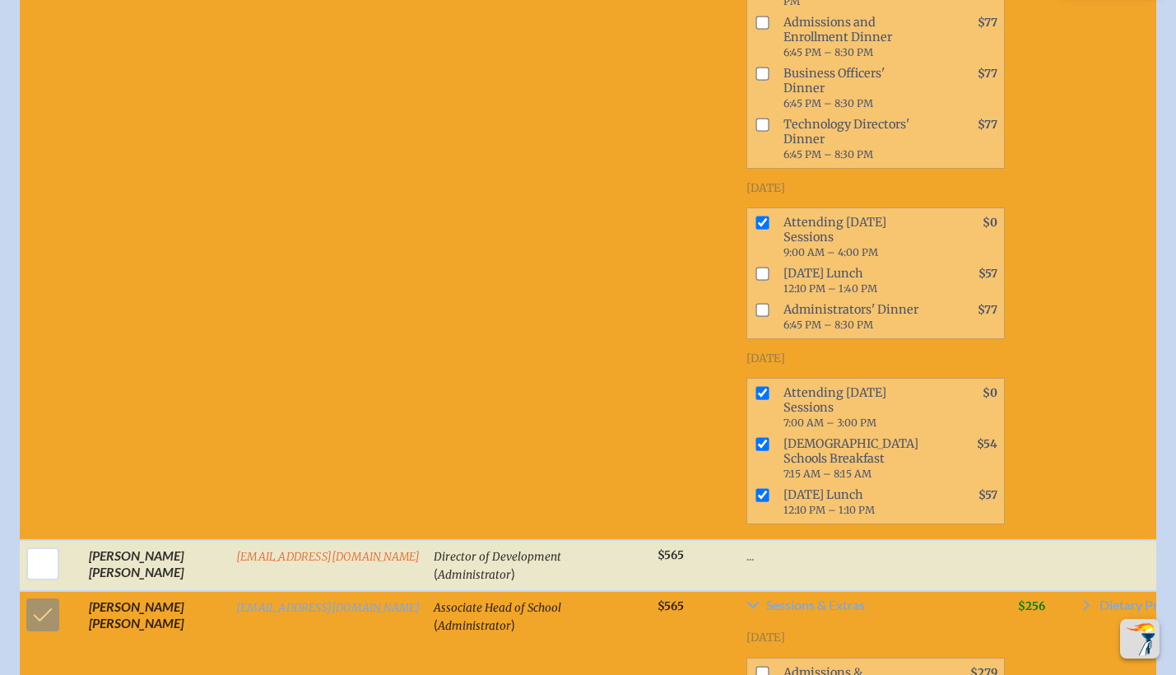
scroll to position [3246, 12]
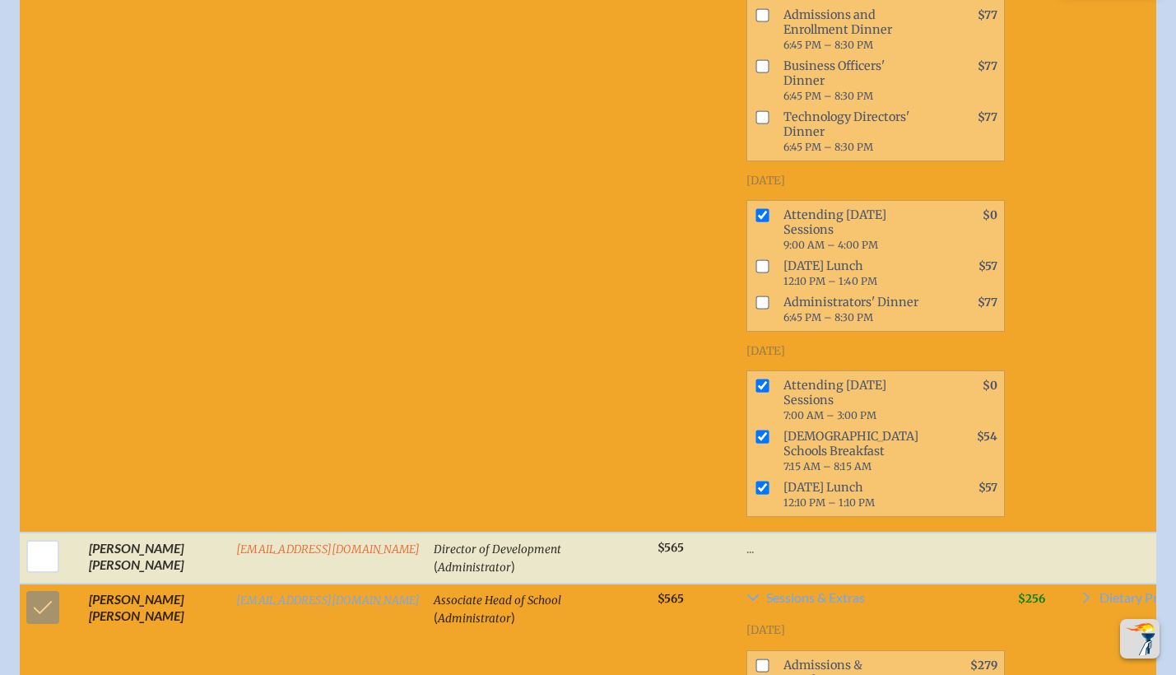
click at [755, 273] on input "checkbox" at bounding box center [761, 266] width 13 height 13
checkbox input "true"
click at [755, 309] on input "checkbox" at bounding box center [761, 302] width 13 height 13
checkbox input "true"
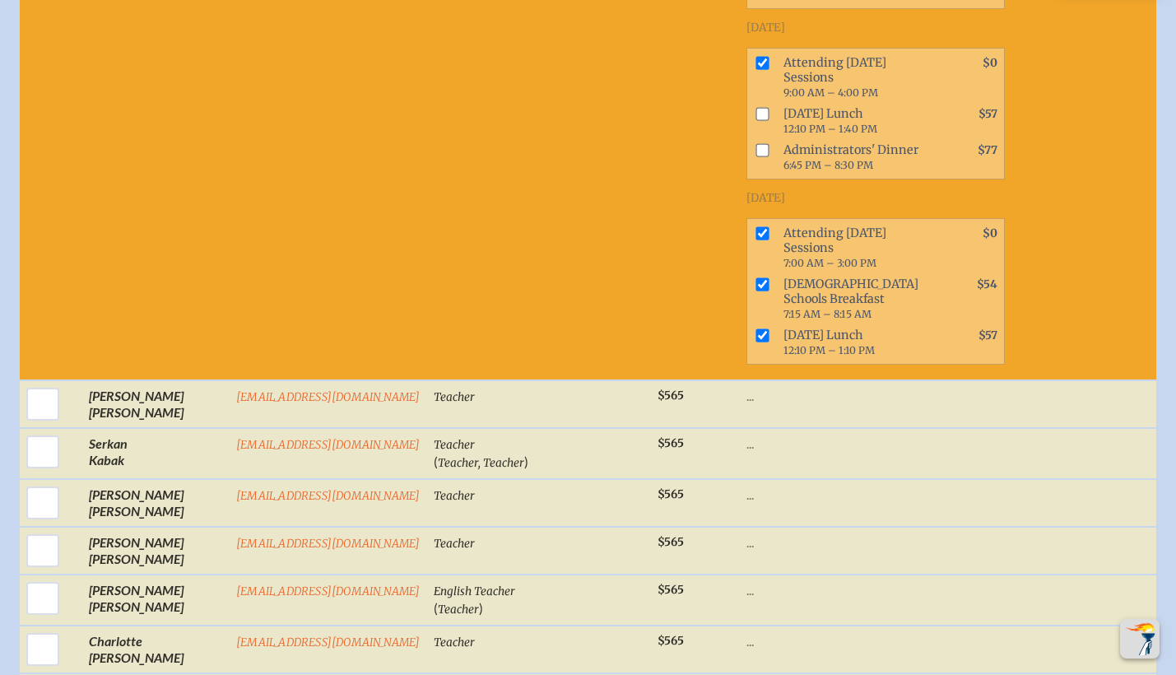
scroll to position [4514, 12]
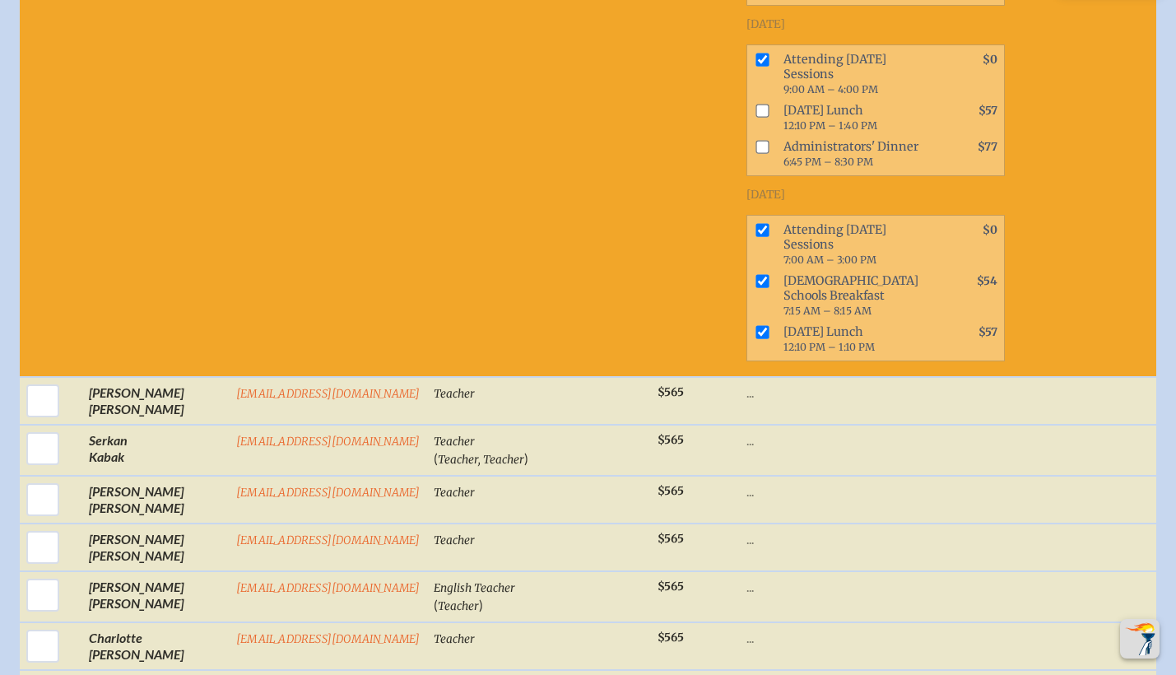
click at [755, 117] on input "checkbox" at bounding box center [761, 110] width 13 height 13
checkbox input "true"
click at [755, 153] on input "checkbox" at bounding box center [761, 146] width 13 height 13
checkbox input "true"
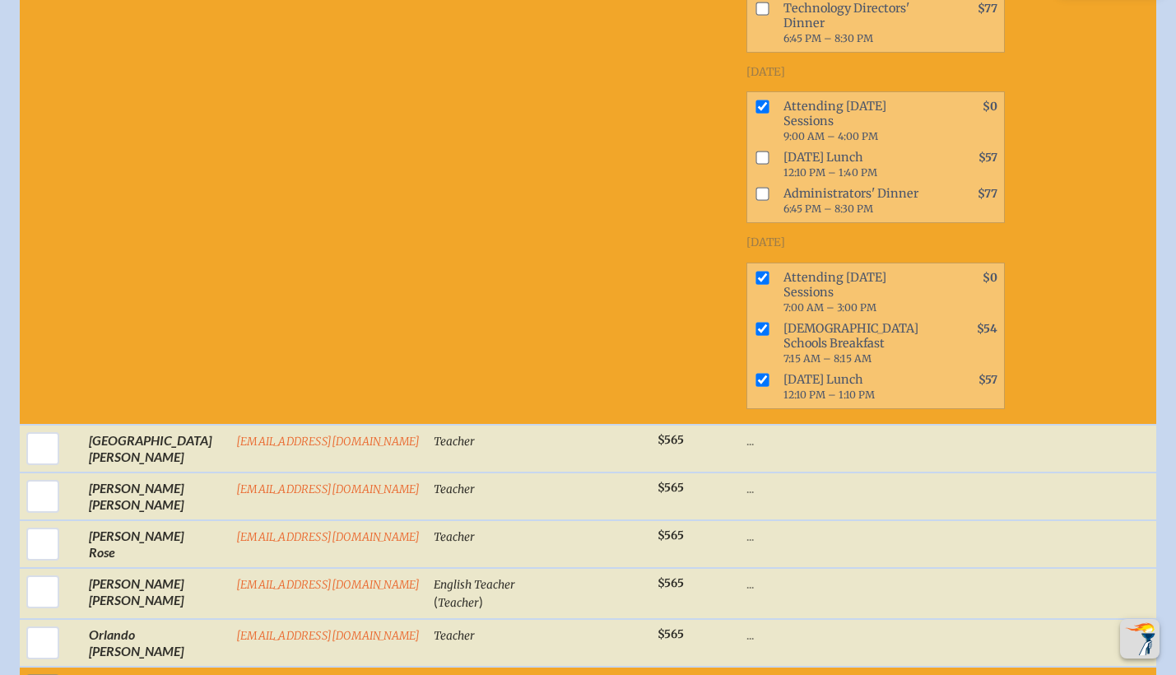
scroll to position [5870, 12]
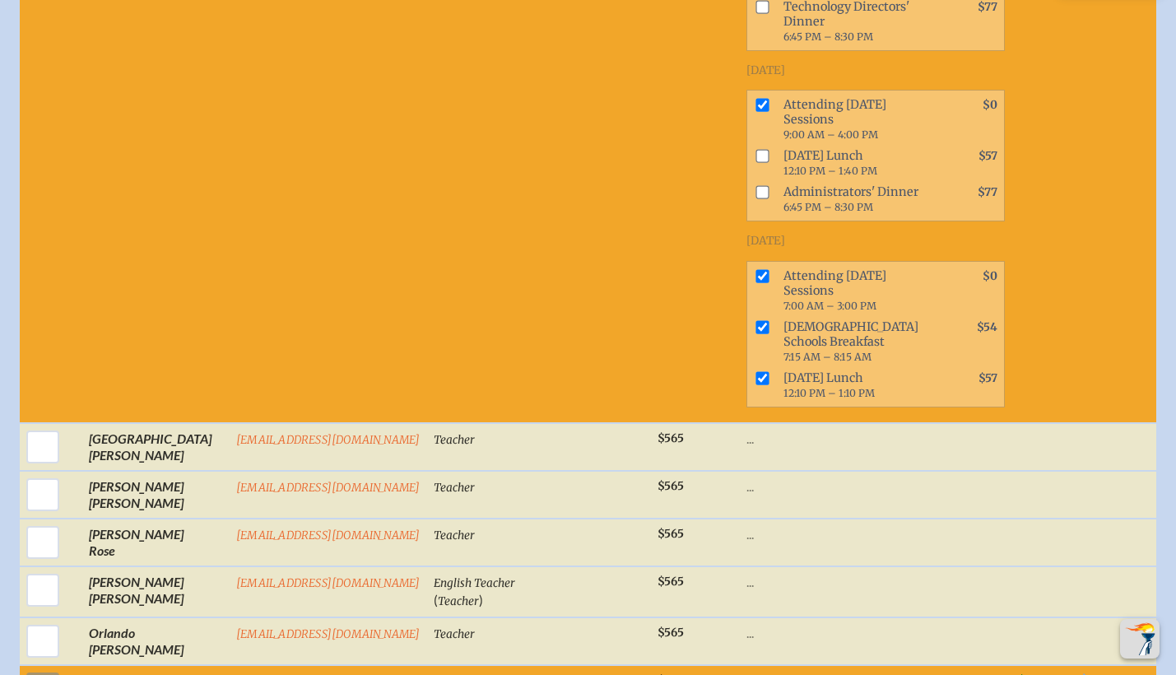
click at [755, 163] on input "checkbox" at bounding box center [761, 156] width 13 height 13
checkbox input "true"
click at [755, 199] on input "checkbox" at bounding box center [761, 192] width 13 height 13
checkbox input "true"
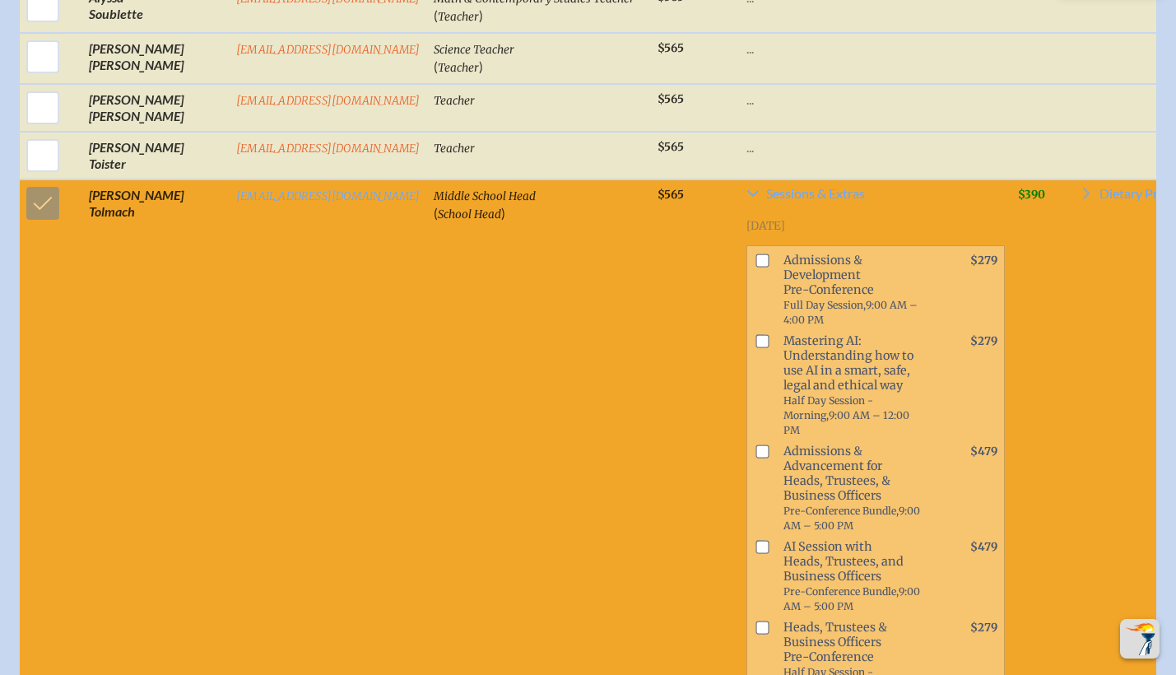
scroll to position [7616, 12]
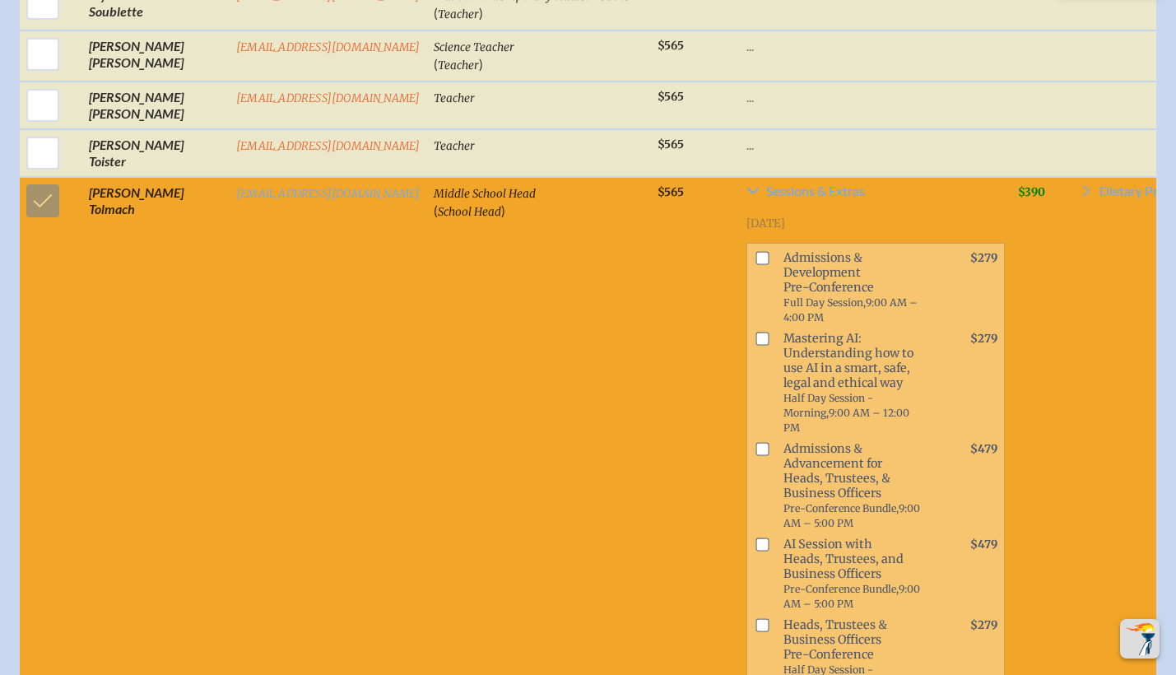
checkbox input "true"
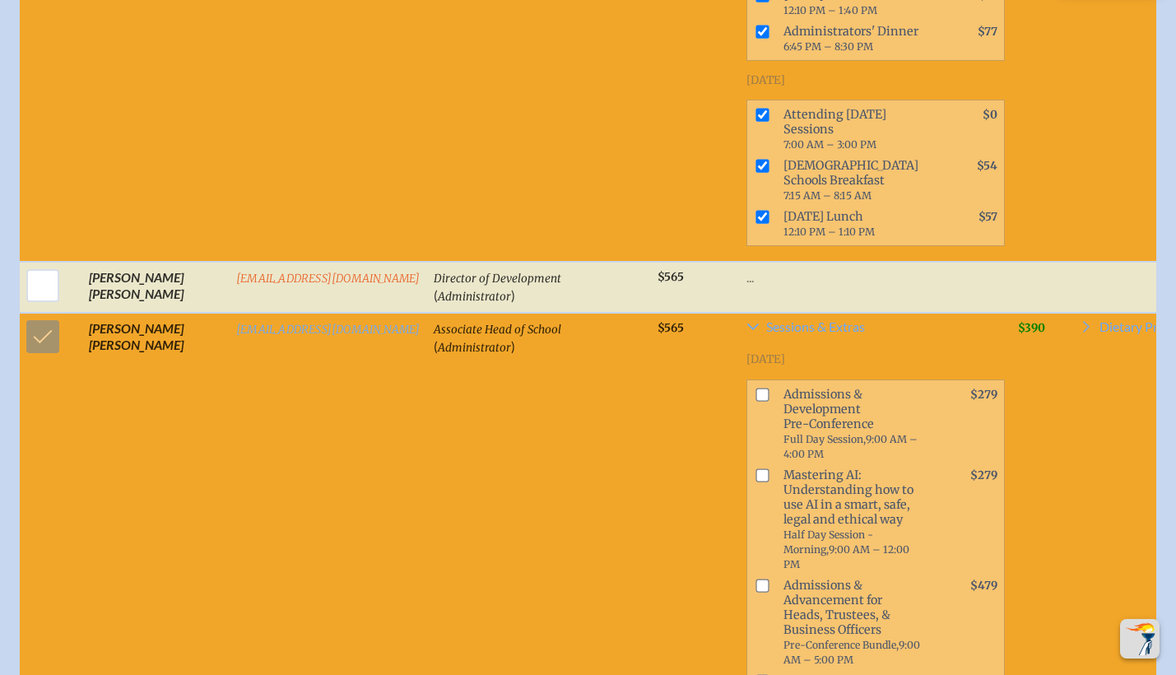
scroll to position [3509, 12]
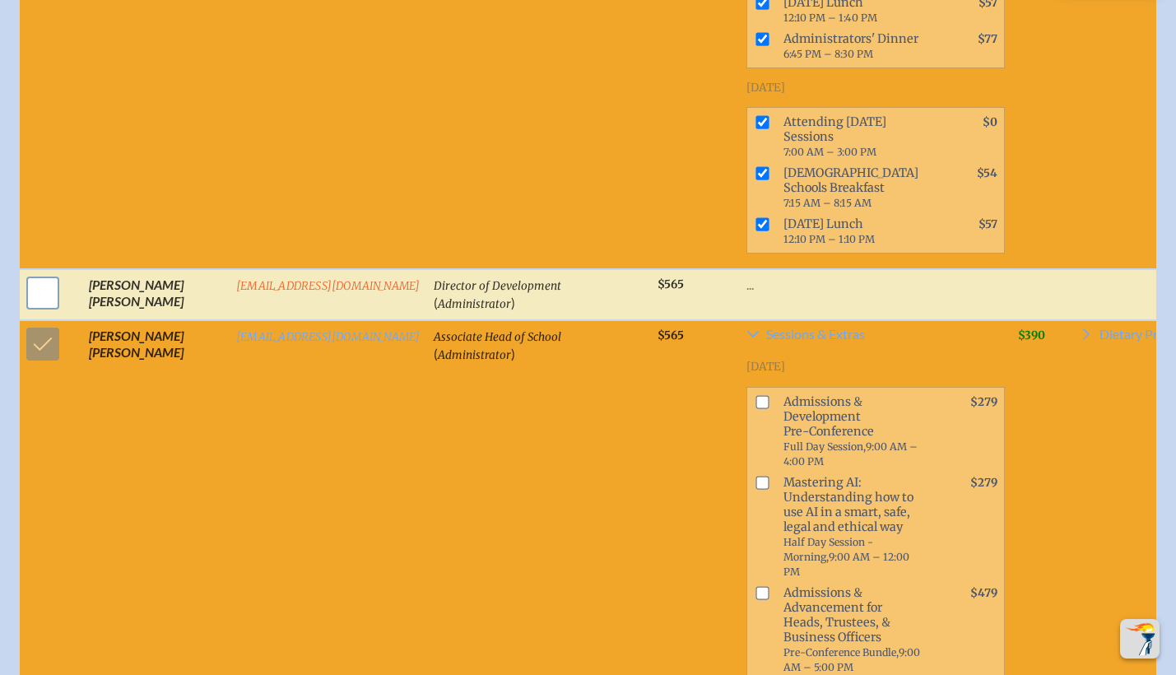
click at [32, 314] on input "checkbox" at bounding box center [42, 292] width 41 height 41
checkbox input "true"
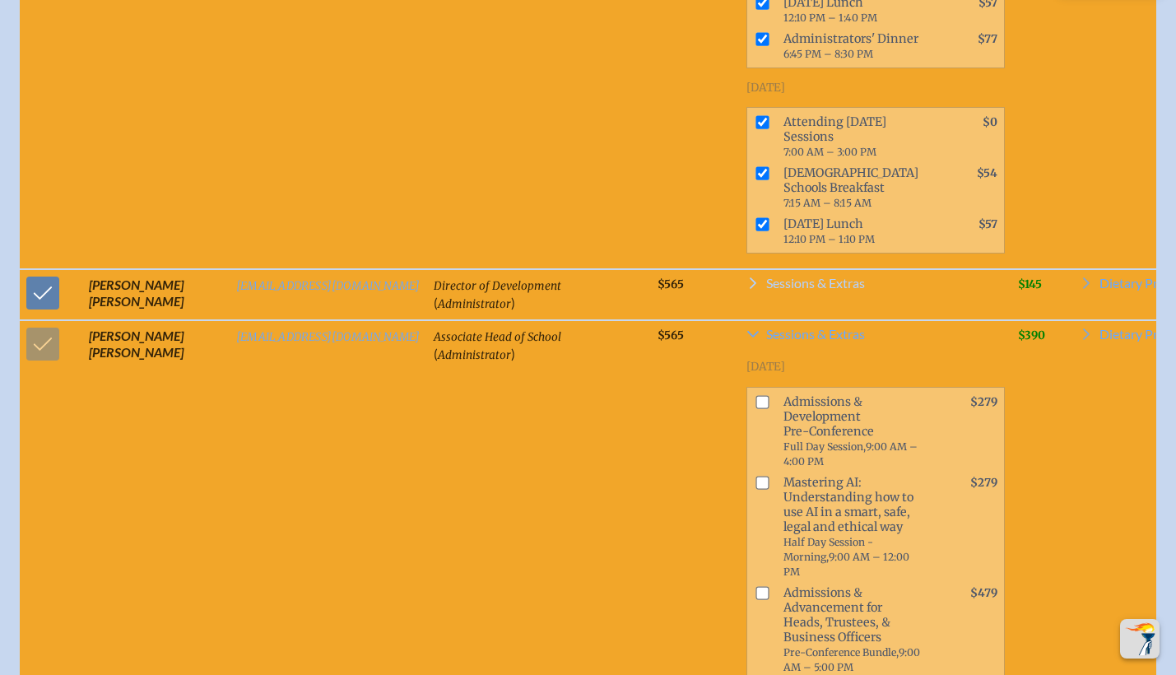
click at [766, 290] on span "Sessions & Extras" at bounding box center [815, 282] width 99 height 13
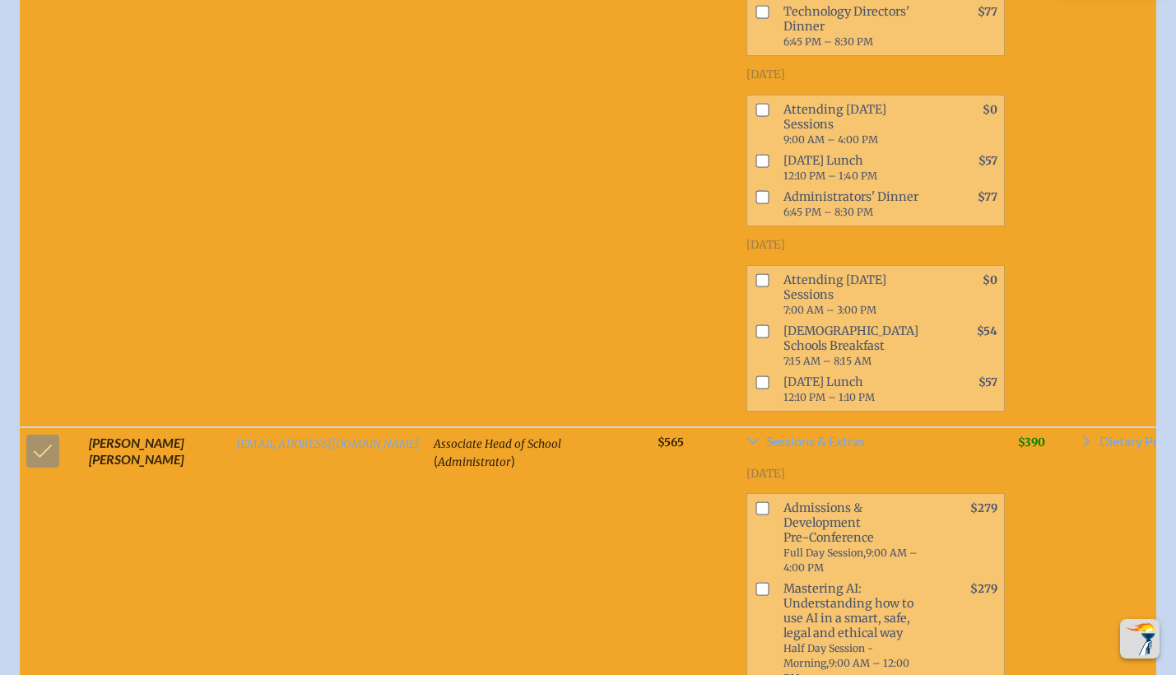
scroll to position [4414, 12]
click at [755, 115] on input "checkbox" at bounding box center [761, 108] width 13 height 13
checkbox input "true"
click at [755, 166] on input "checkbox" at bounding box center [761, 159] width 13 height 13
checkbox input "true"
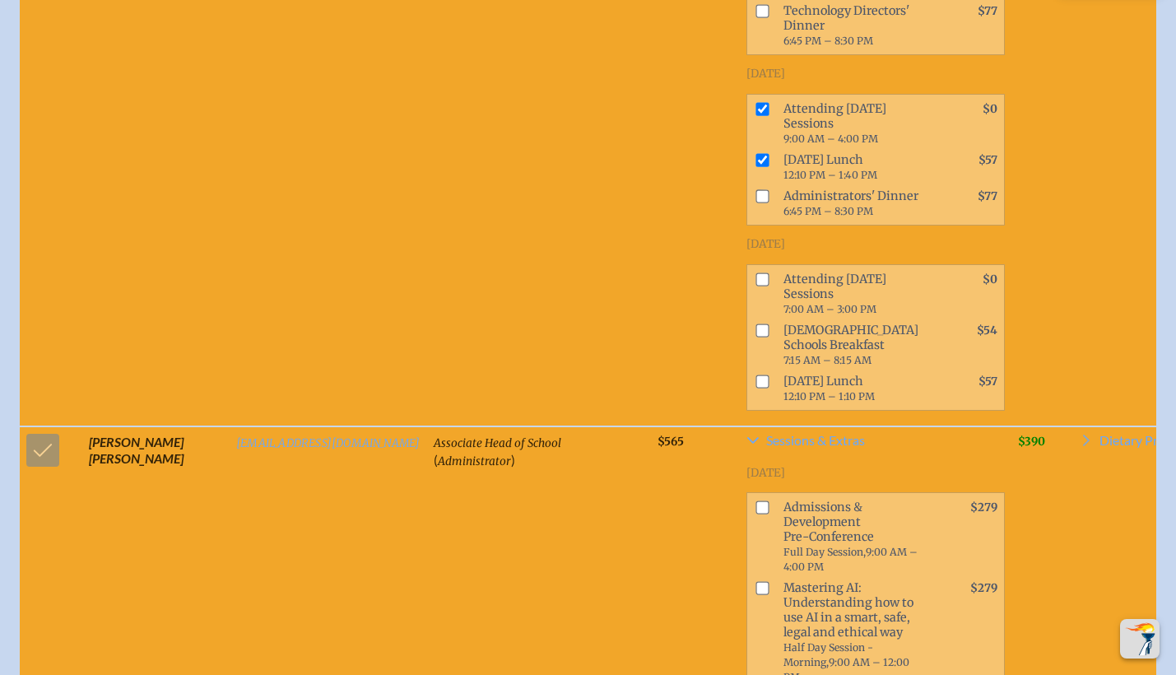
click at [755, 202] on input "checkbox" at bounding box center [761, 195] width 13 height 13
checkbox input "true"
click at [755, 286] on input "checkbox" at bounding box center [761, 278] width 13 height 13
checkbox input "true"
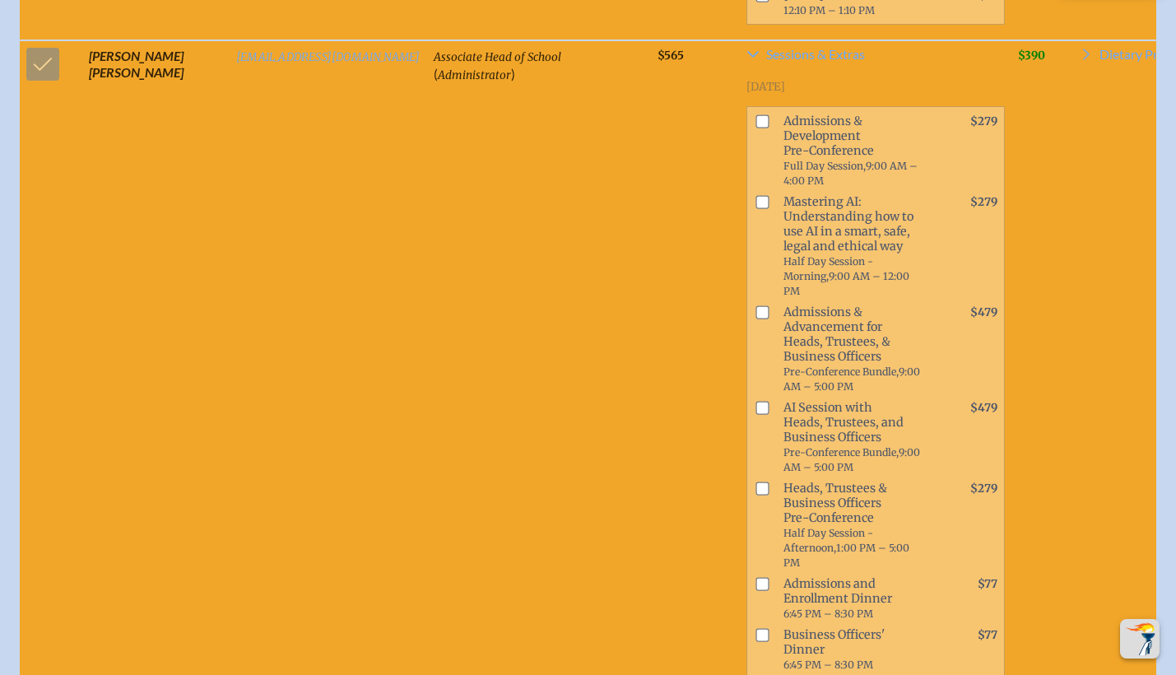
scroll to position [4795, 0]
